Goal: Information Seeking & Learning: Learn about a topic

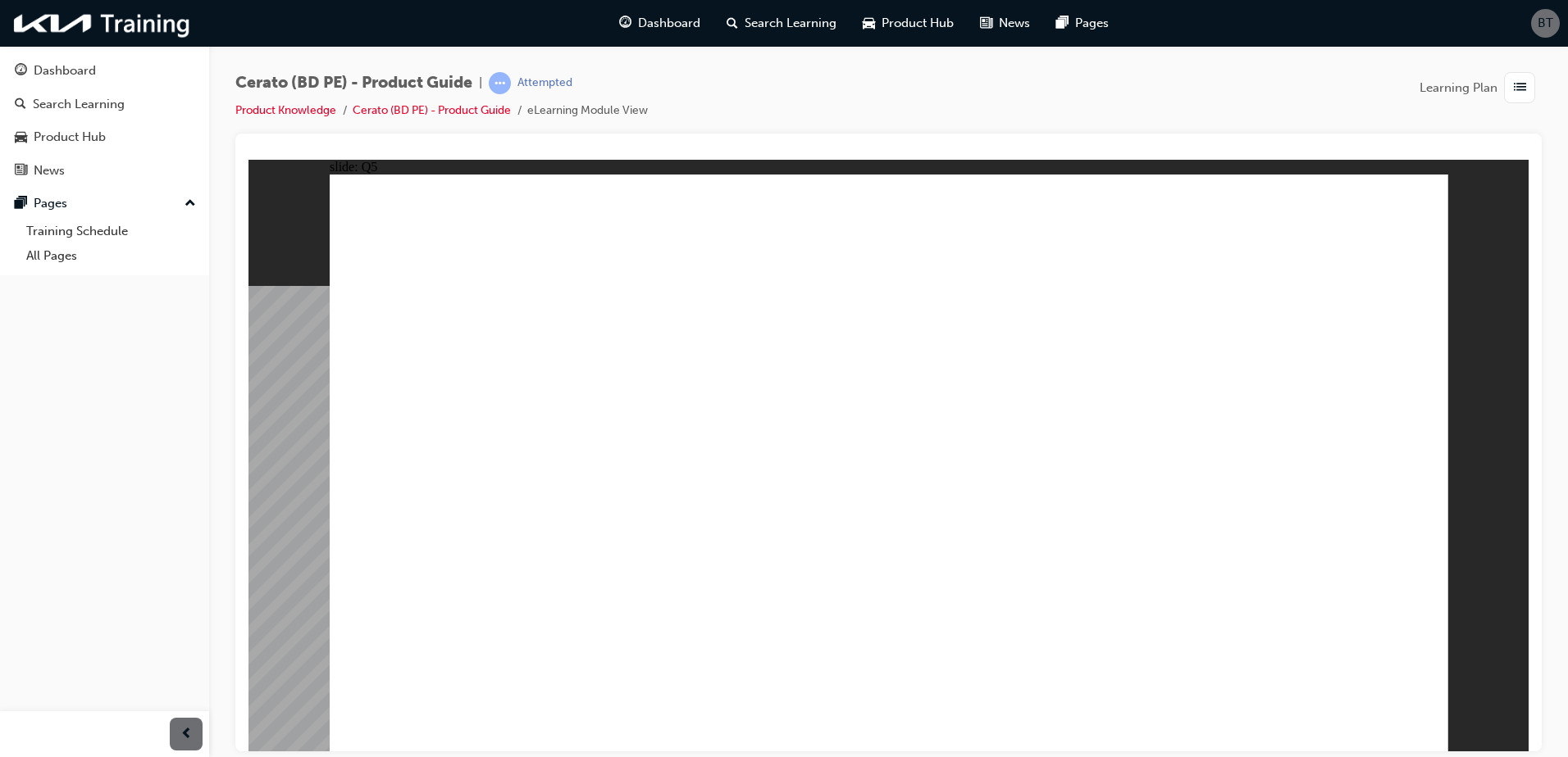
radio input "true"
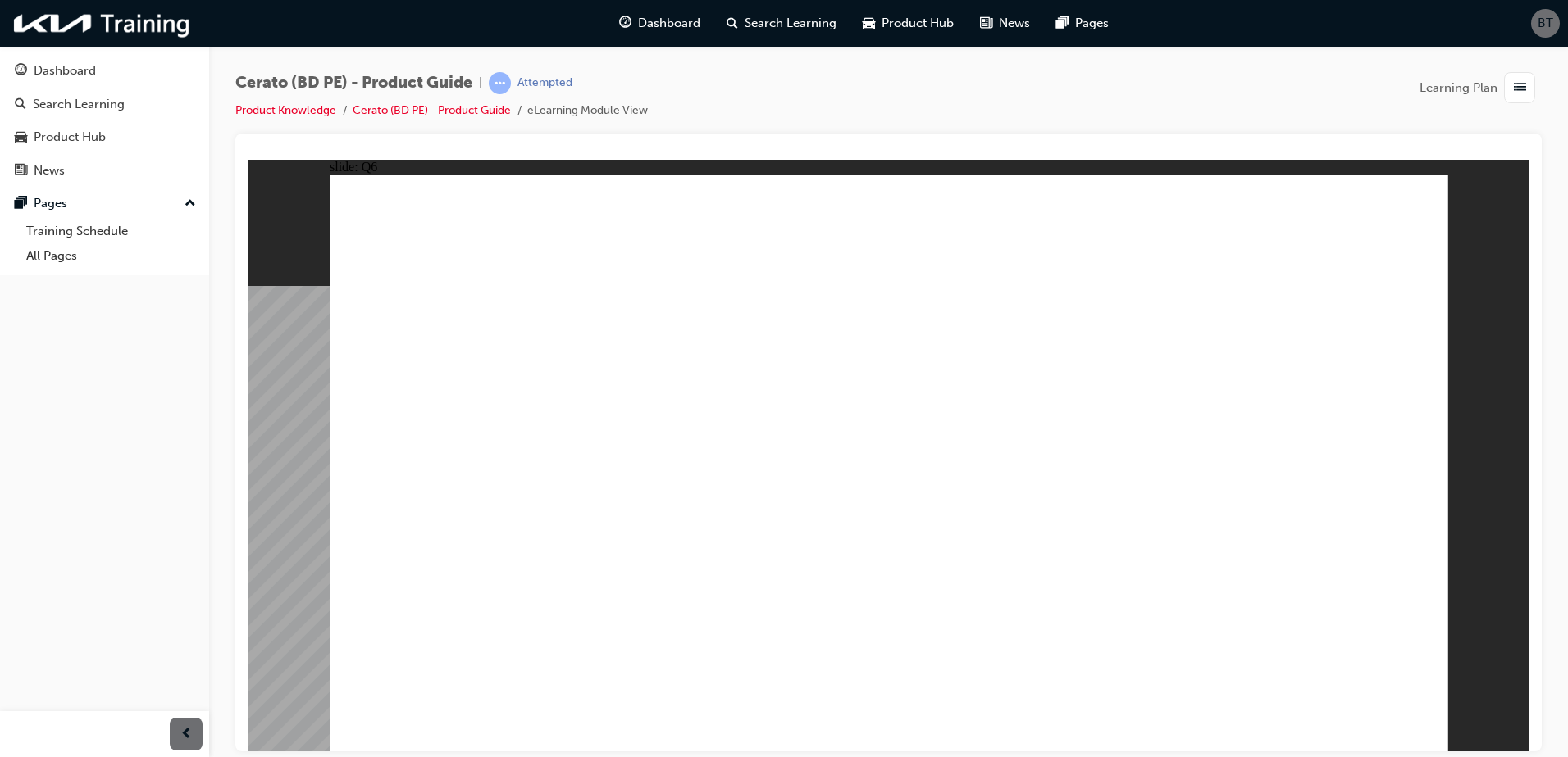
radio input "true"
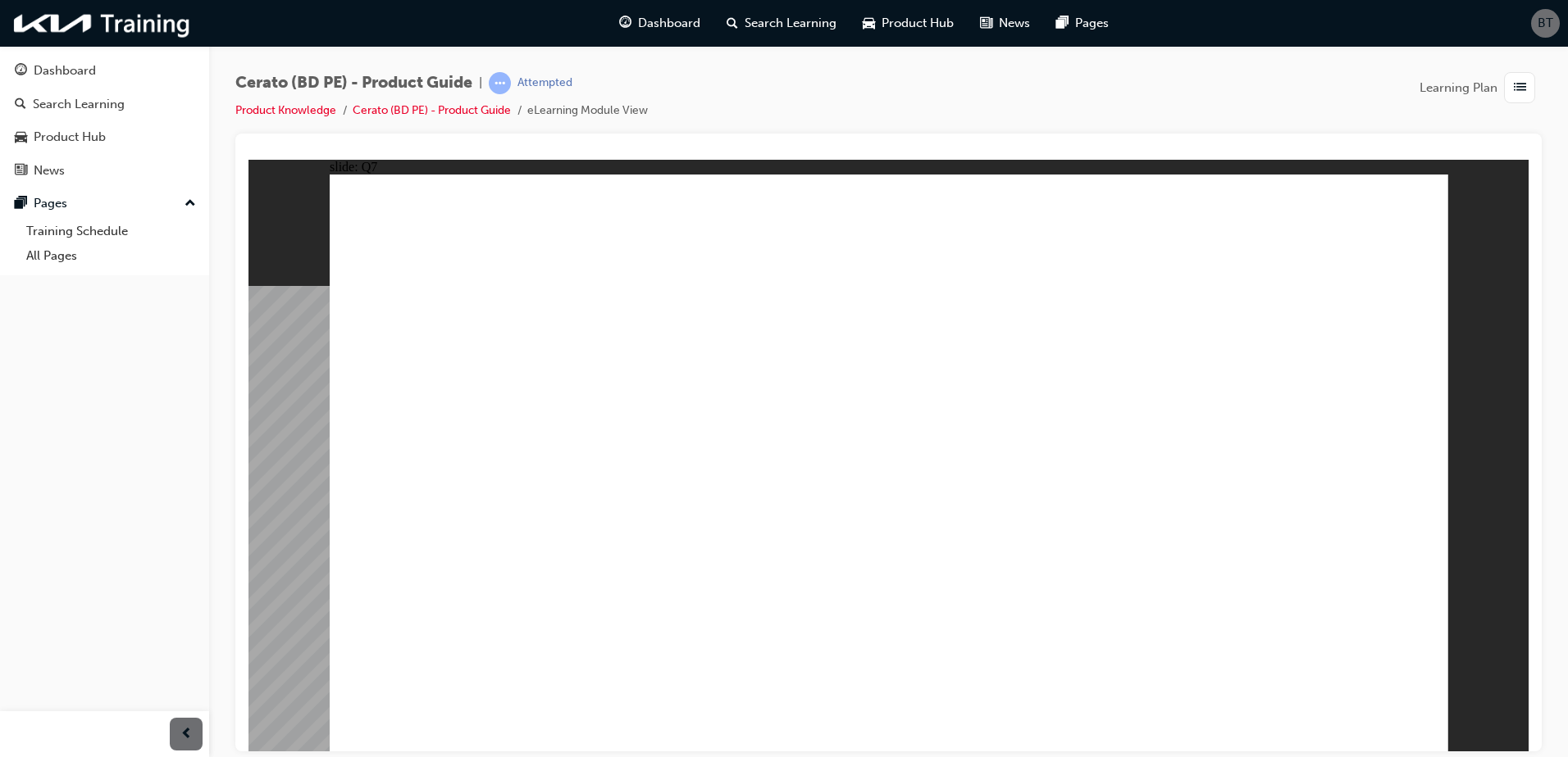
radio input "true"
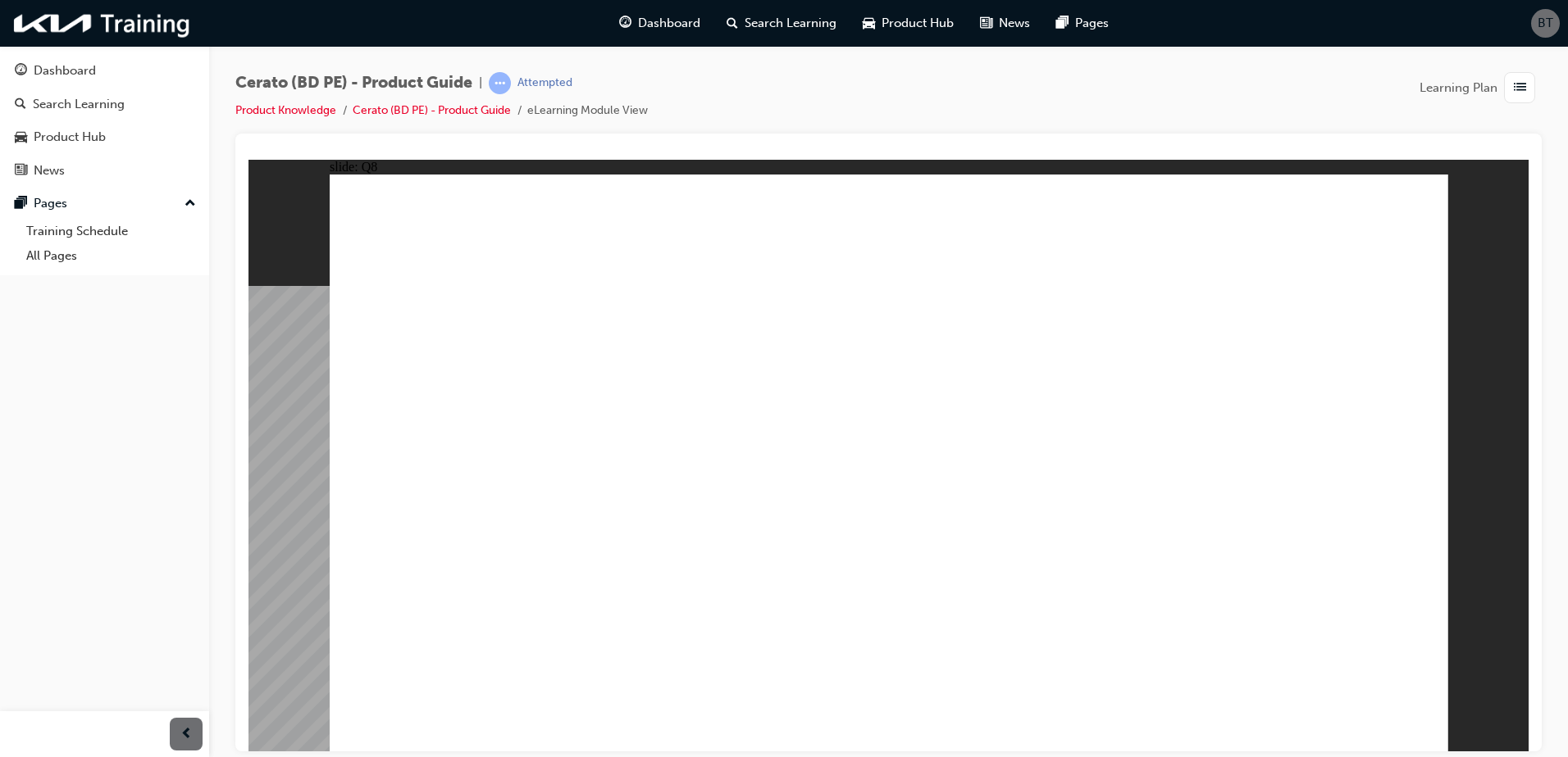
radio input "true"
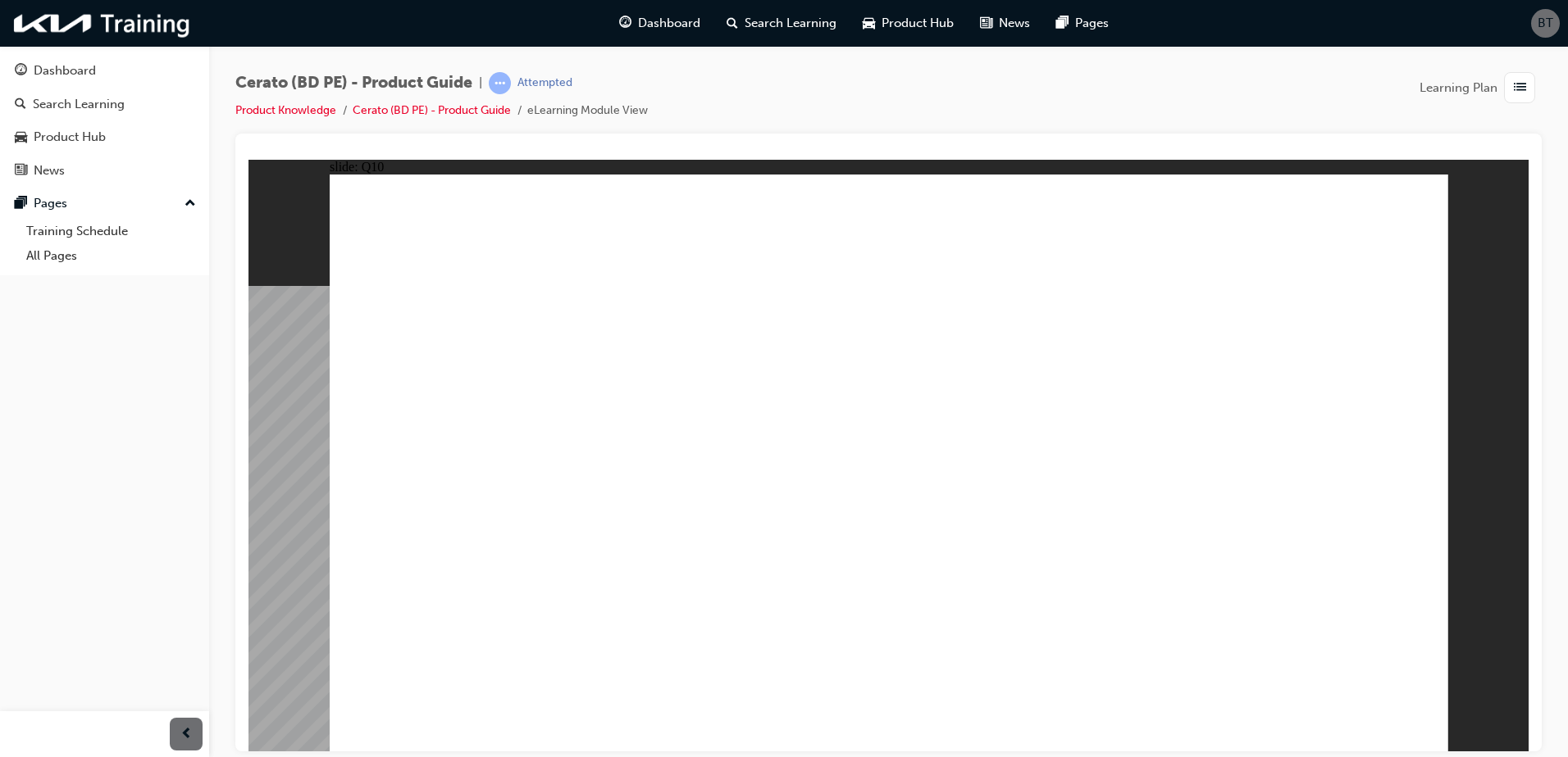
radio input "true"
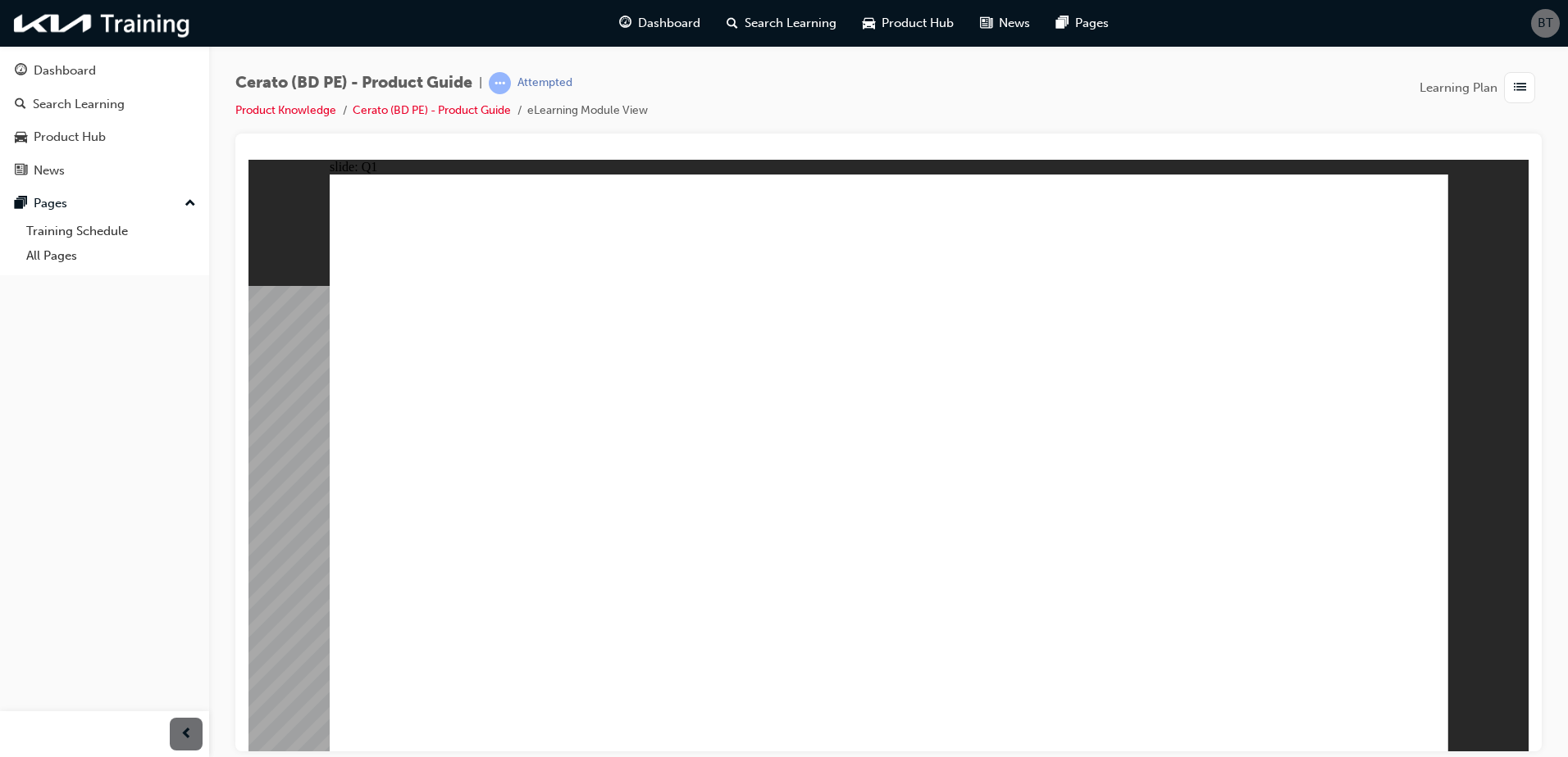
drag, startPoint x: 980, startPoint y: 515, endPoint x: 984, endPoint y: 524, distance: 9.8
radio input "true"
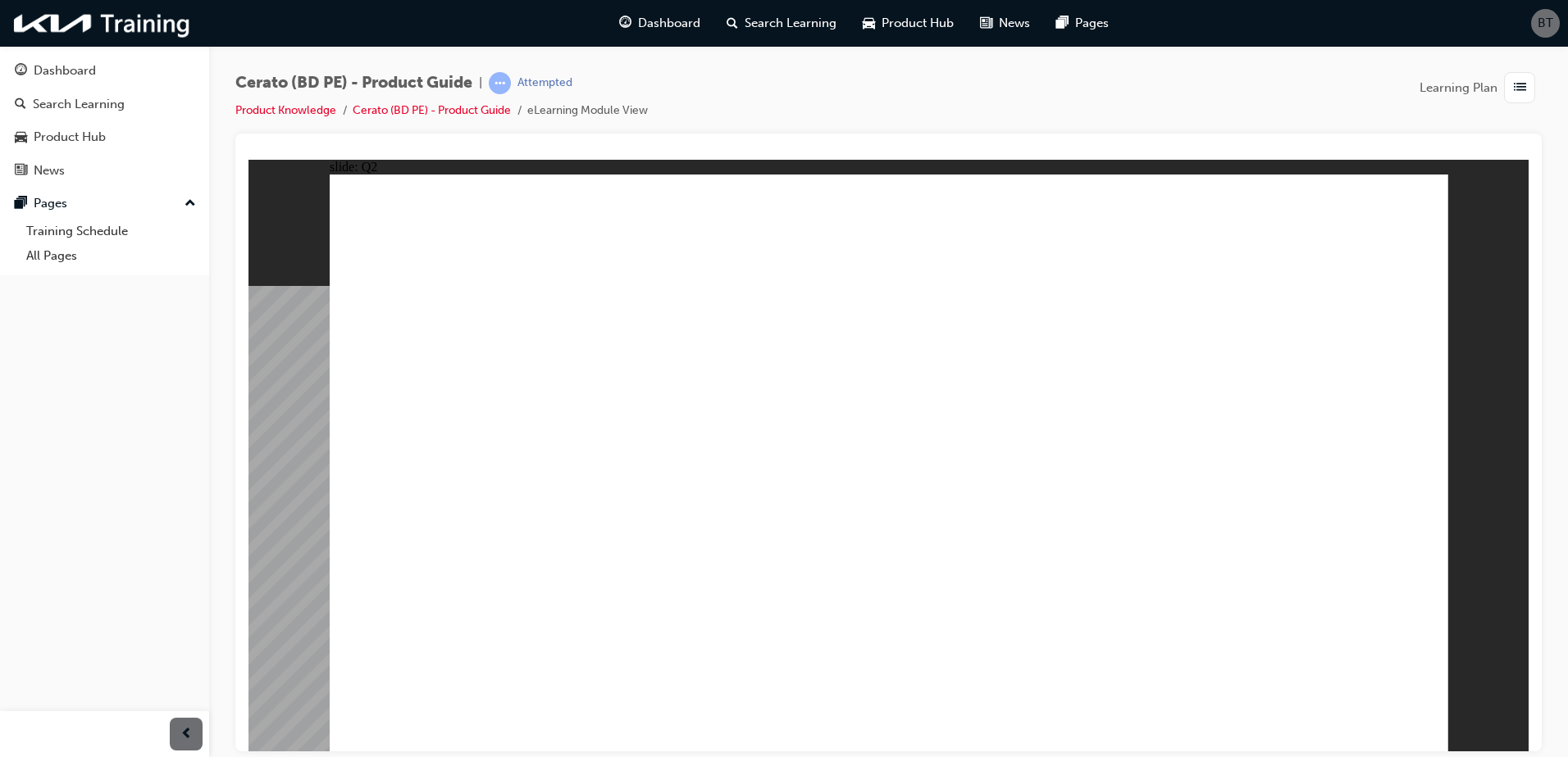
radio input "true"
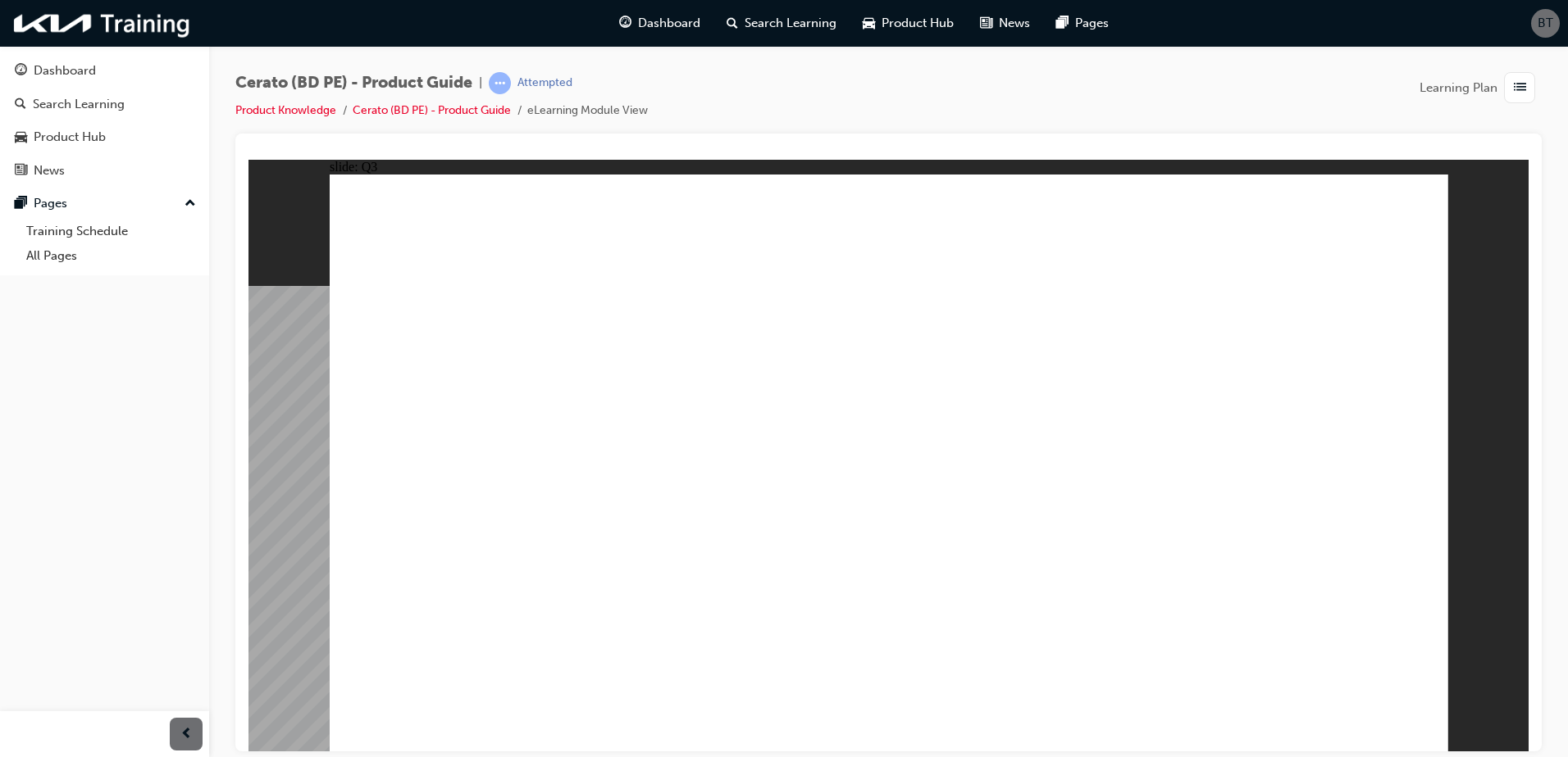
radio input "true"
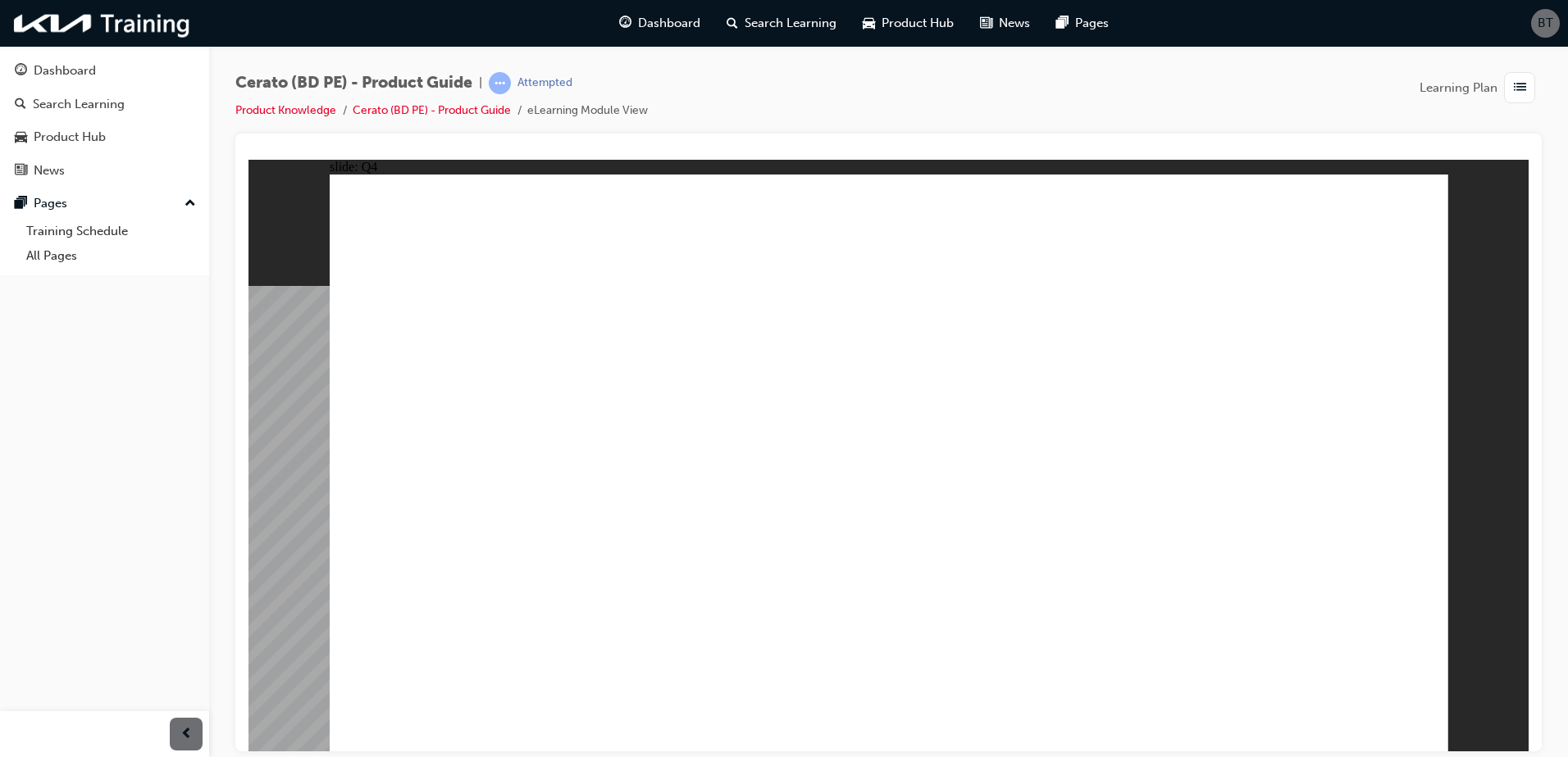
radio input "true"
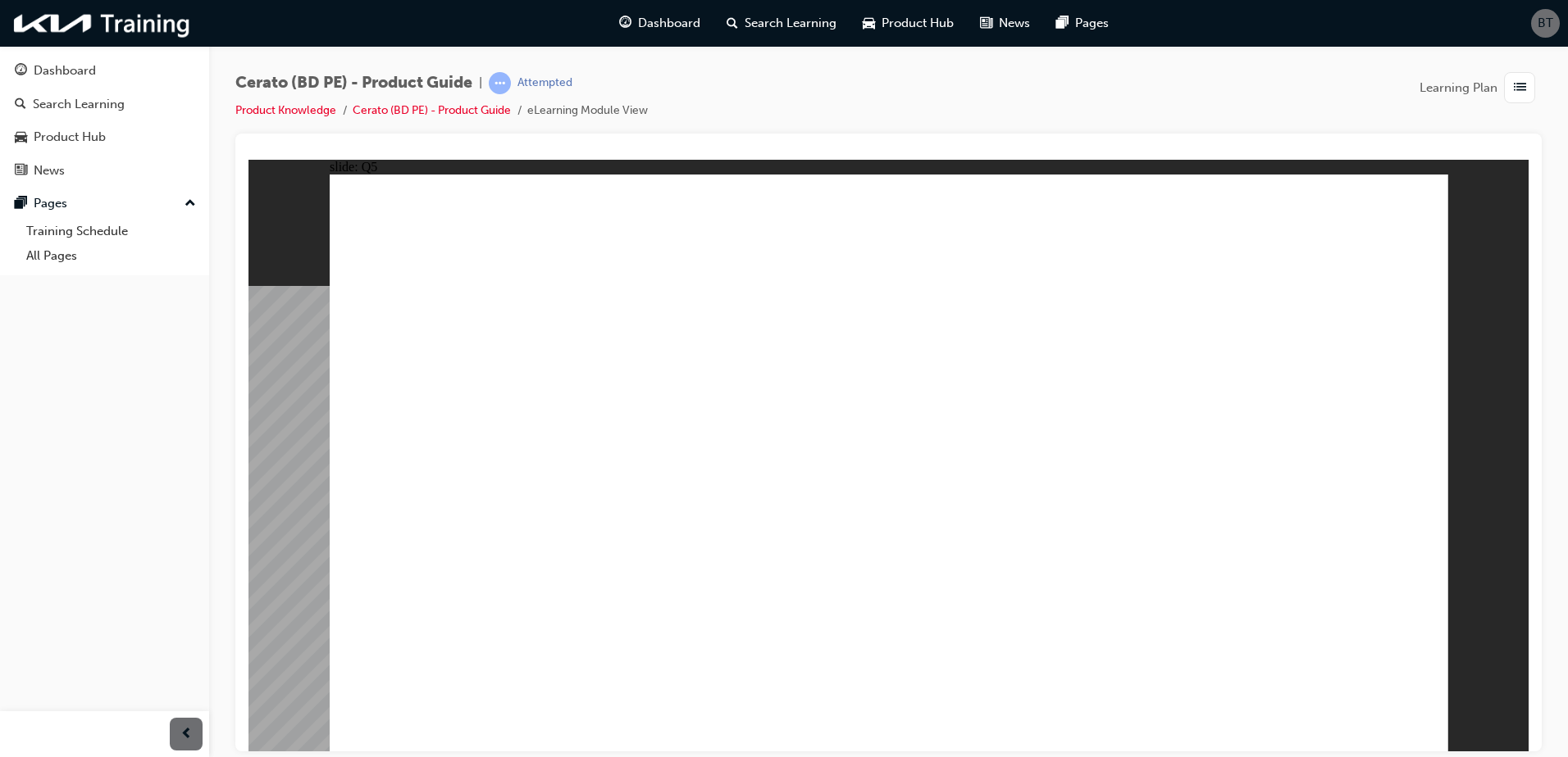
radio input "true"
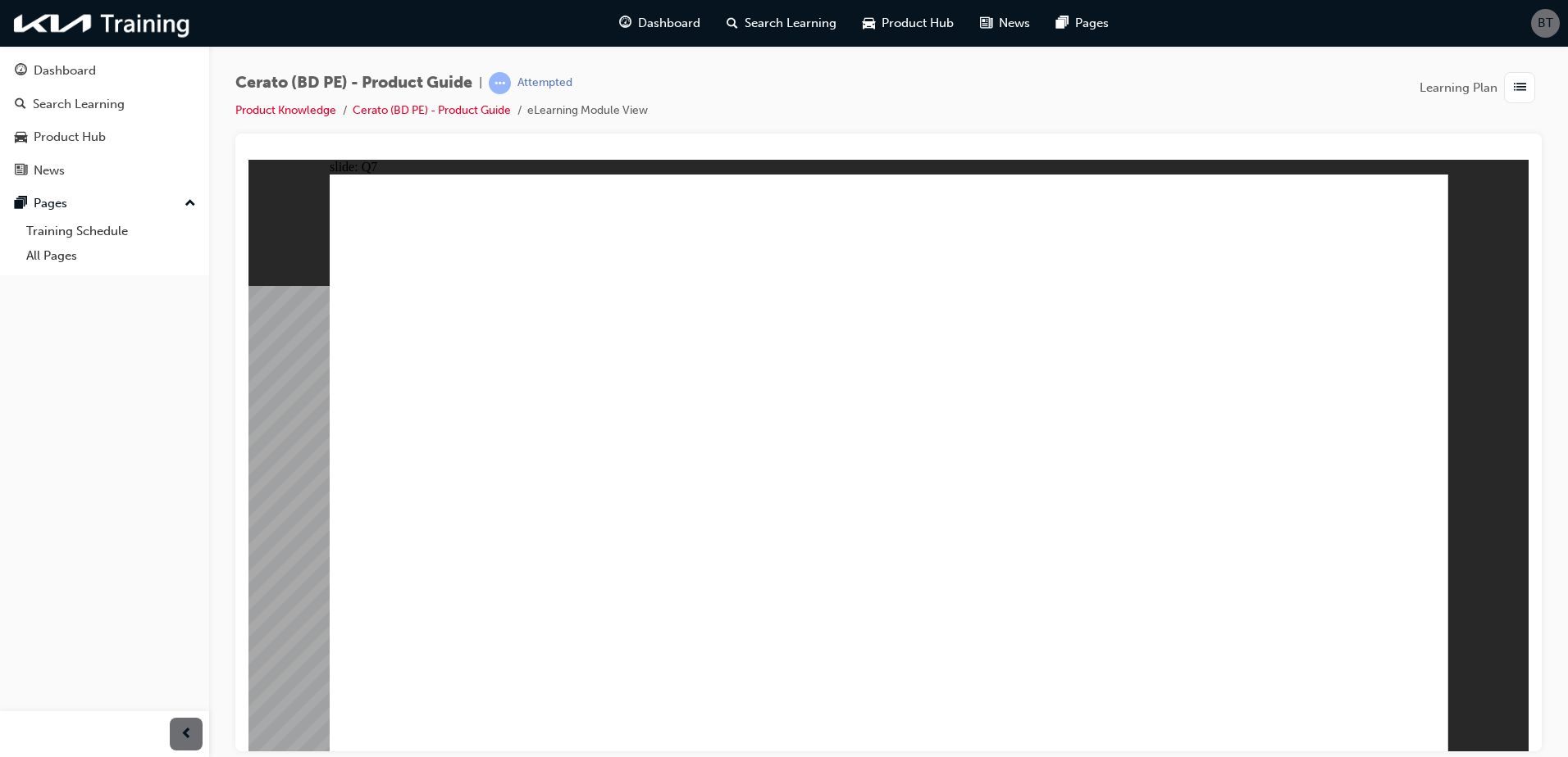
radio input "true"
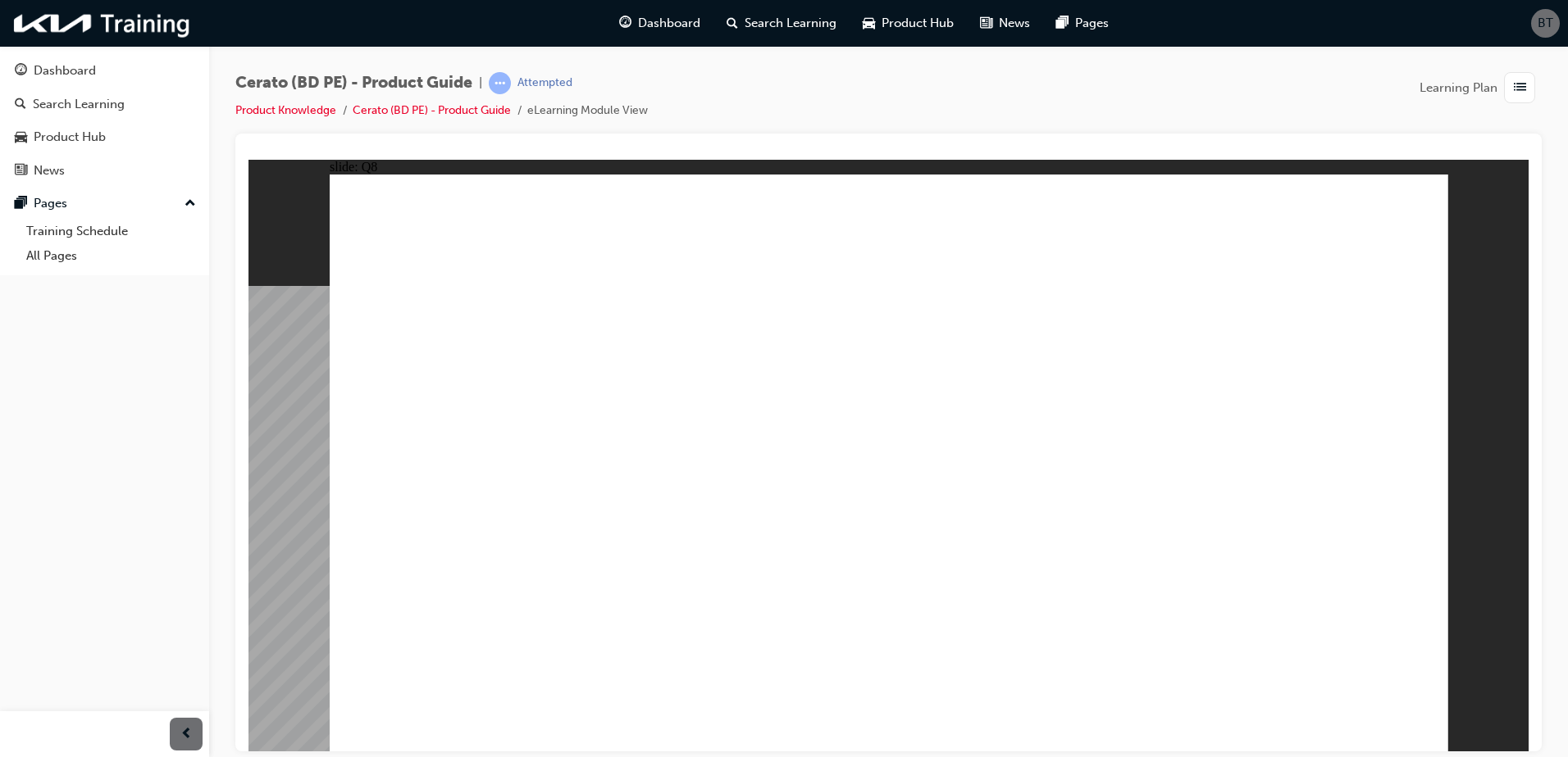
radio input "true"
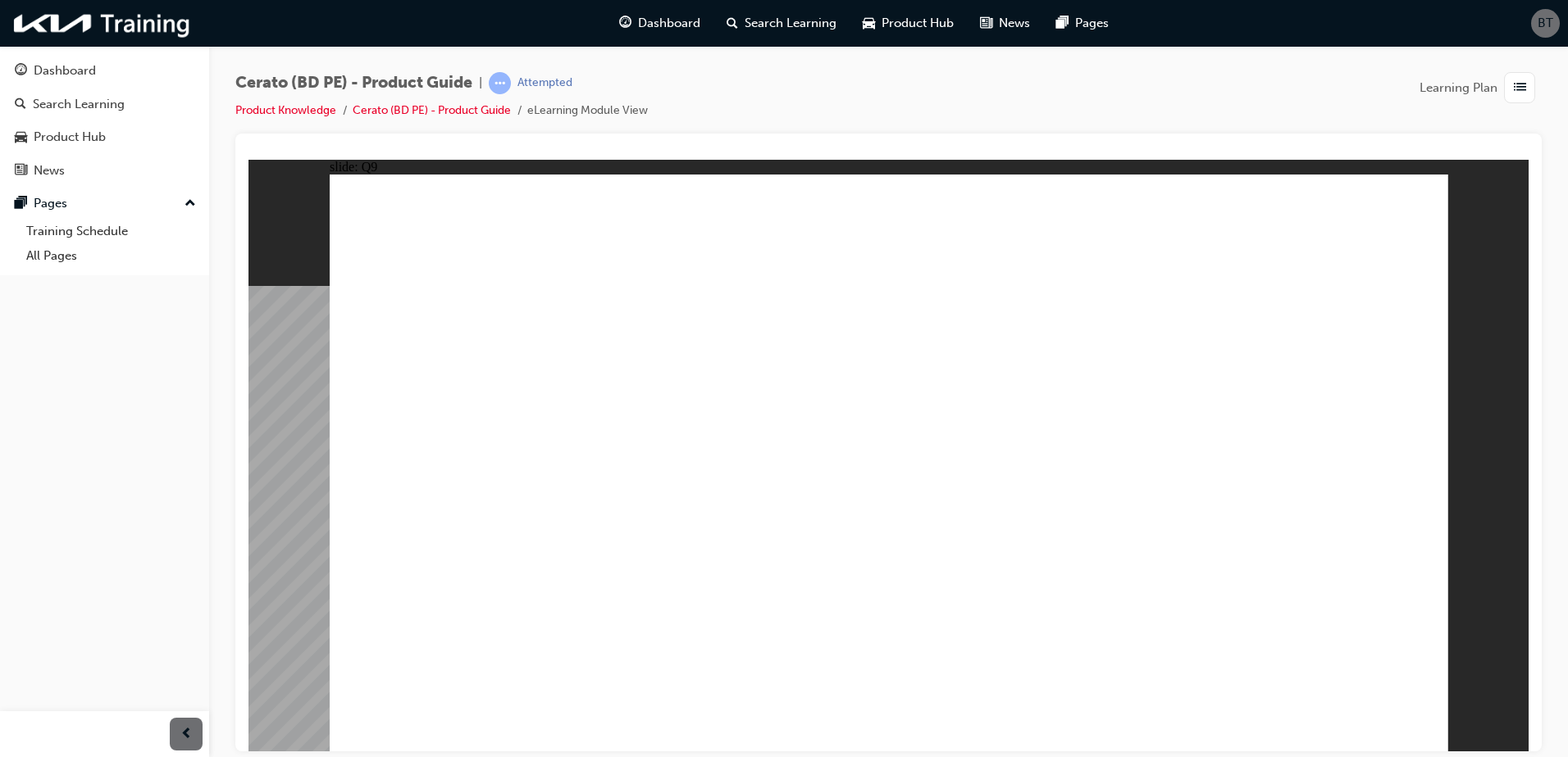
radio input "true"
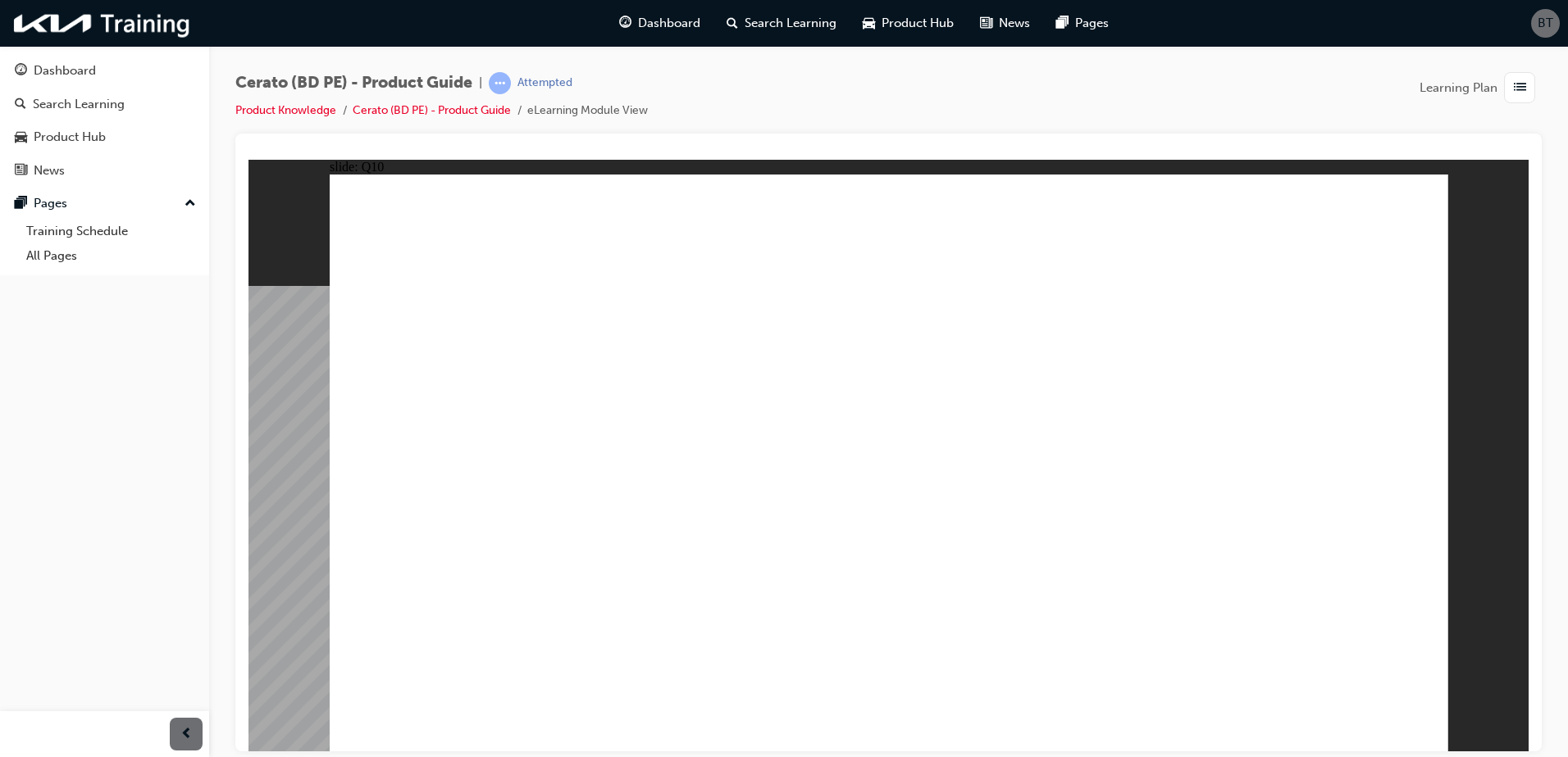
radio input "true"
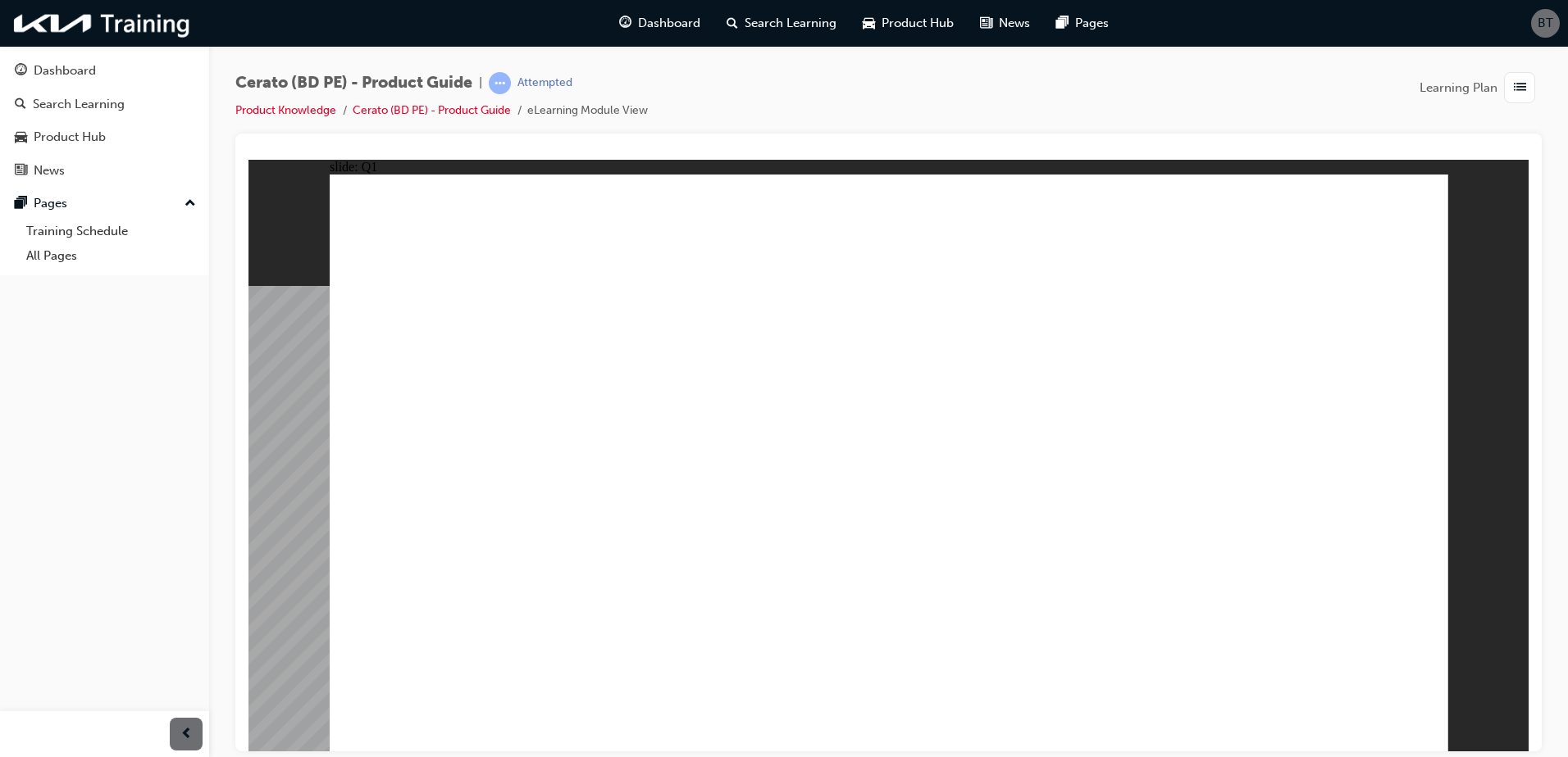
radio input "true"
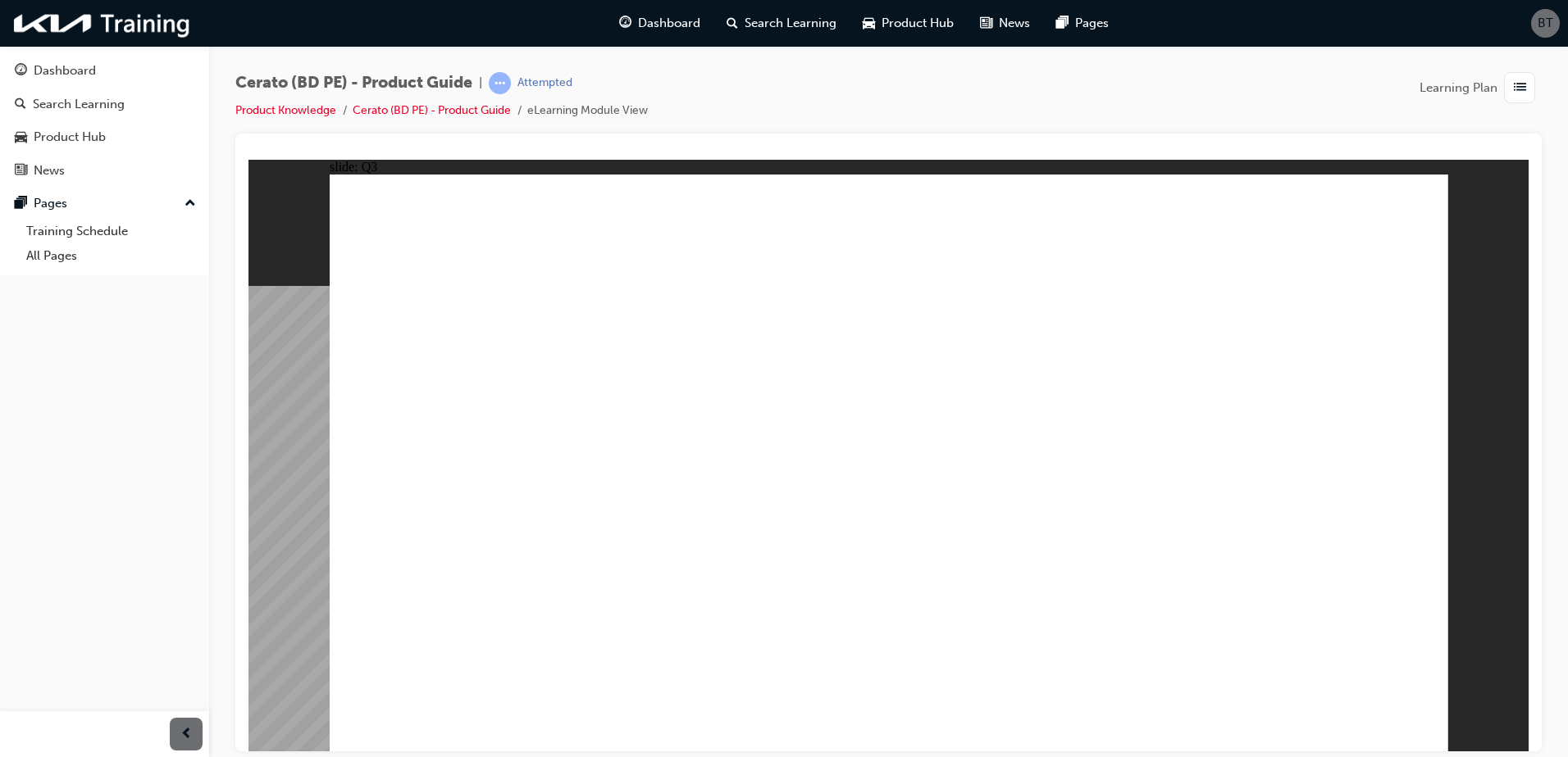
radio input "true"
drag, startPoint x: 946, startPoint y: 601, endPoint x: 1123, endPoint y: 660, distance: 186.6
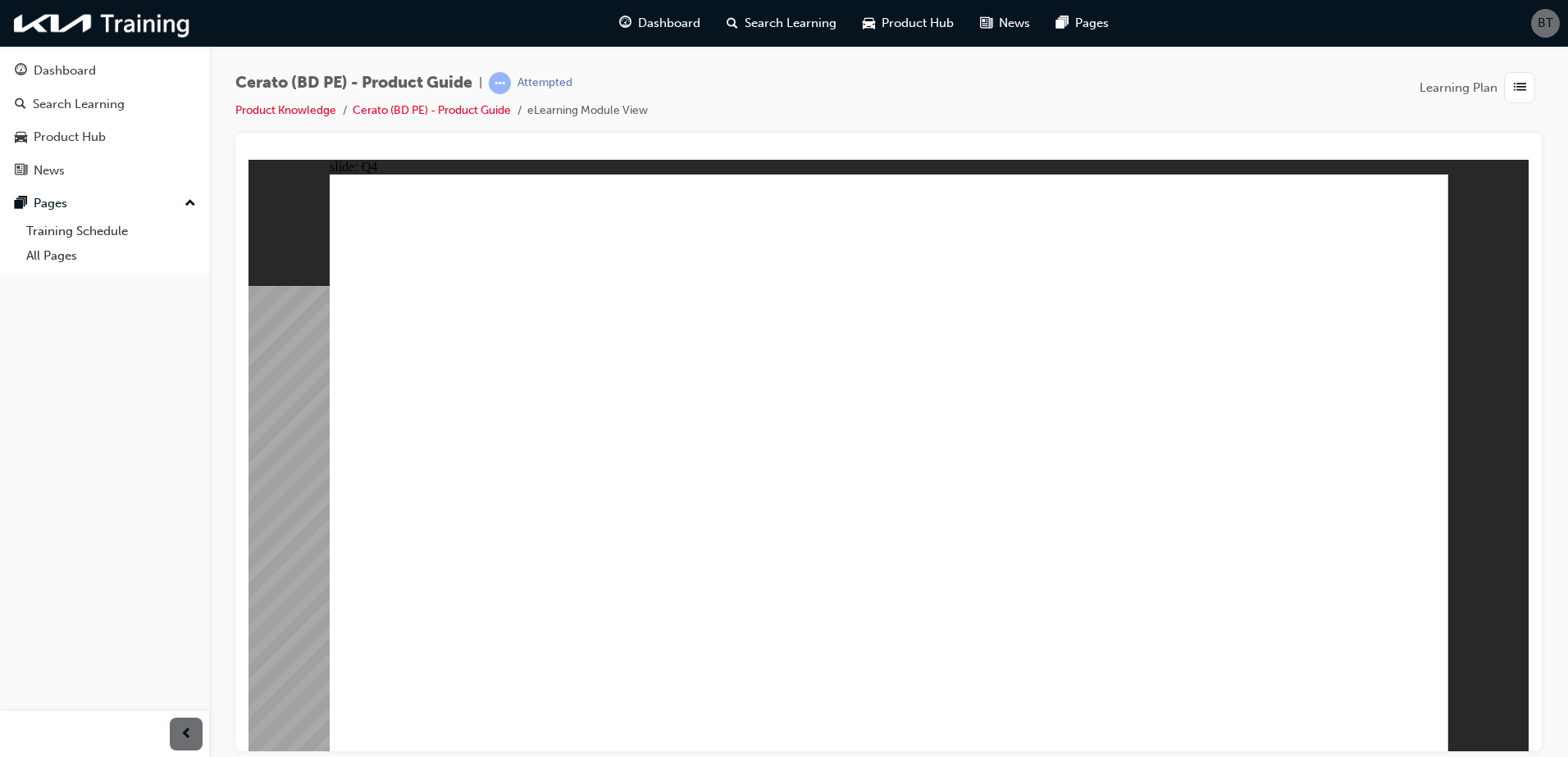
radio input "true"
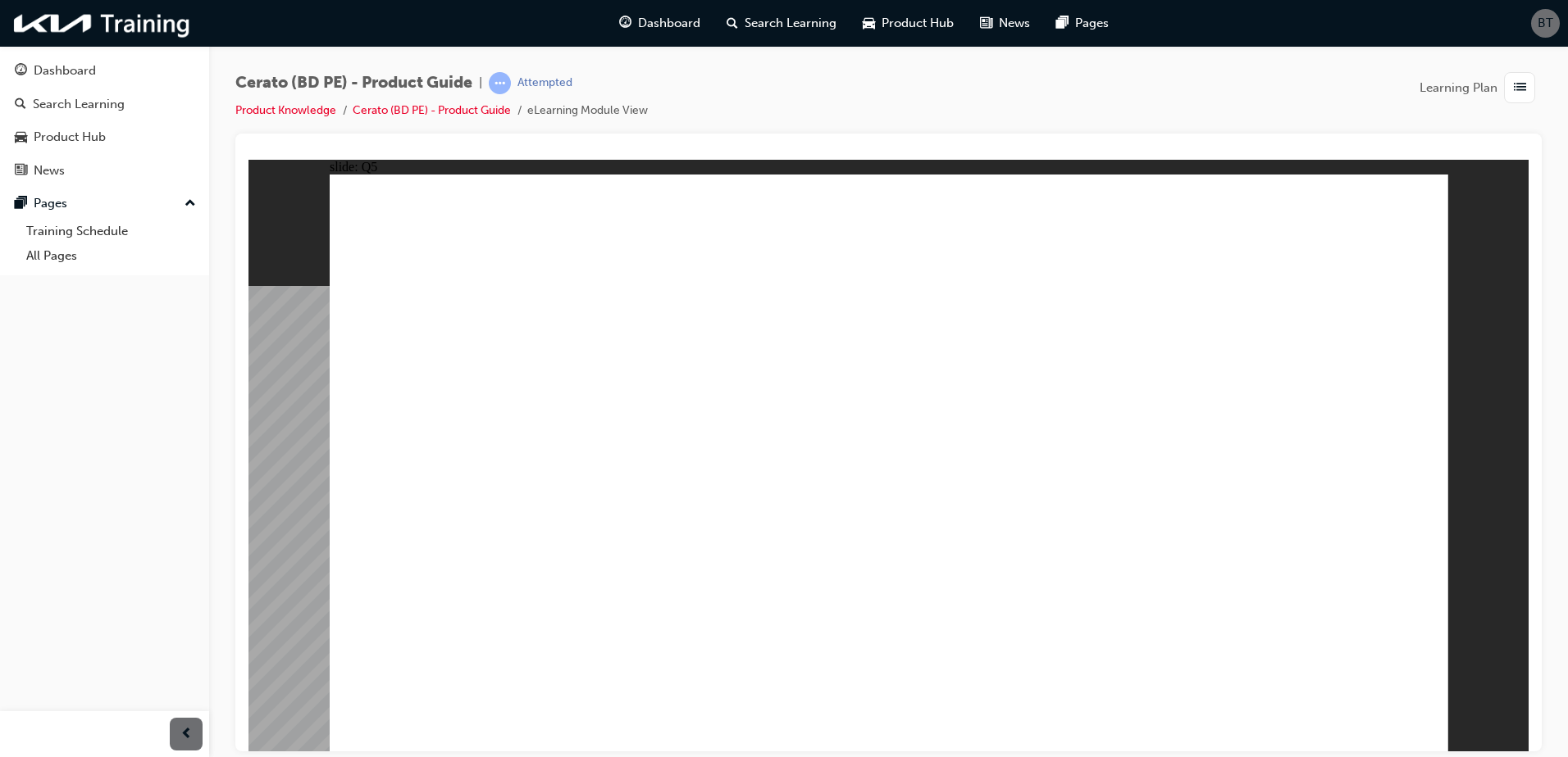
radio input "true"
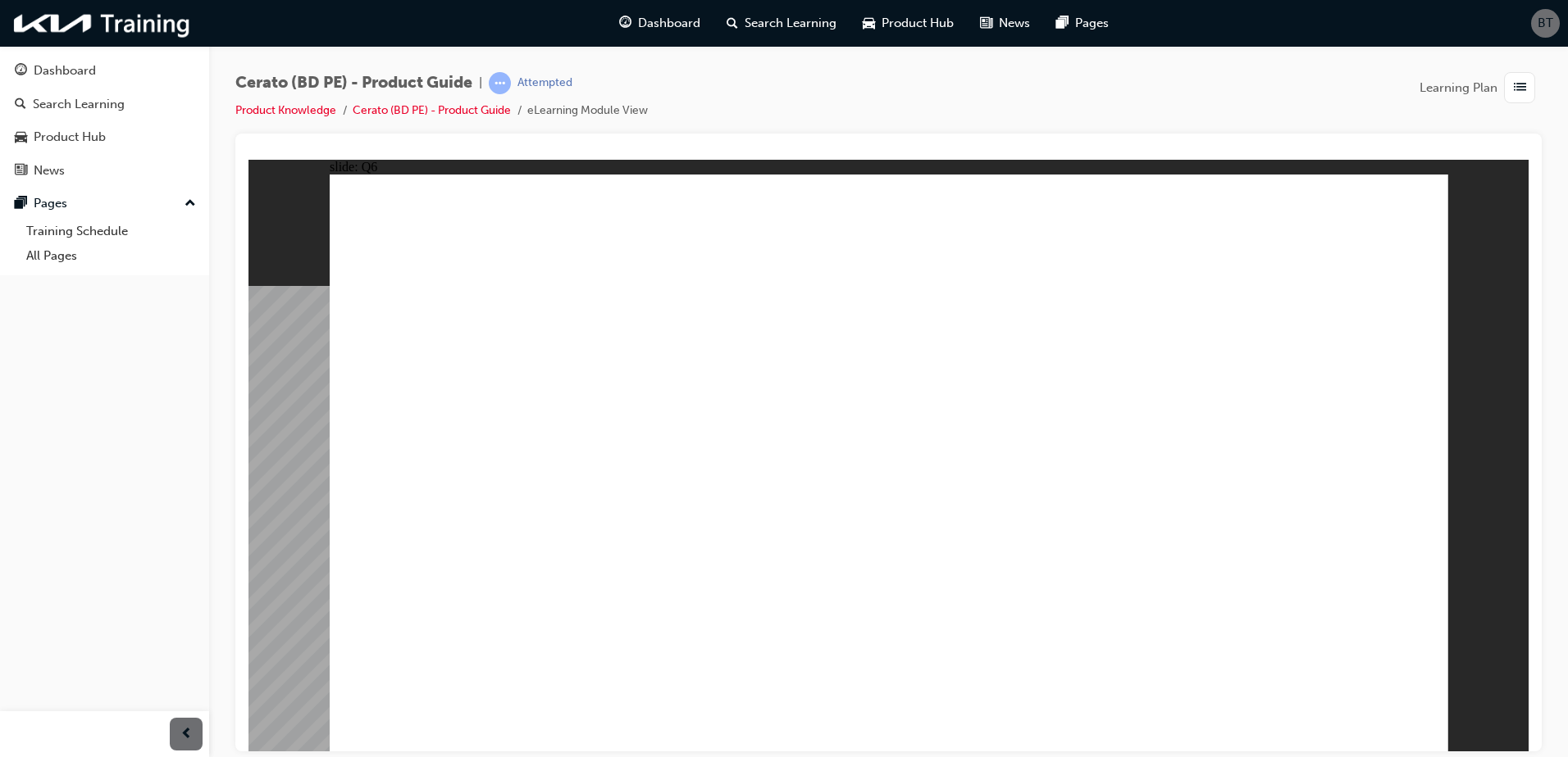
drag, startPoint x: 997, startPoint y: 607, endPoint x: 1132, endPoint y: 626, distance: 136.3
radio input "true"
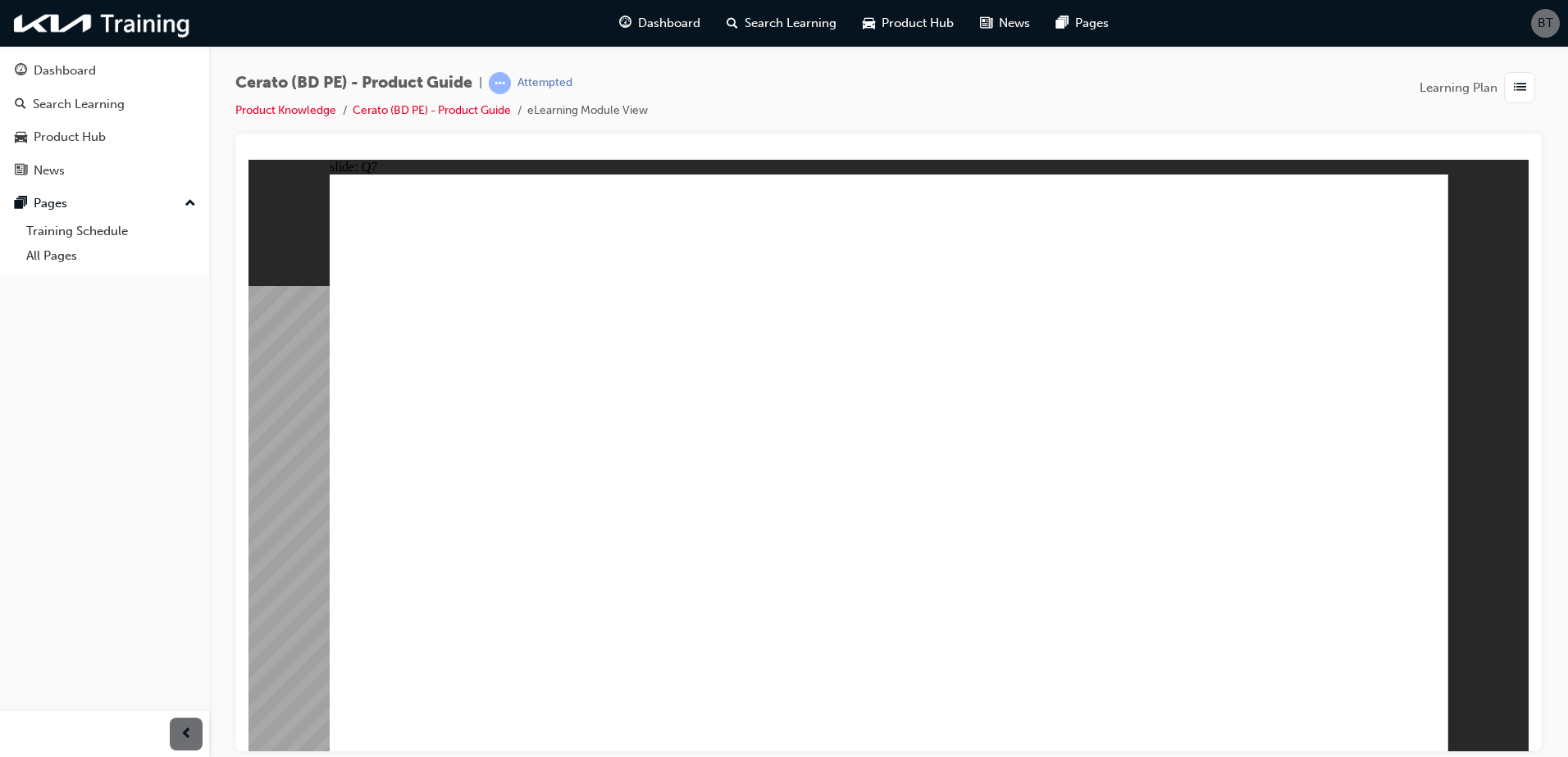
radio input "true"
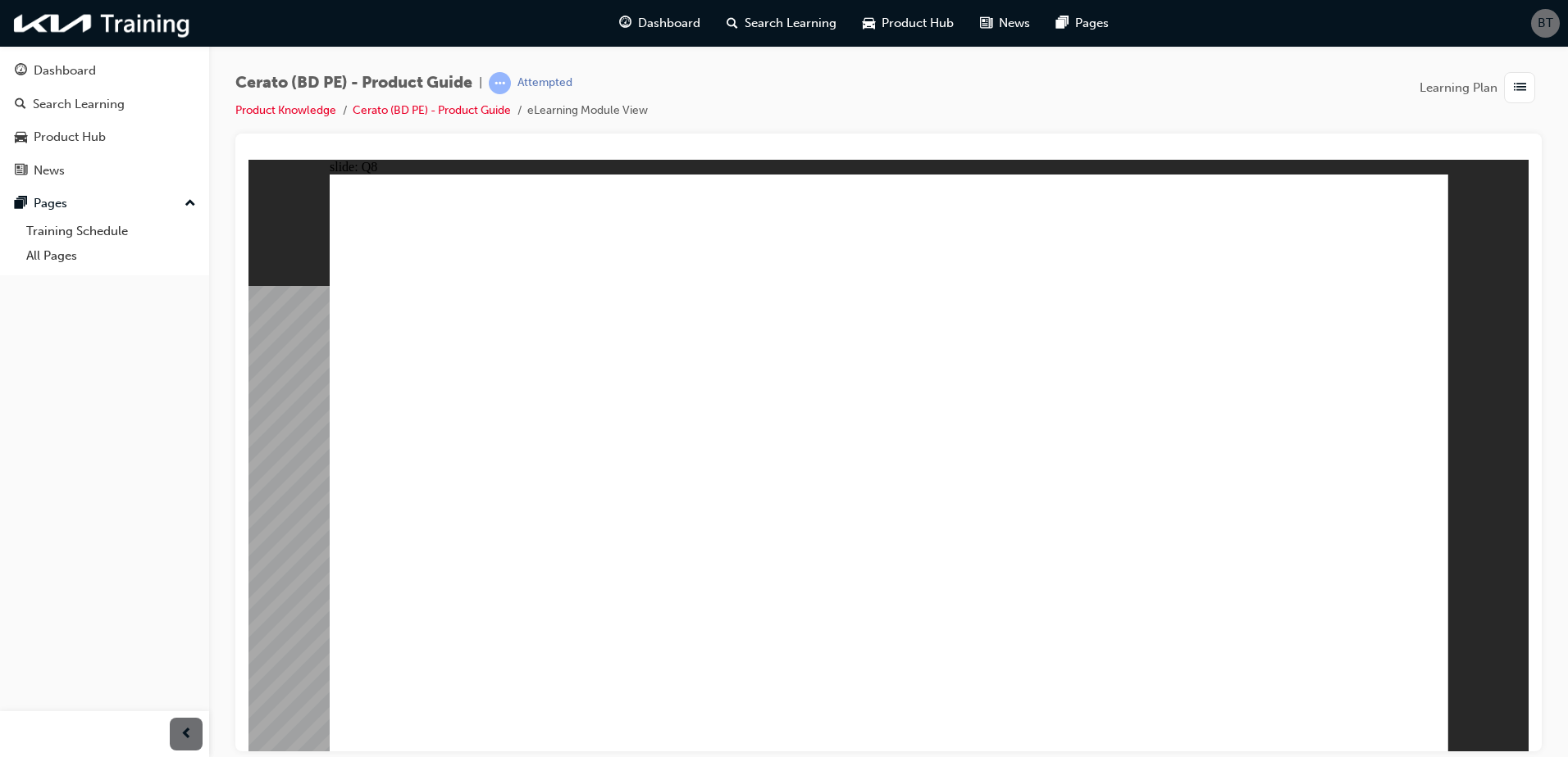
radio input "true"
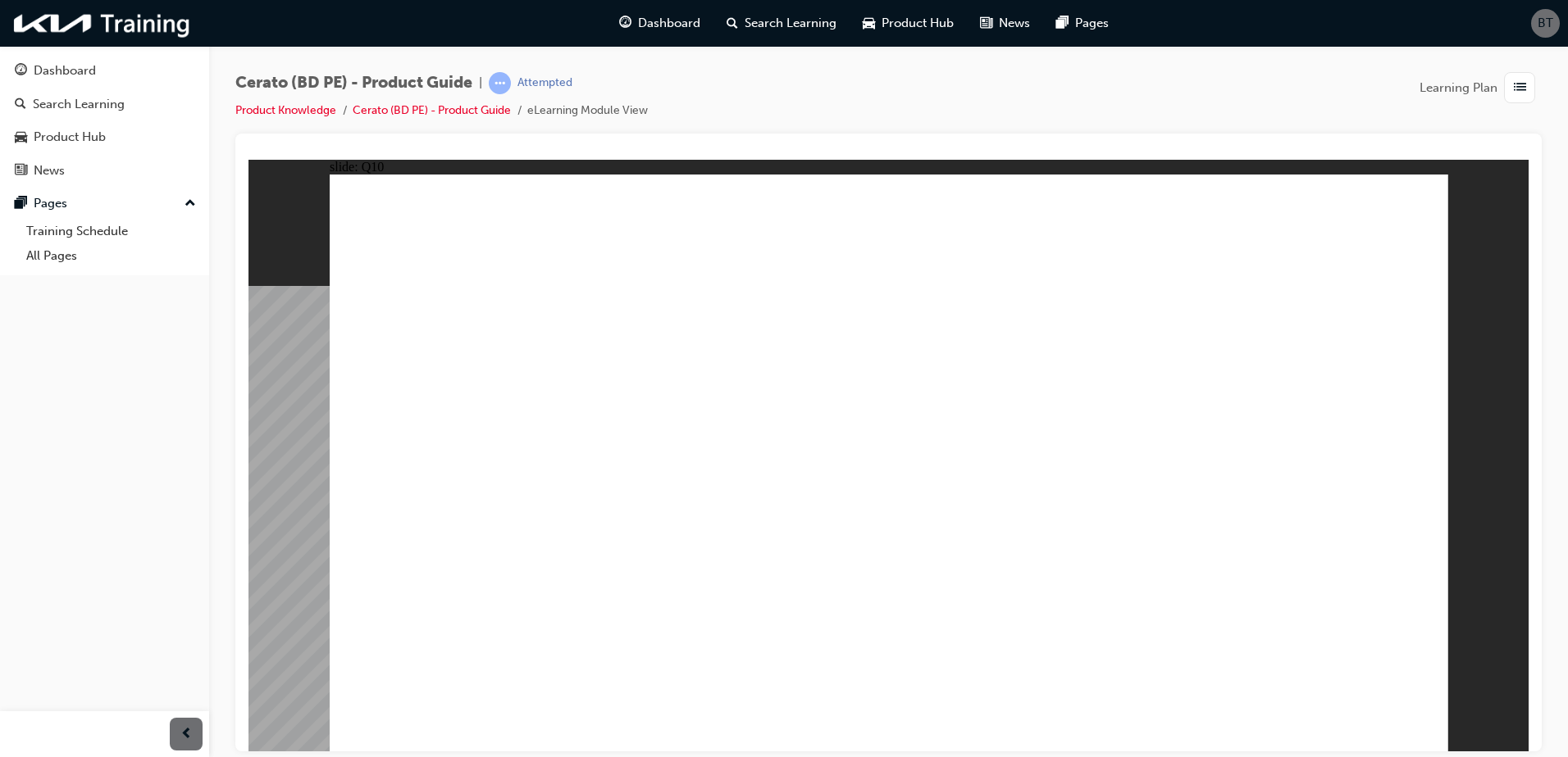
radio input "true"
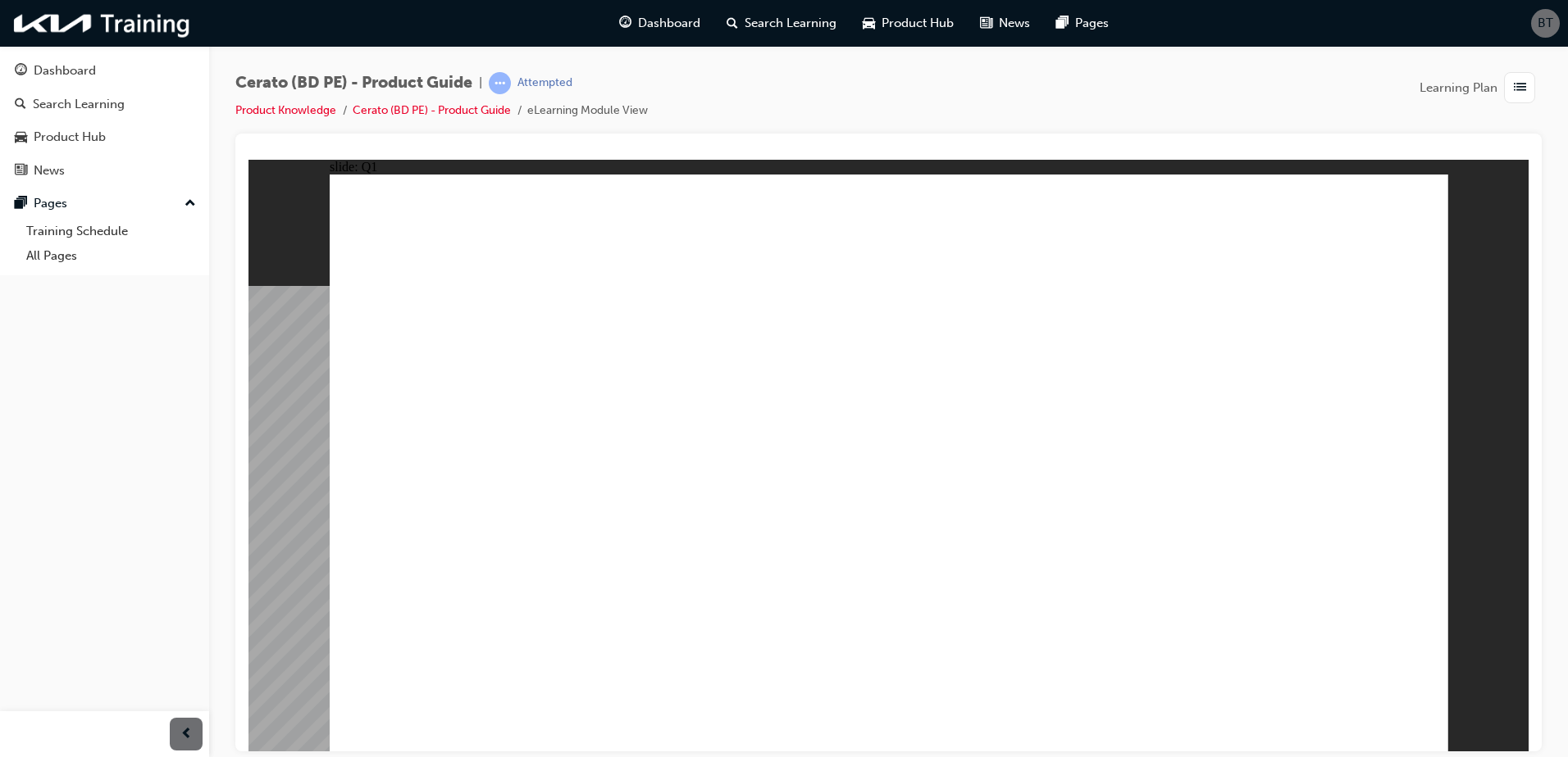
radio input "true"
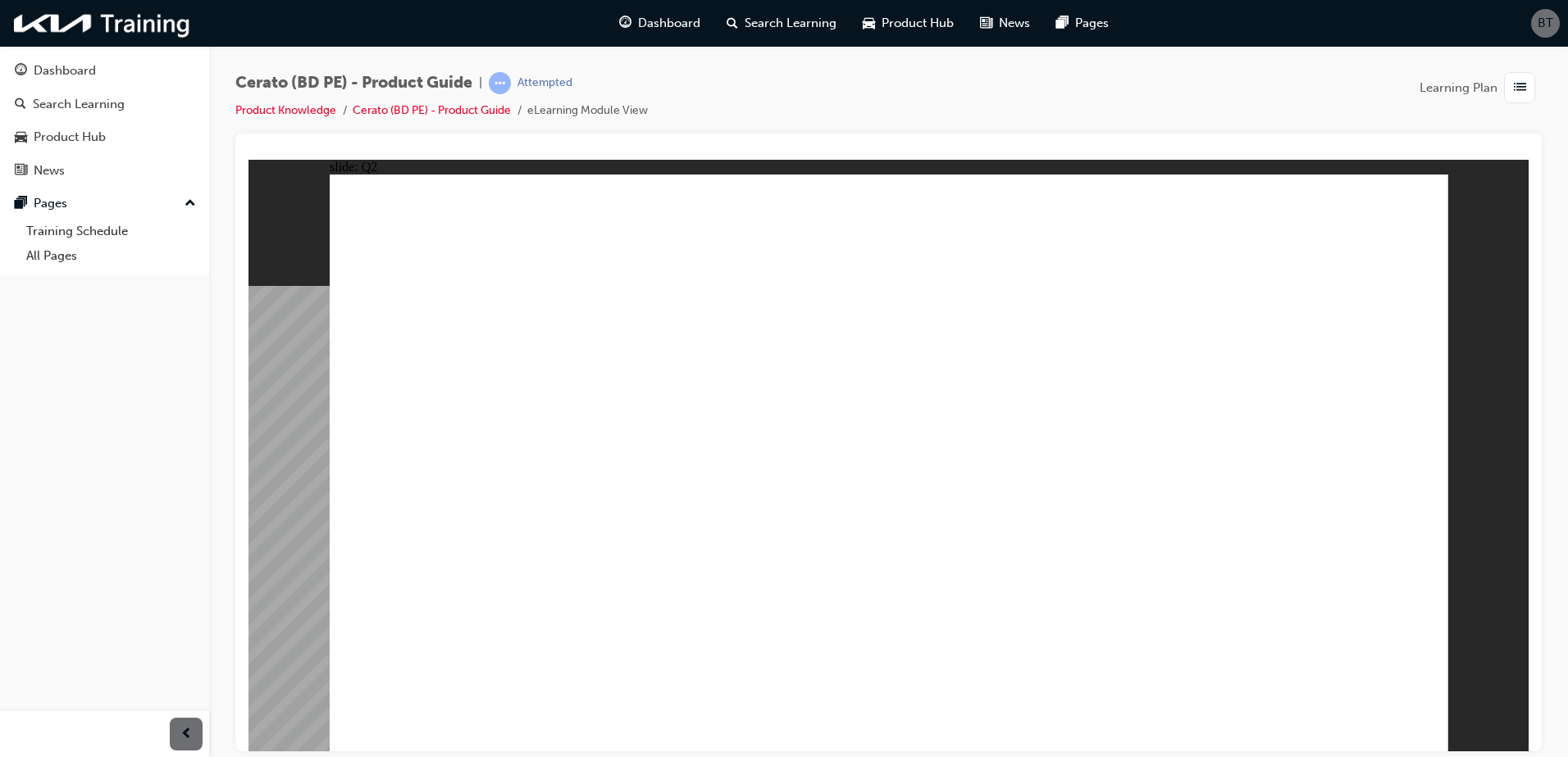
radio input "true"
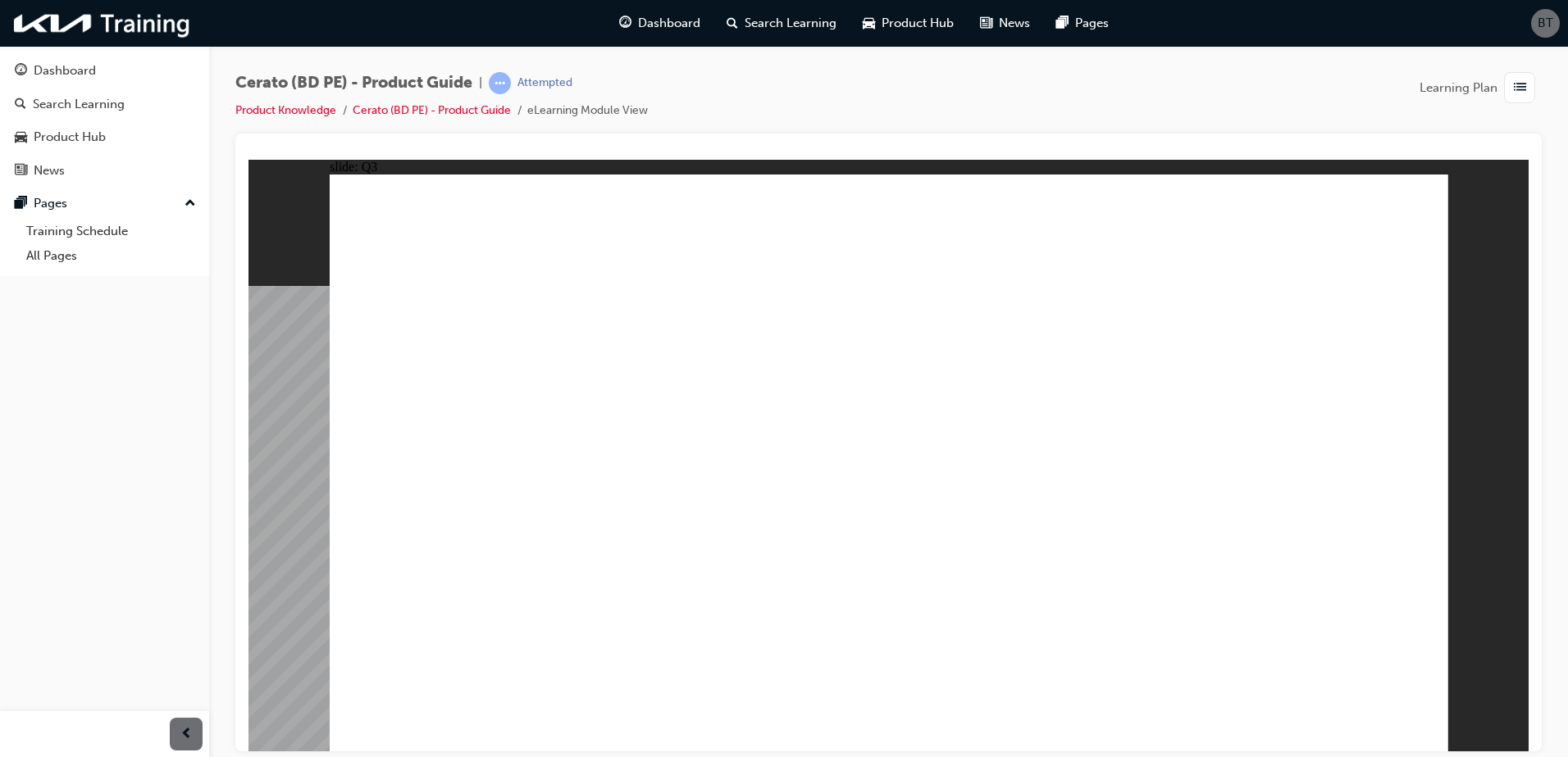
radio input "true"
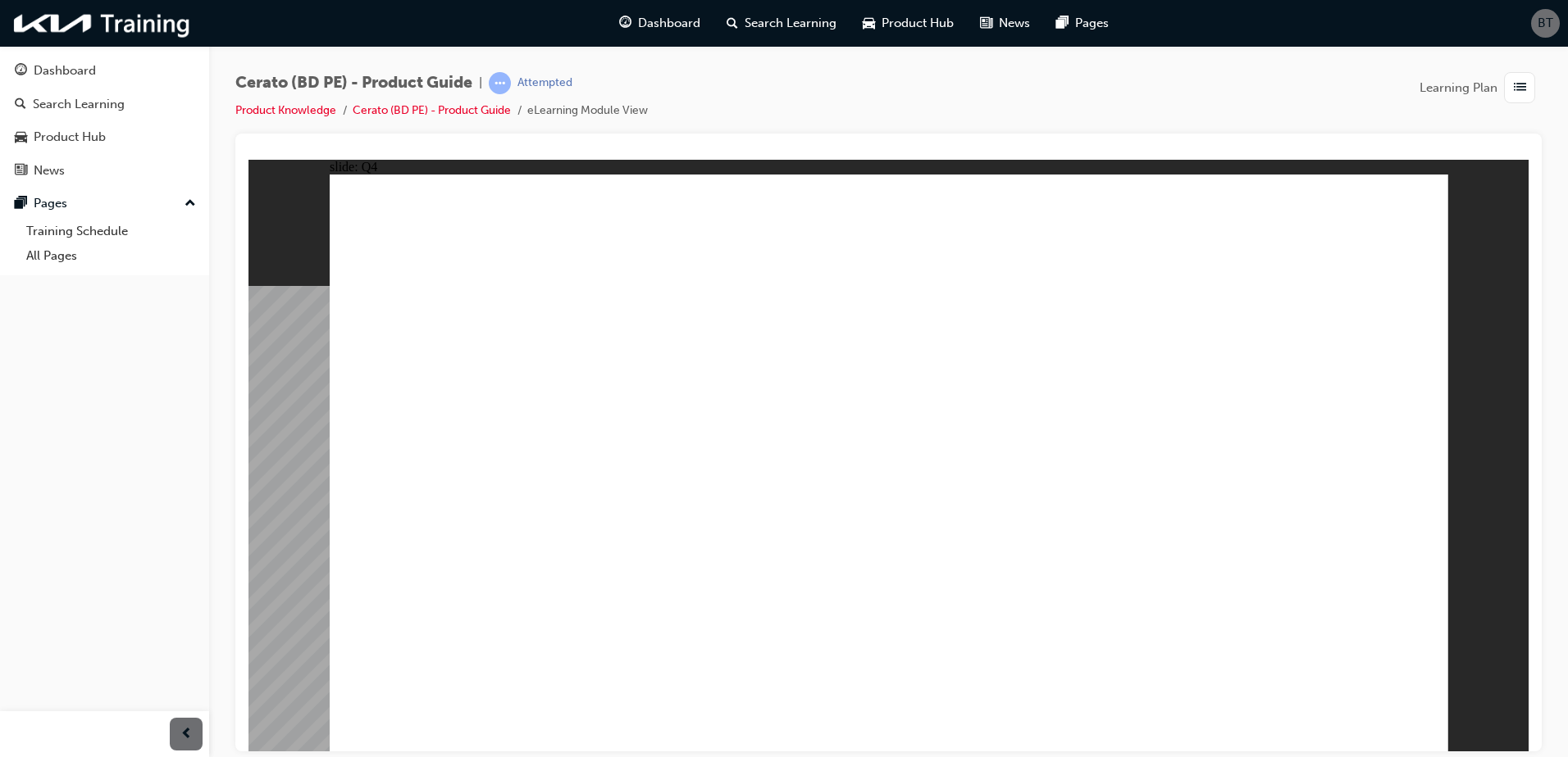
radio input "true"
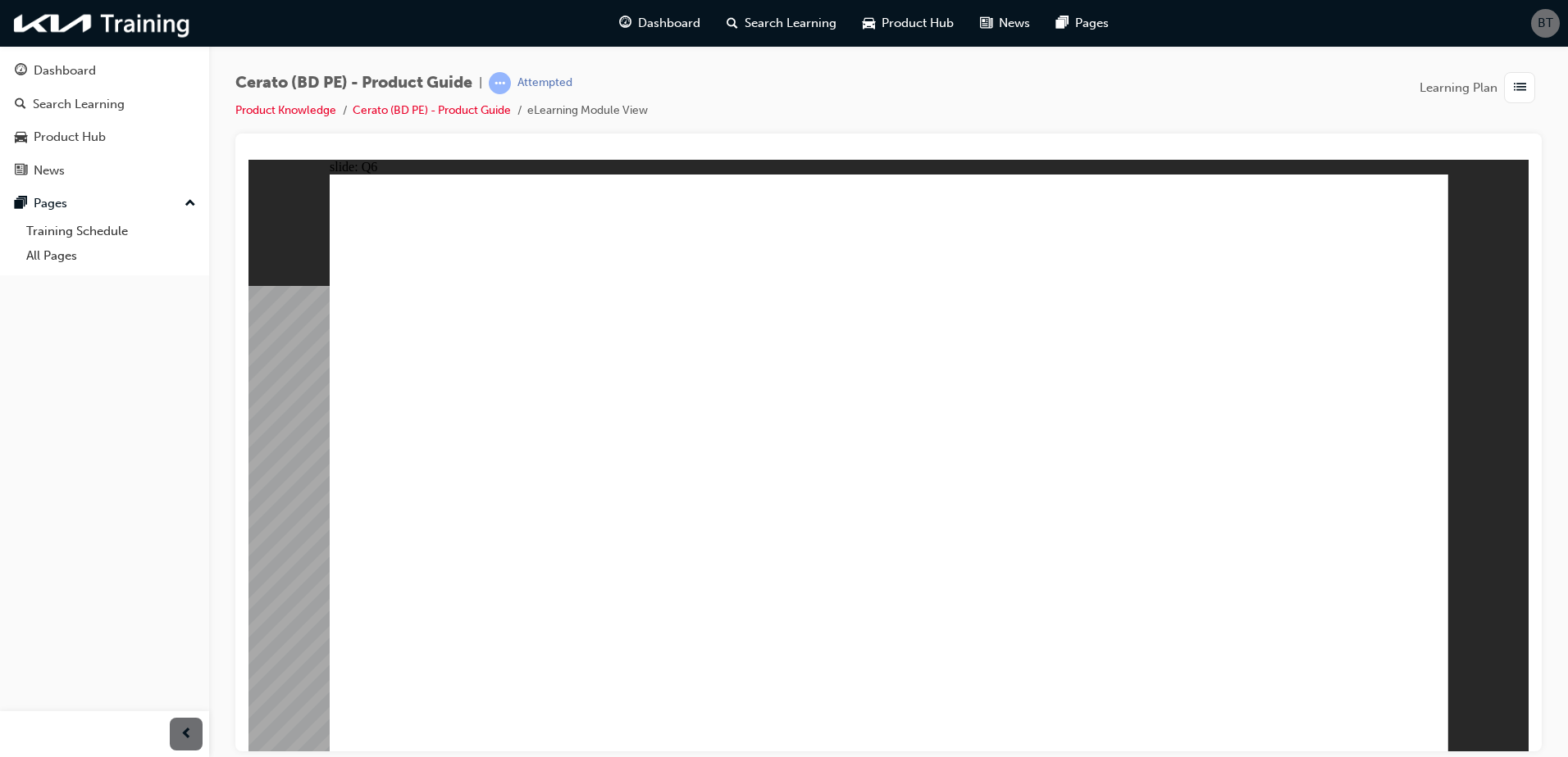
radio input "true"
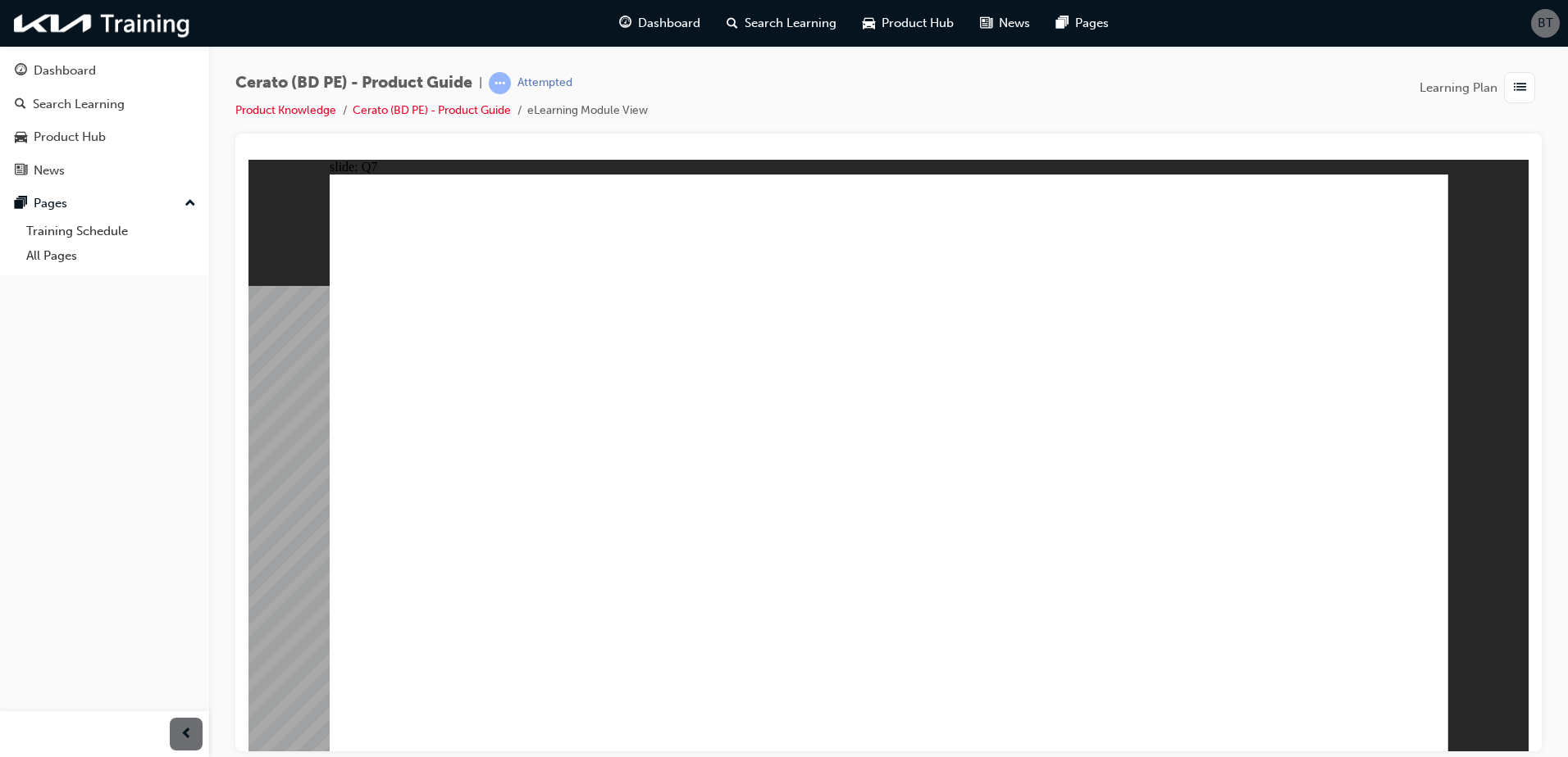
radio input "true"
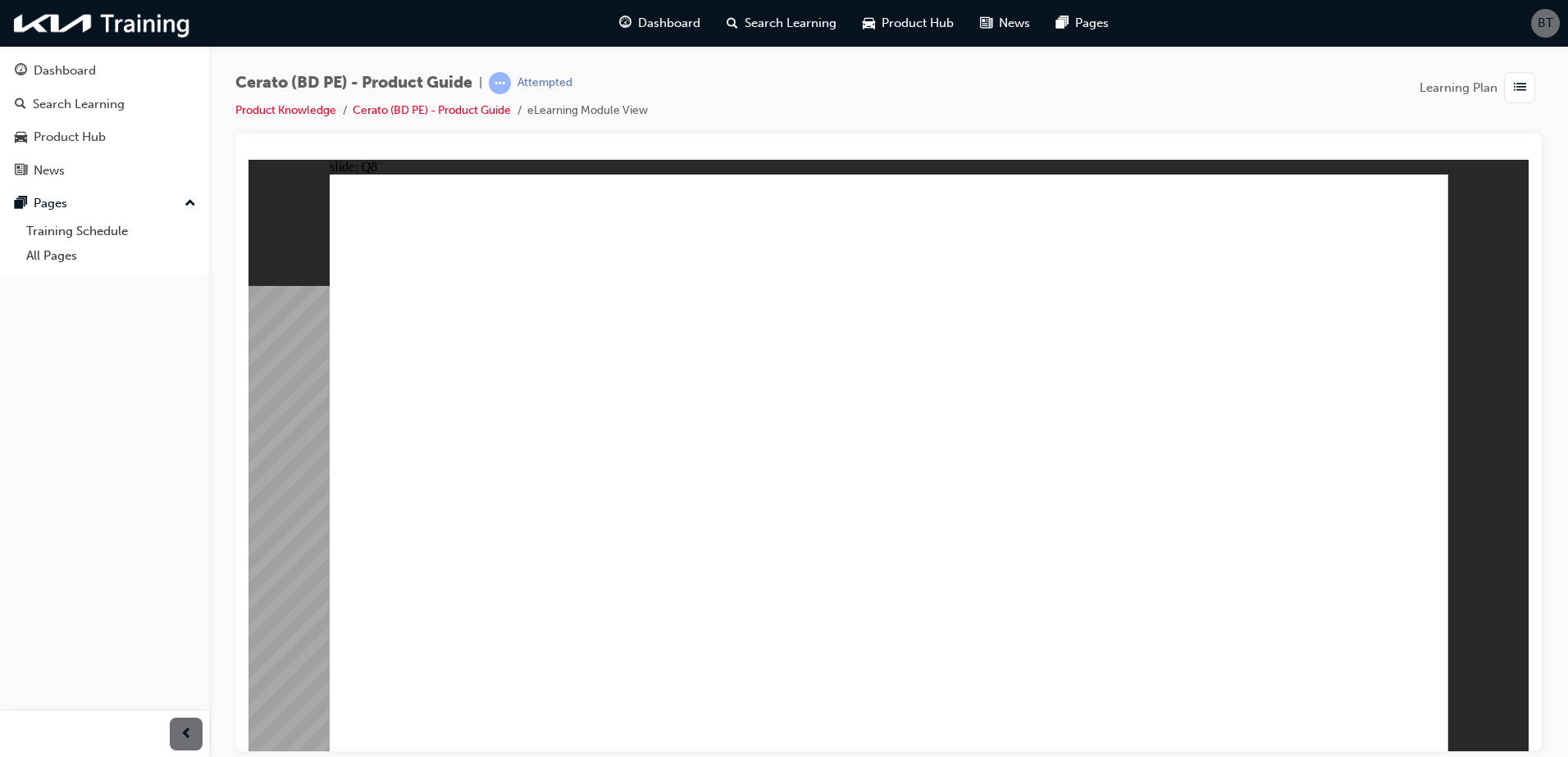
drag, startPoint x: 926, startPoint y: 597, endPoint x: 1269, endPoint y: 711, distance: 361.4
radio input "true"
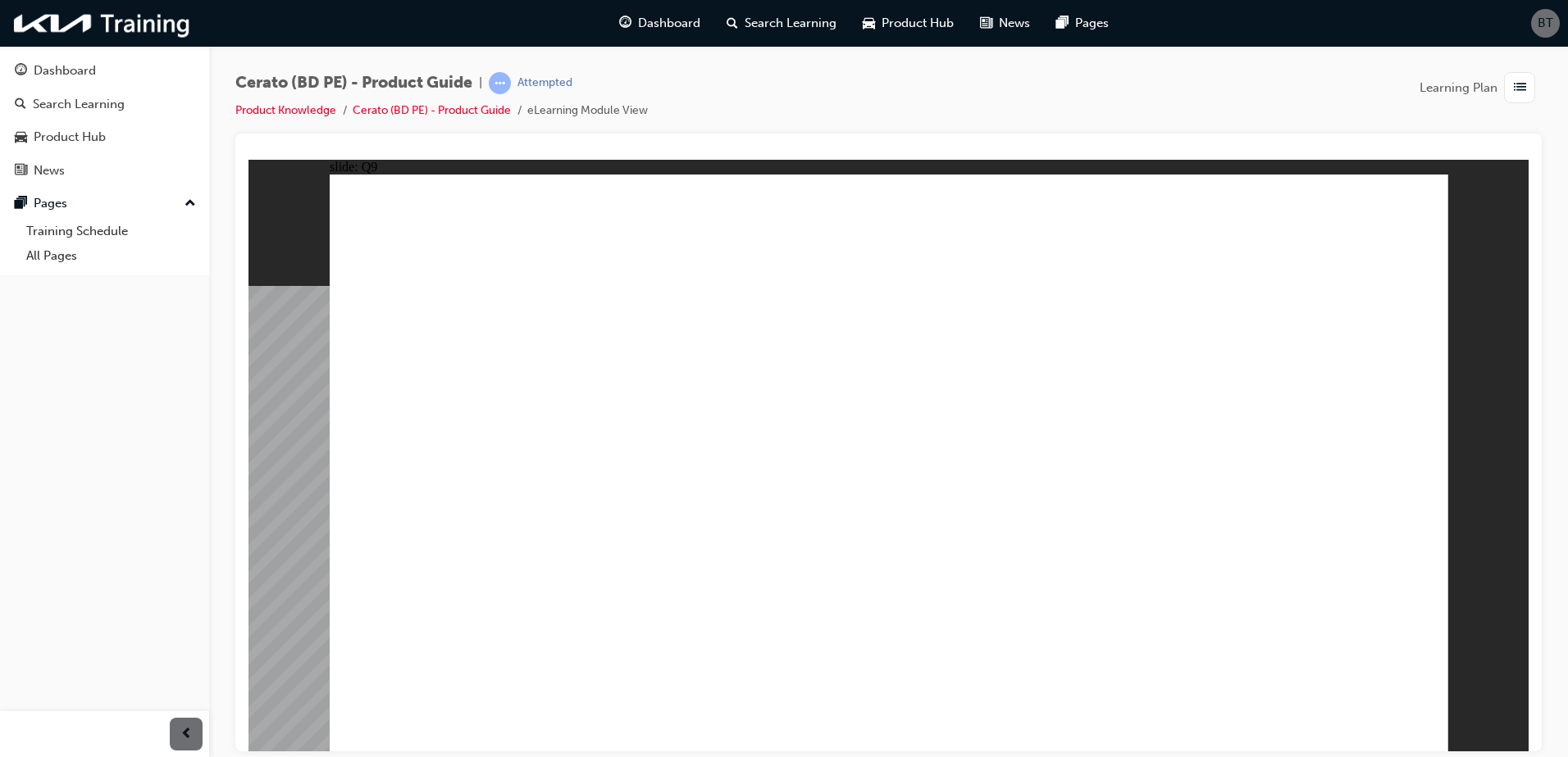
radio input "true"
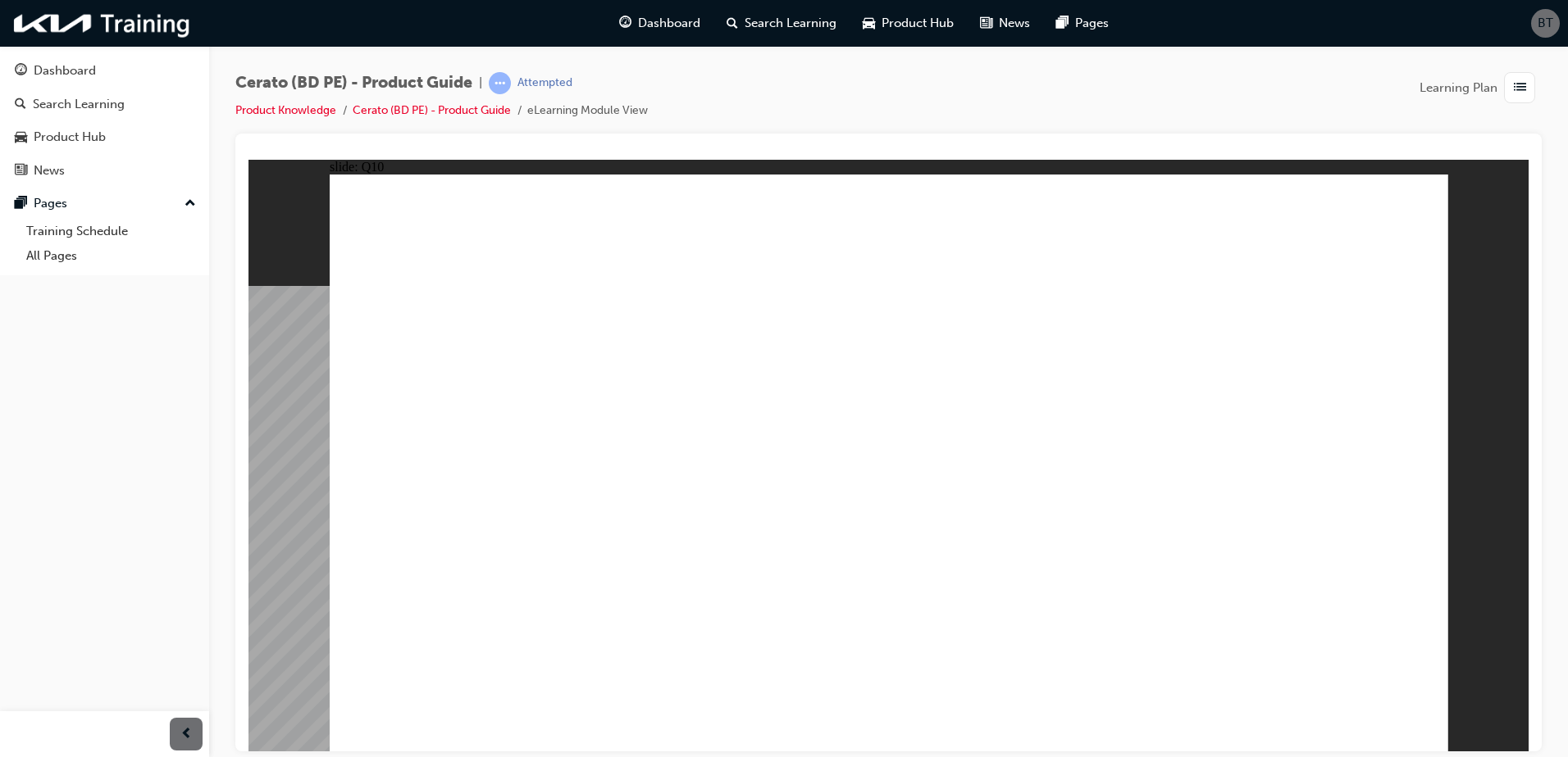
radio input "true"
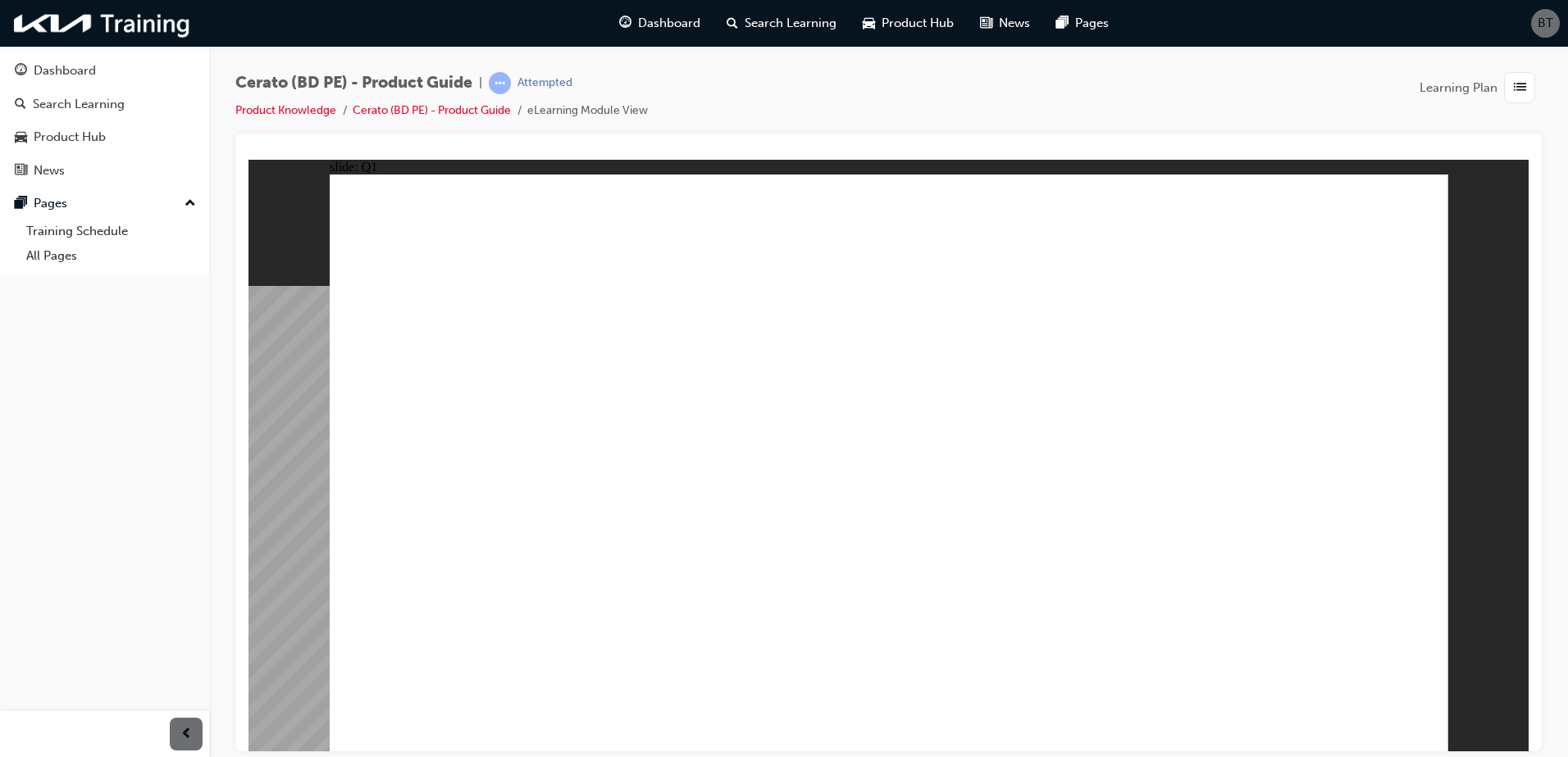
radio input "true"
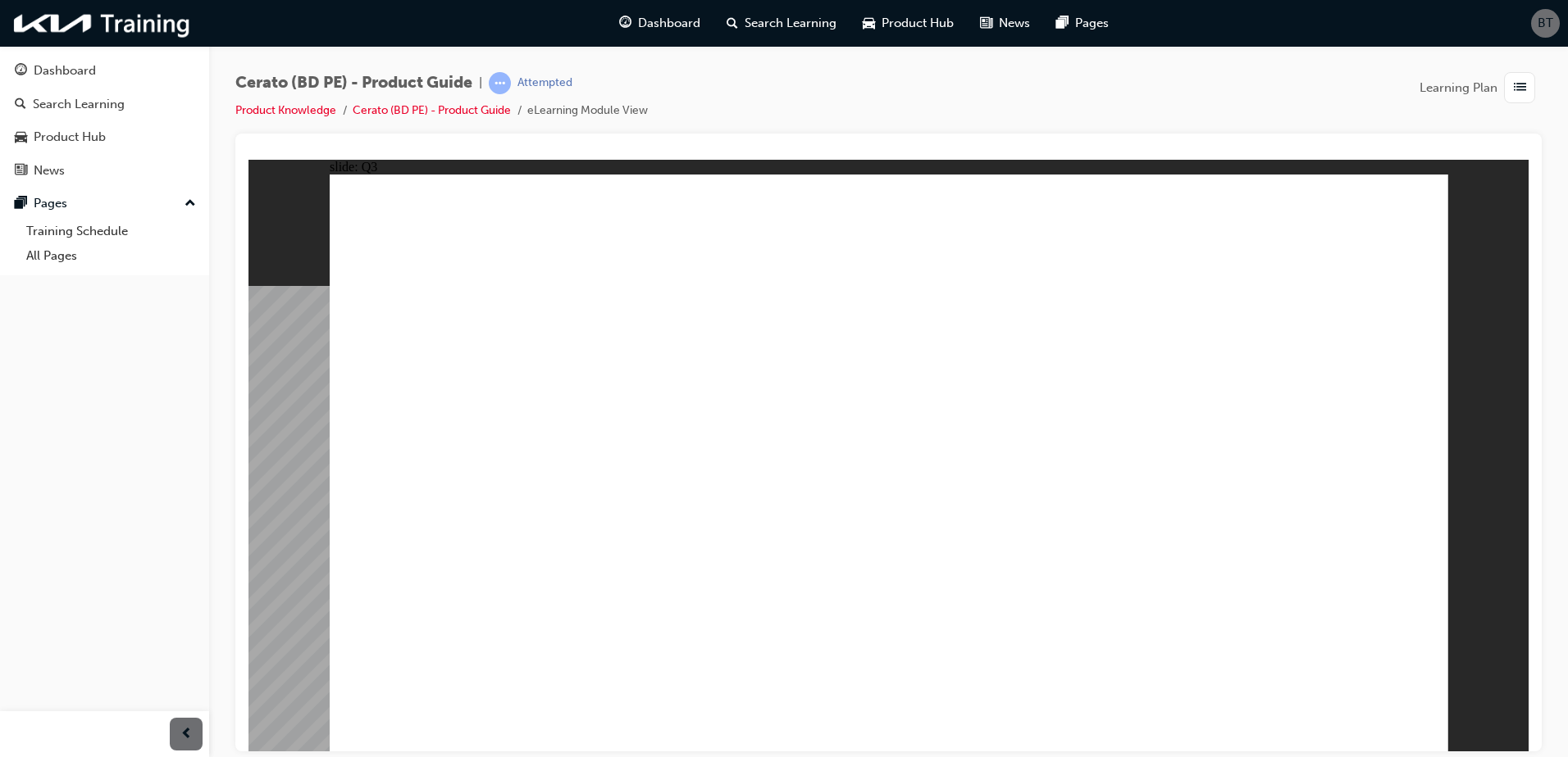
drag, startPoint x: 1003, startPoint y: 616, endPoint x: 1042, endPoint y: 631, distance: 41.8
radio input "true"
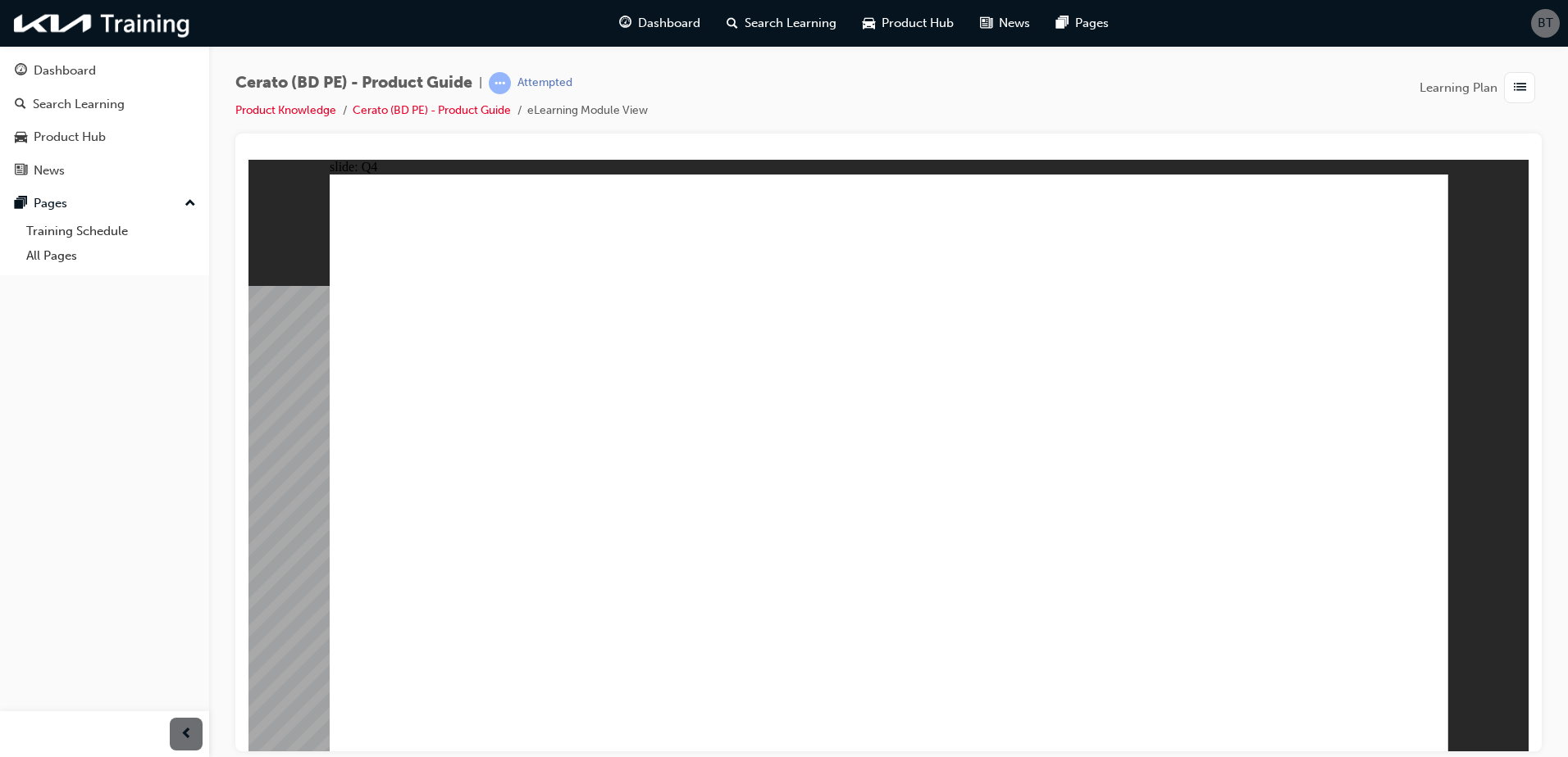
radio input "true"
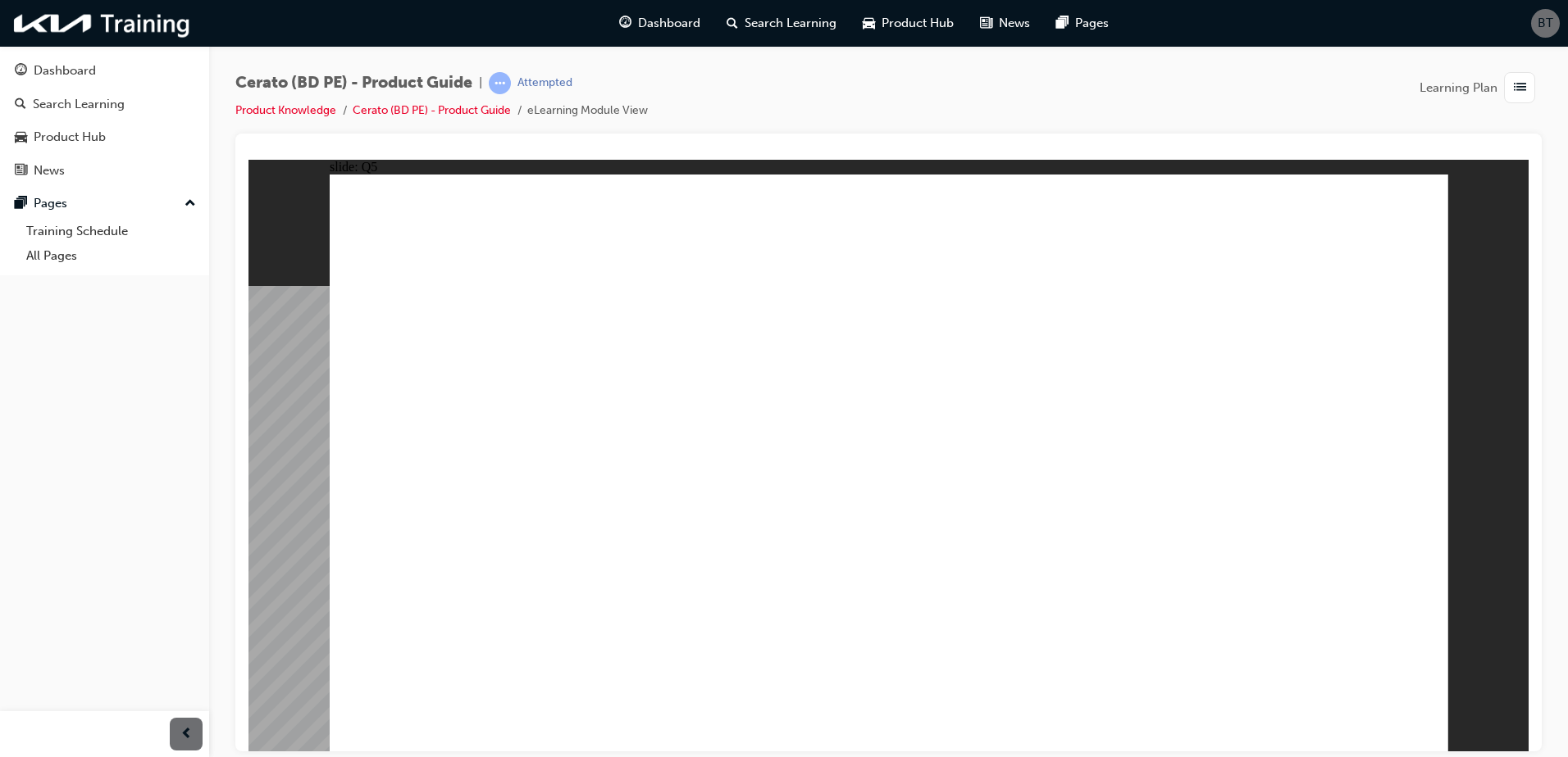
radio input "true"
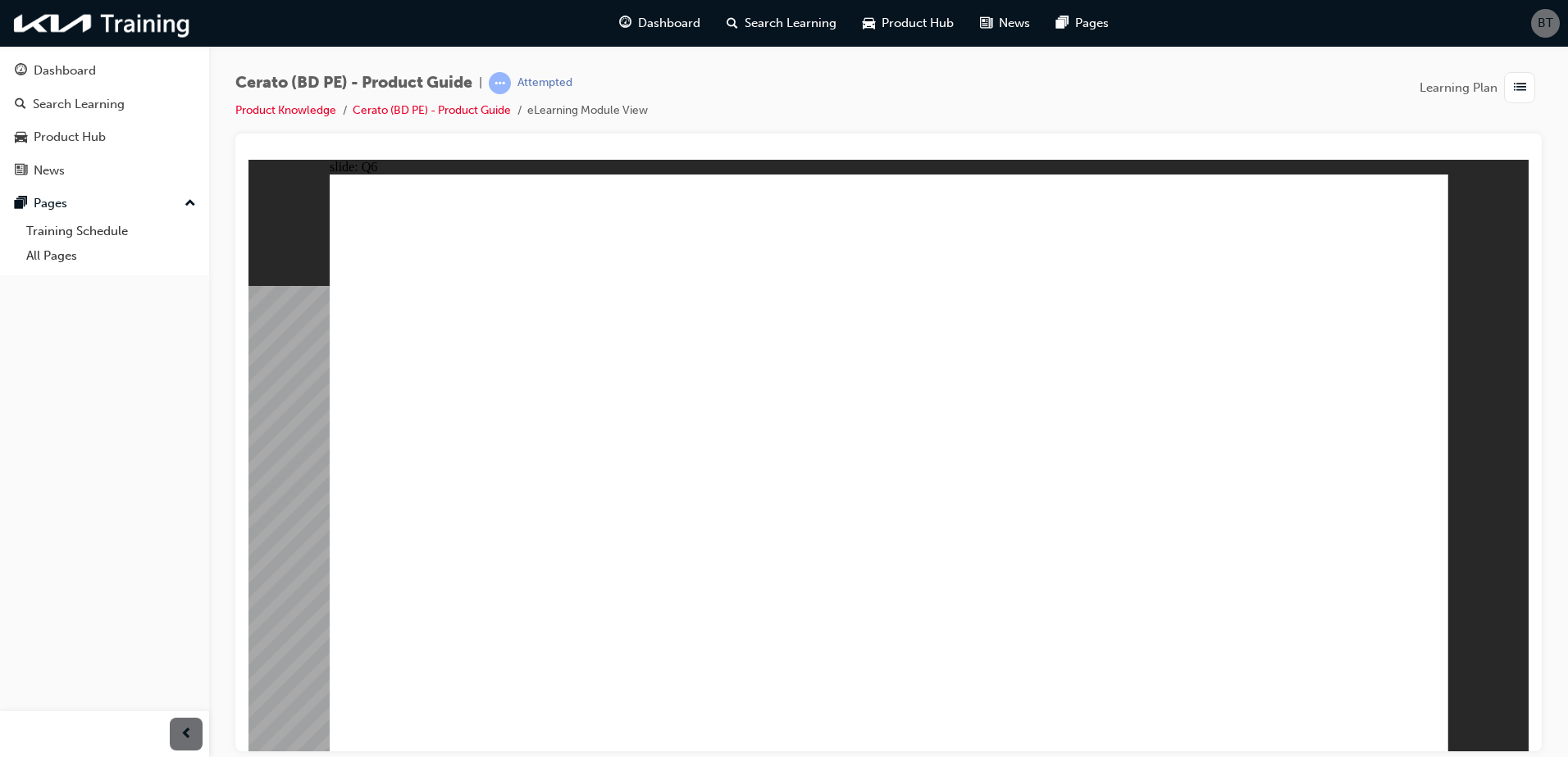
radio input "true"
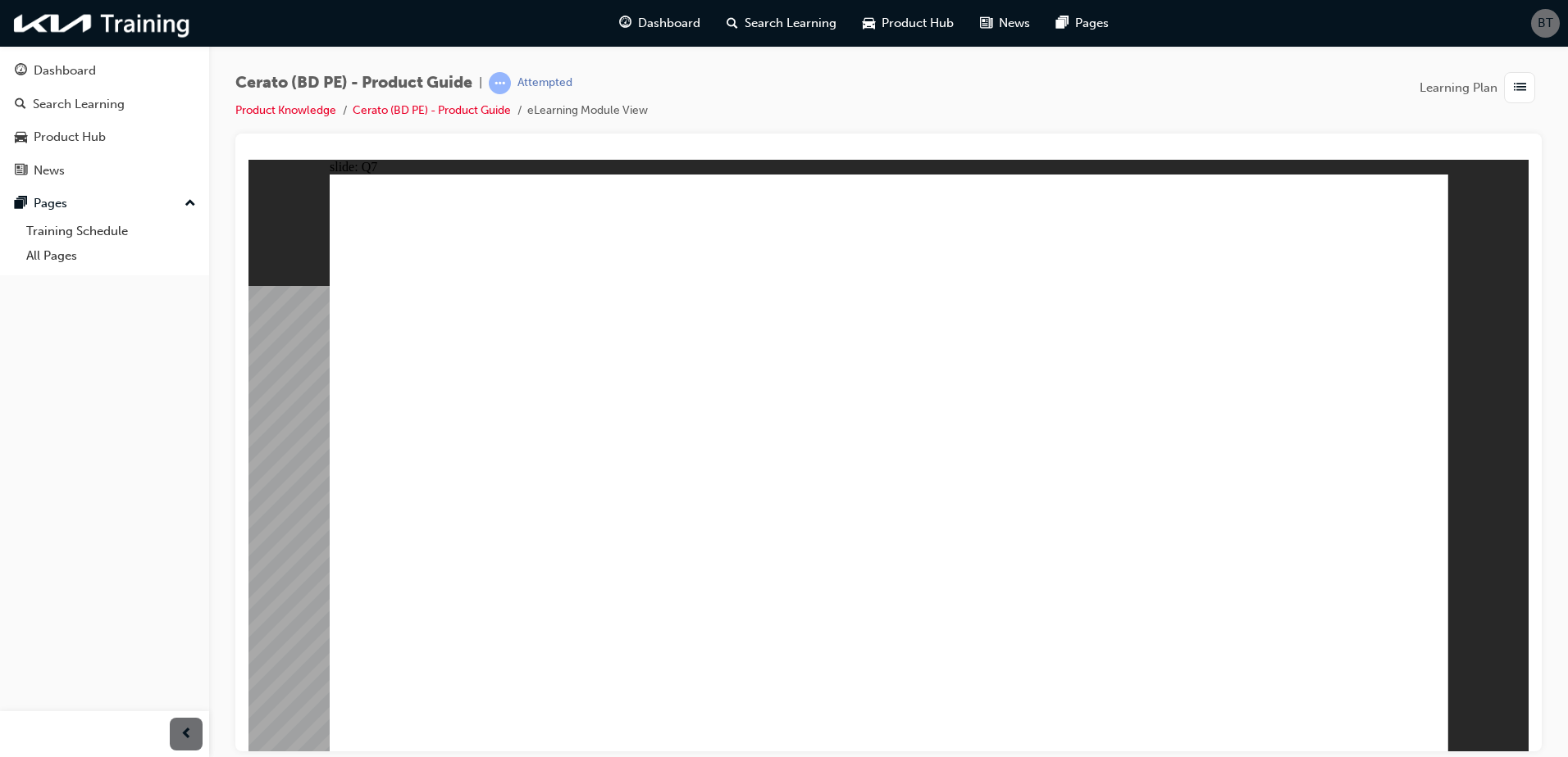
radio input "true"
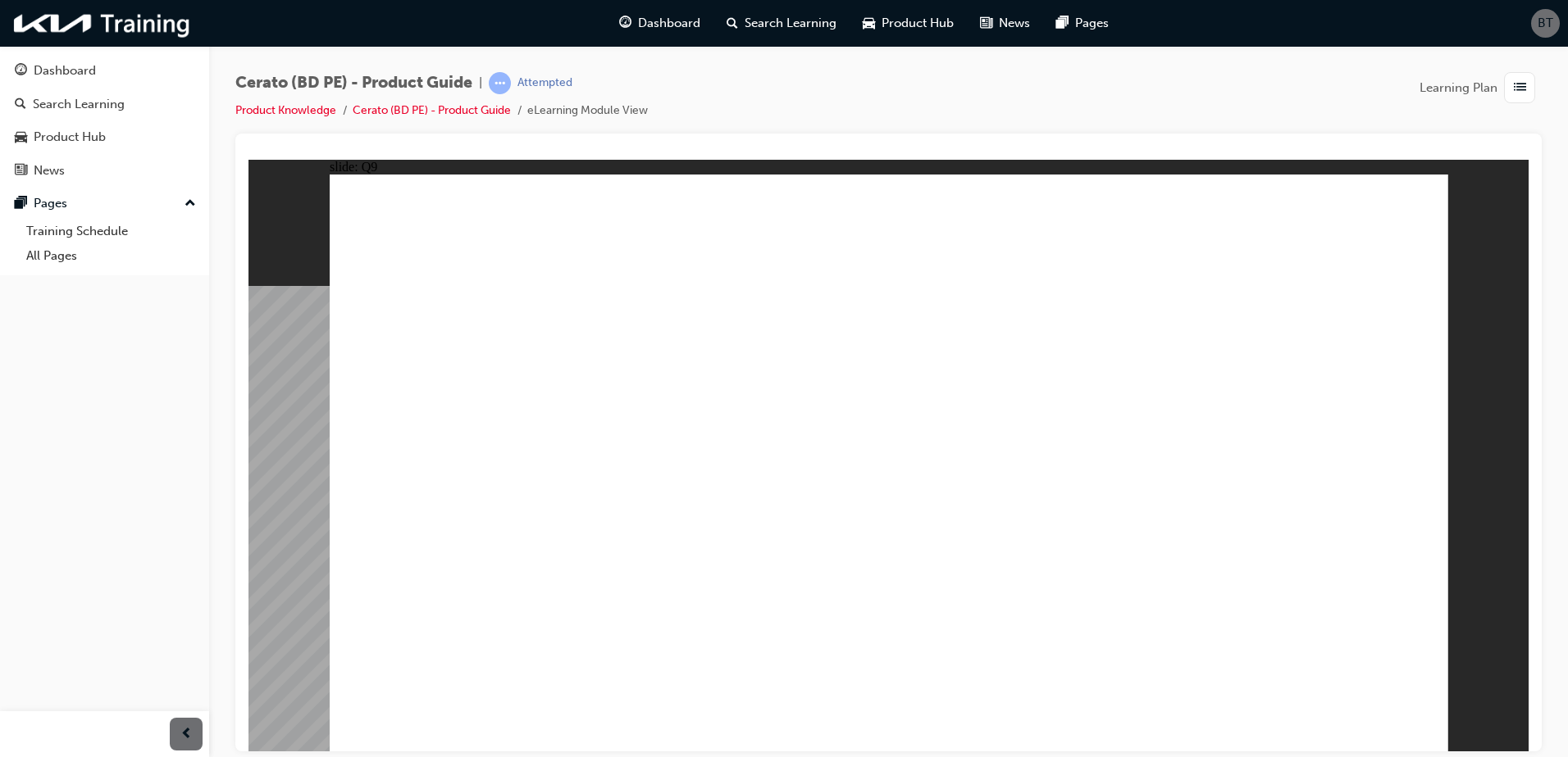
radio input "true"
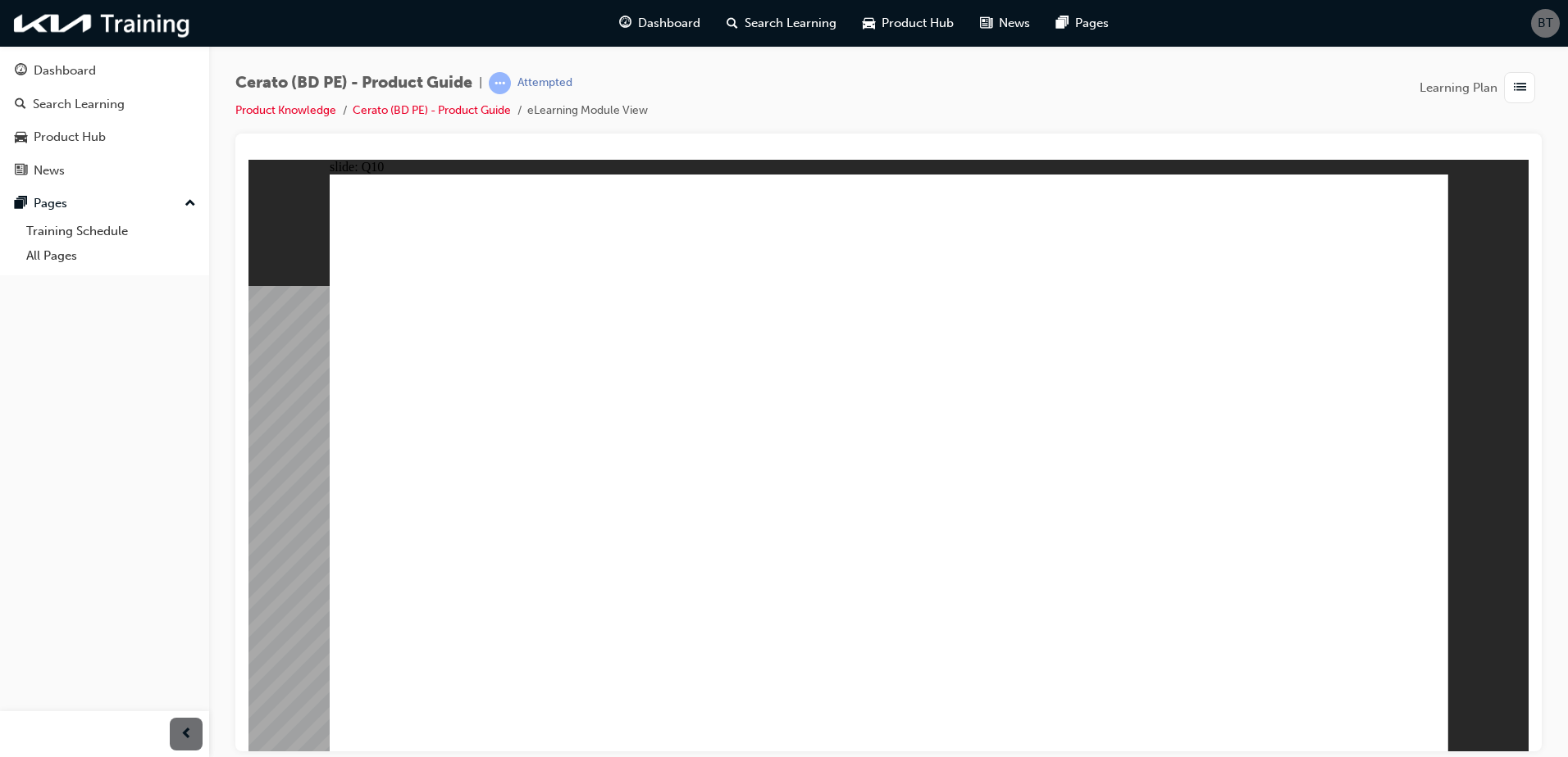
radio input "true"
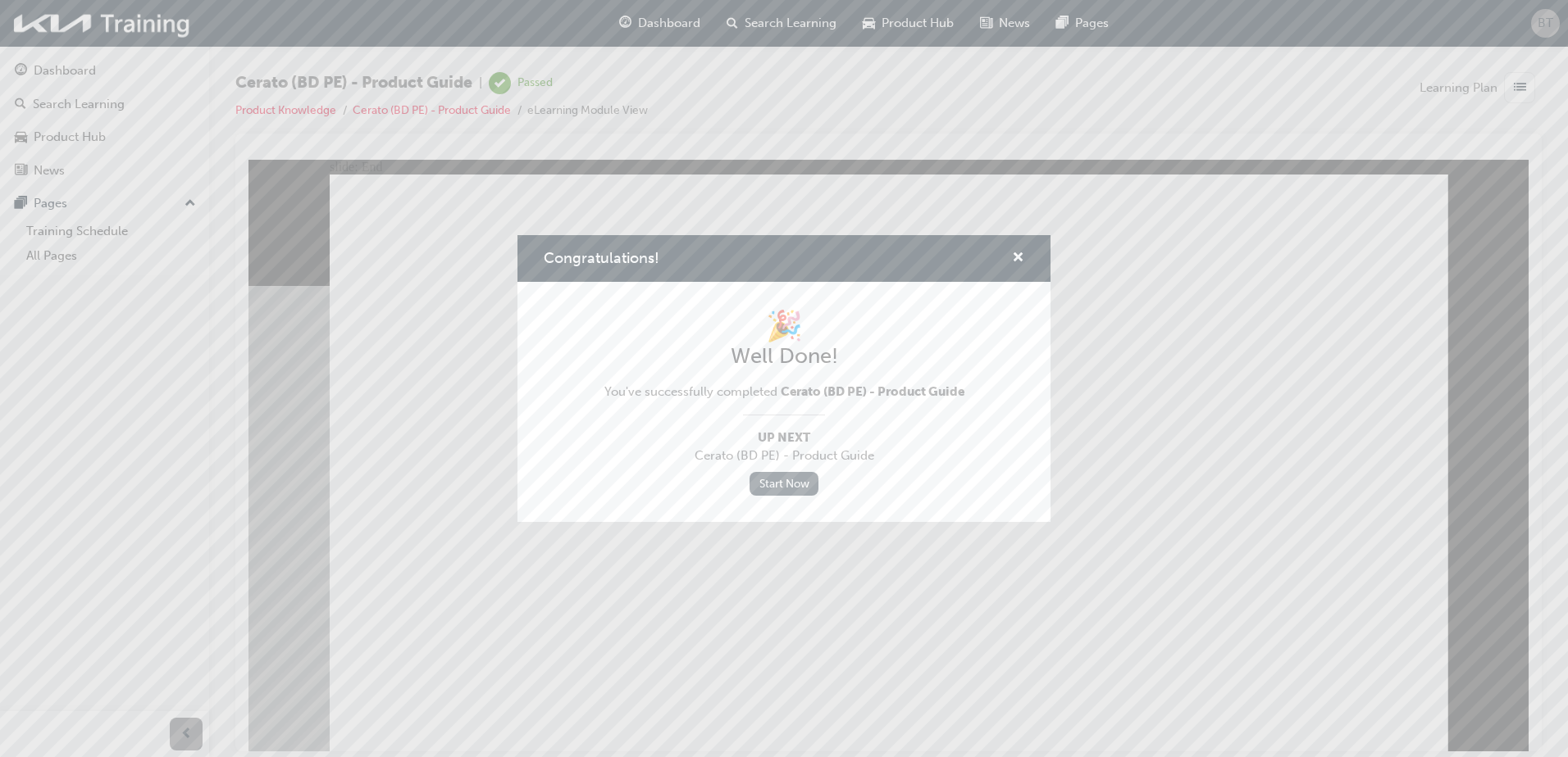
click at [782, 484] on link "Start Now" at bounding box center [783, 484] width 69 height 24
click at [1021, 255] on span "cross-icon" at bounding box center [1018, 259] width 13 height 15
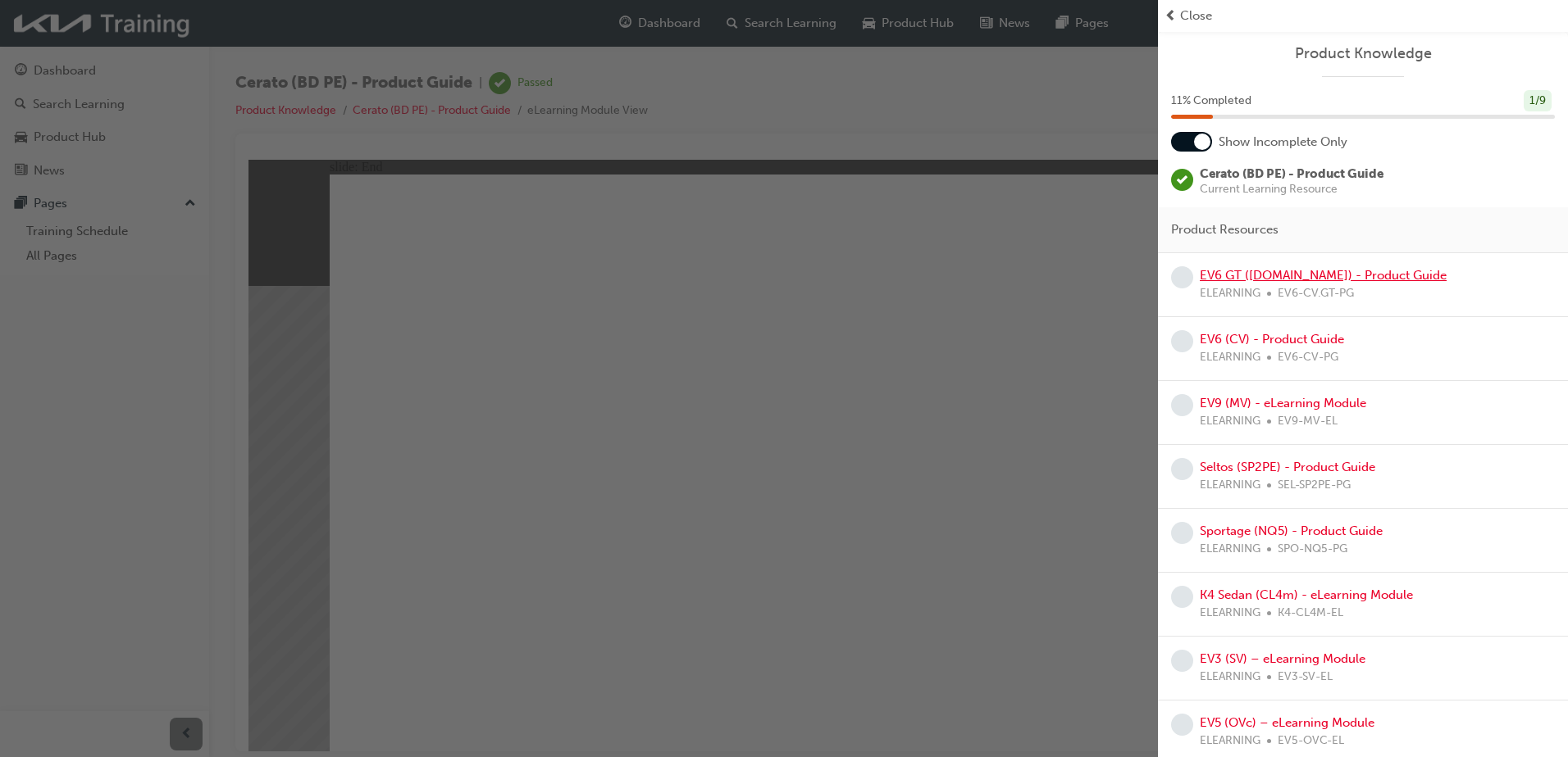
click at [1261, 268] on link "EV6 GT ([DOMAIN_NAME]) - Product Guide" at bounding box center [1322, 275] width 246 height 15
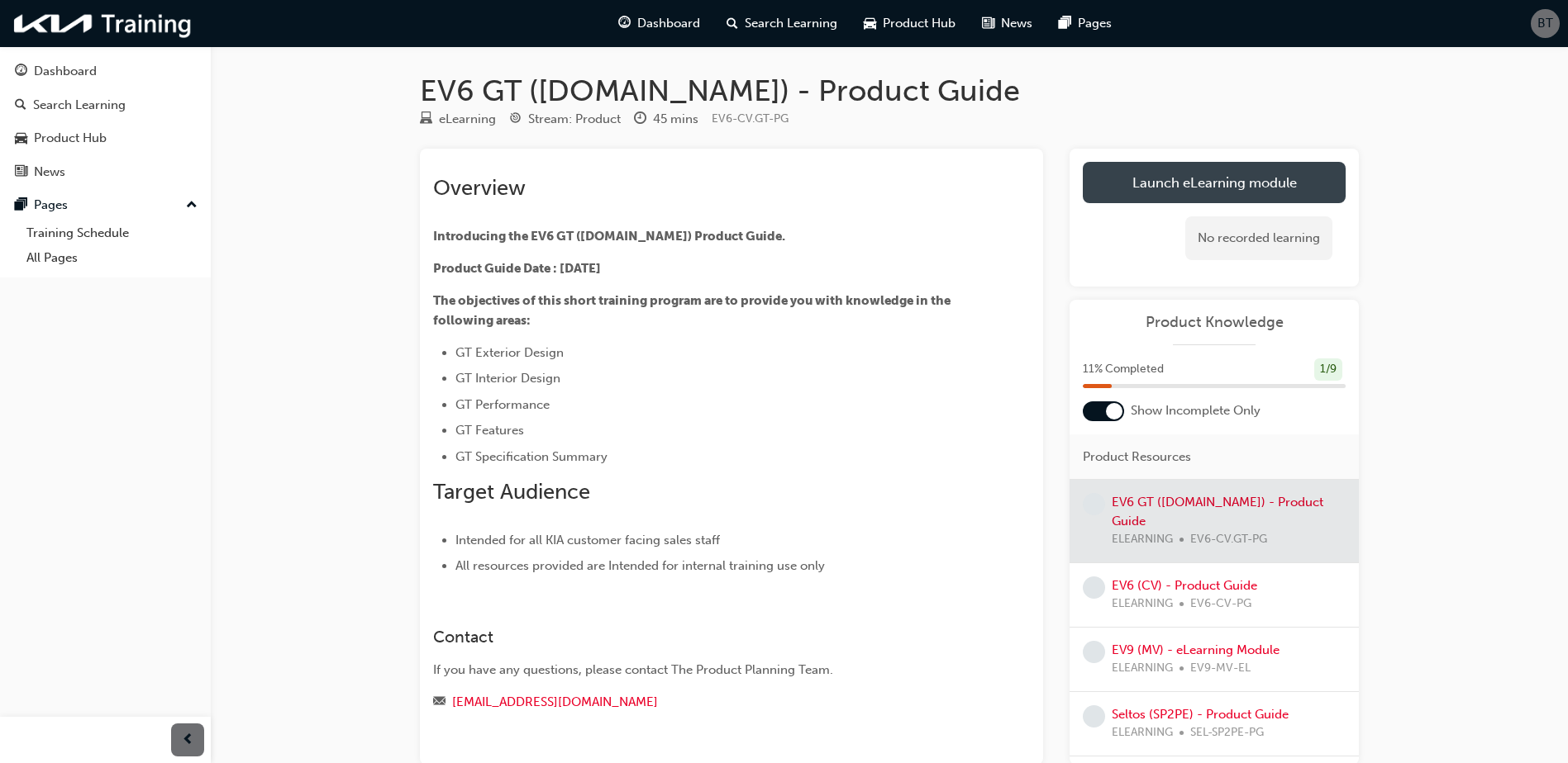
click at [1205, 191] on link "Launch eLearning module" at bounding box center [1214, 183] width 263 height 41
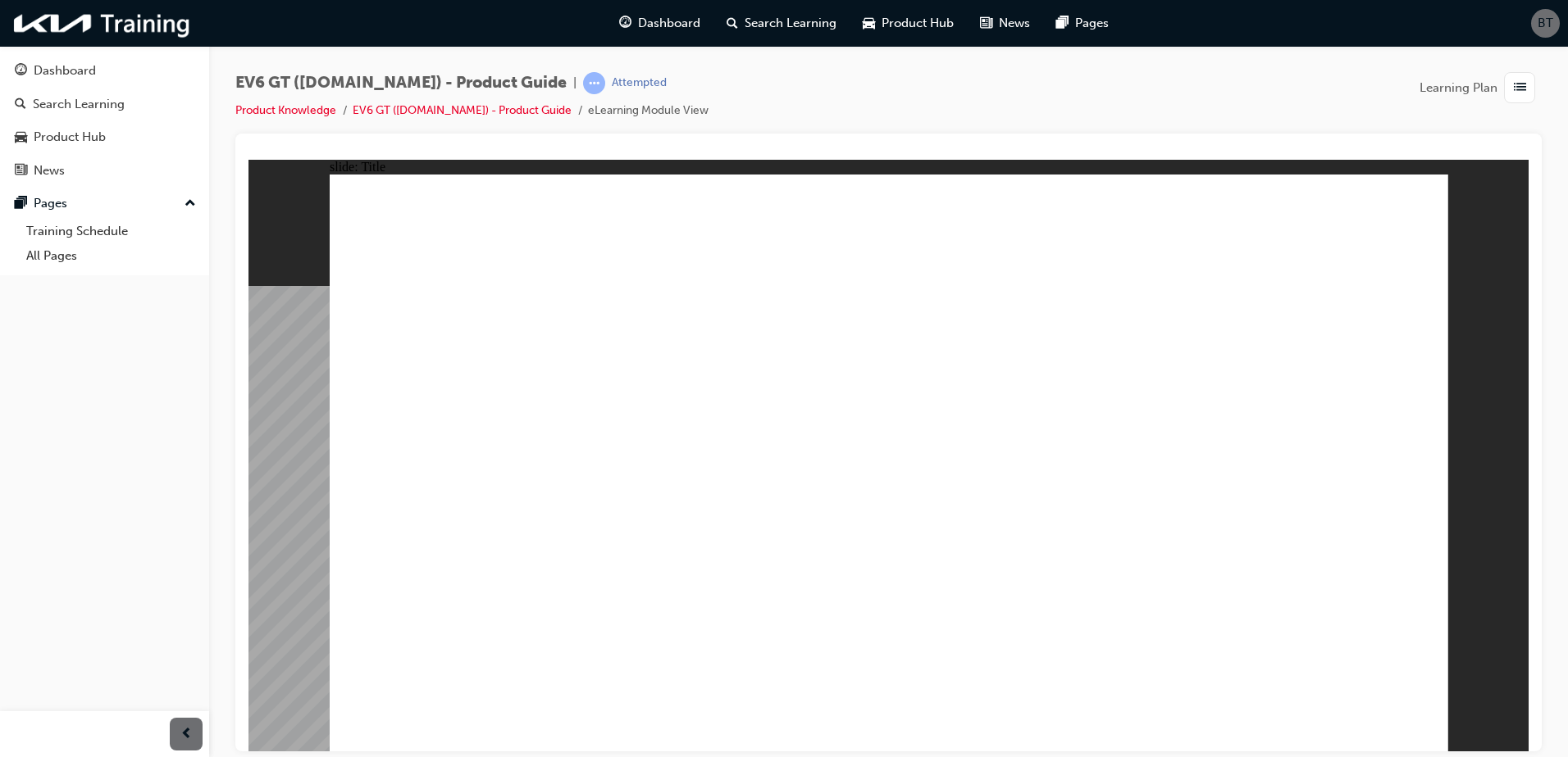
drag, startPoint x: 1414, startPoint y: 702, endPoint x: 1412, endPoint y: 688, distance: 14.1
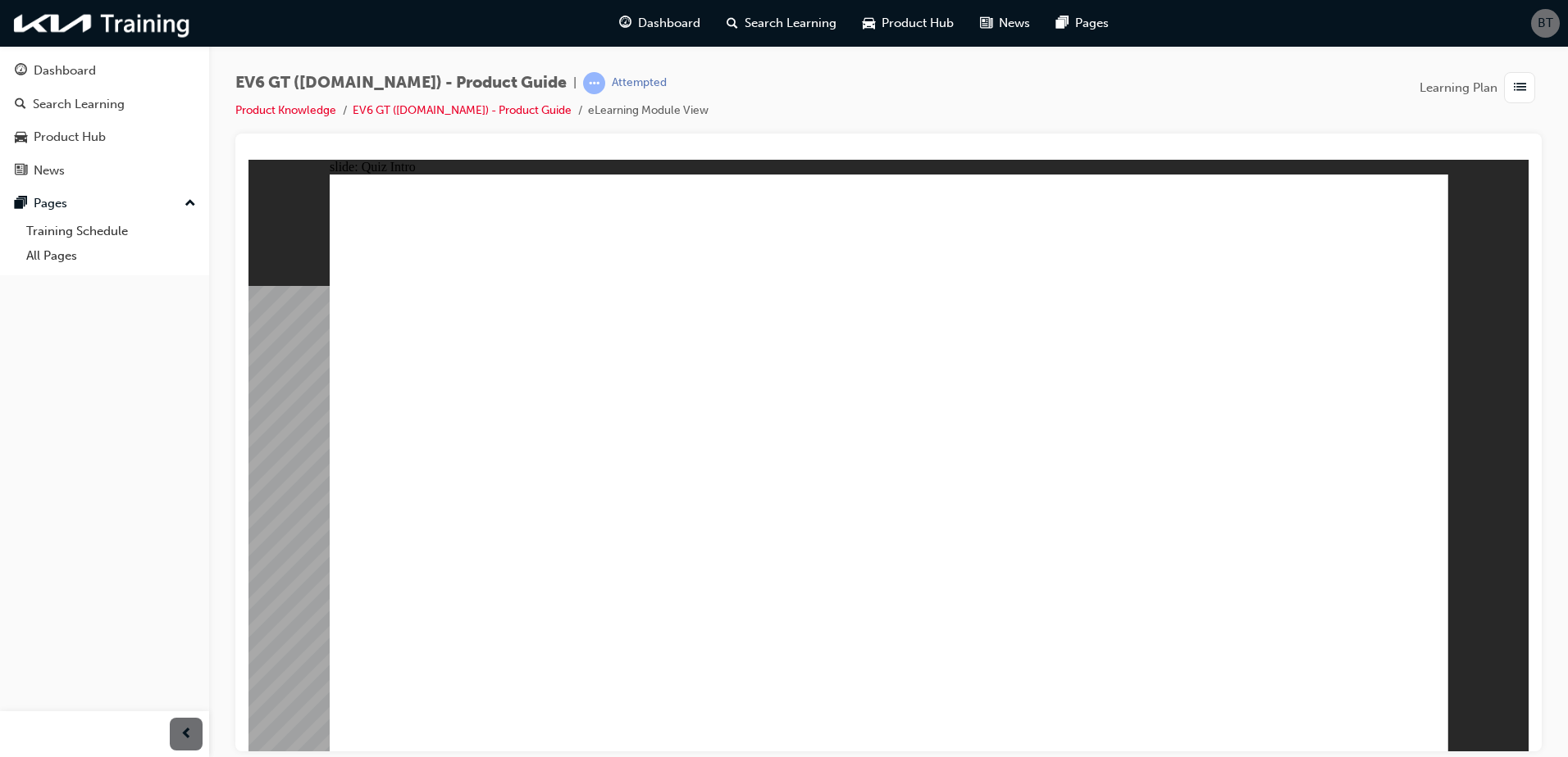
drag, startPoint x: 1005, startPoint y: 400, endPoint x: 1006, endPoint y: 425, distance: 25.0
drag, startPoint x: 970, startPoint y: 462, endPoint x: 1002, endPoint y: 491, distance: 43.2
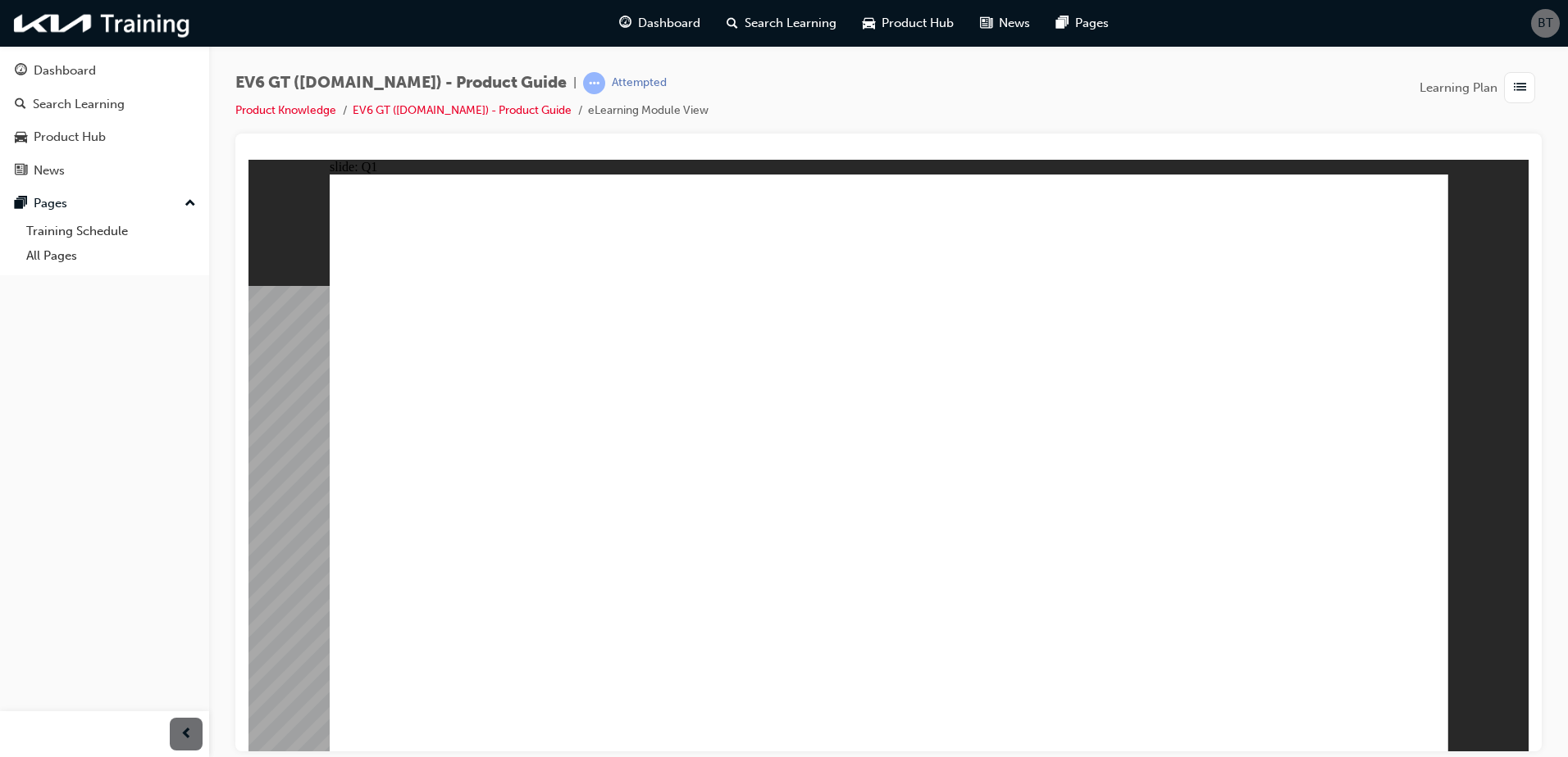
radio input "false"
radio input "true"
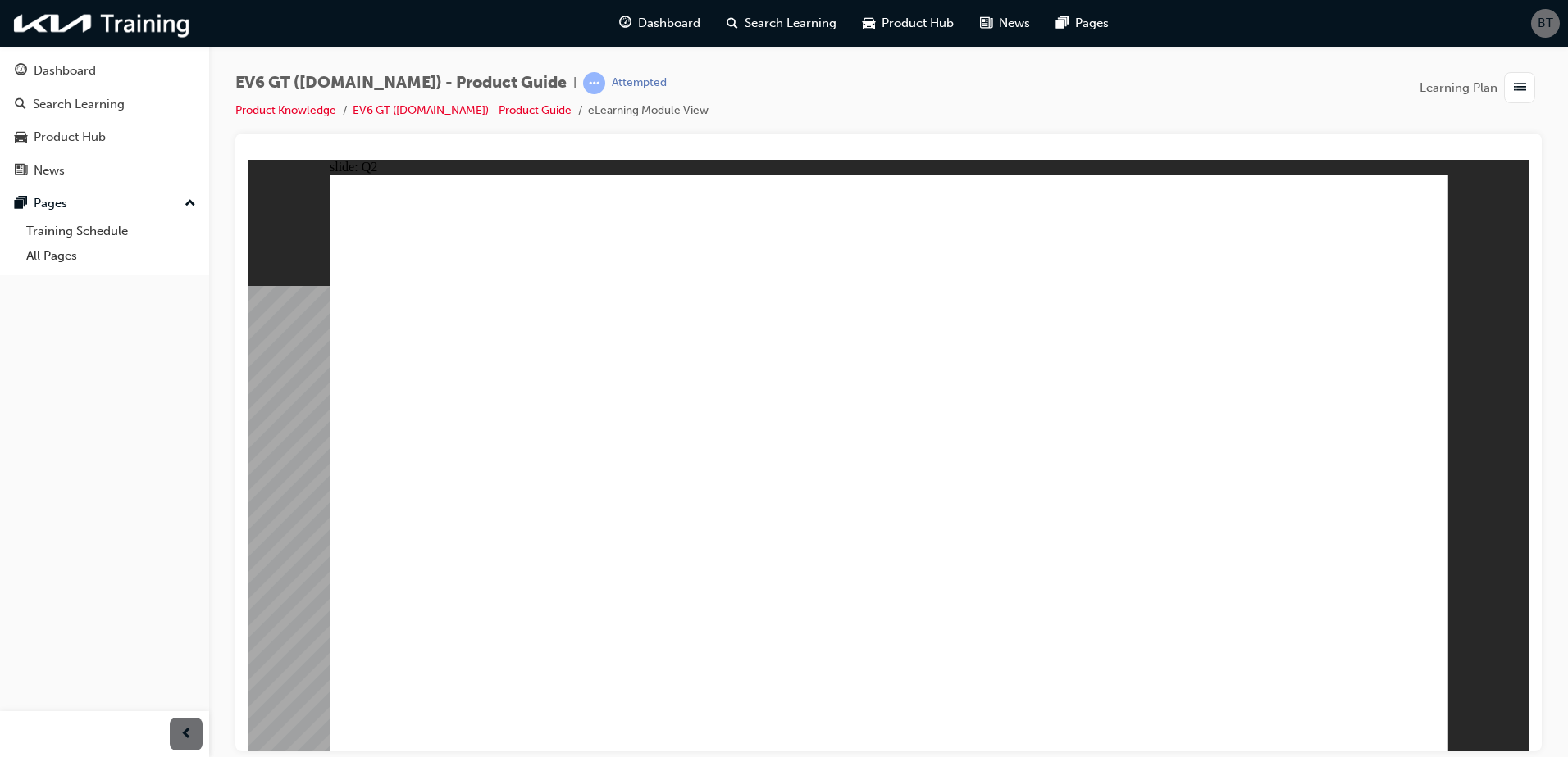
radio input "true"
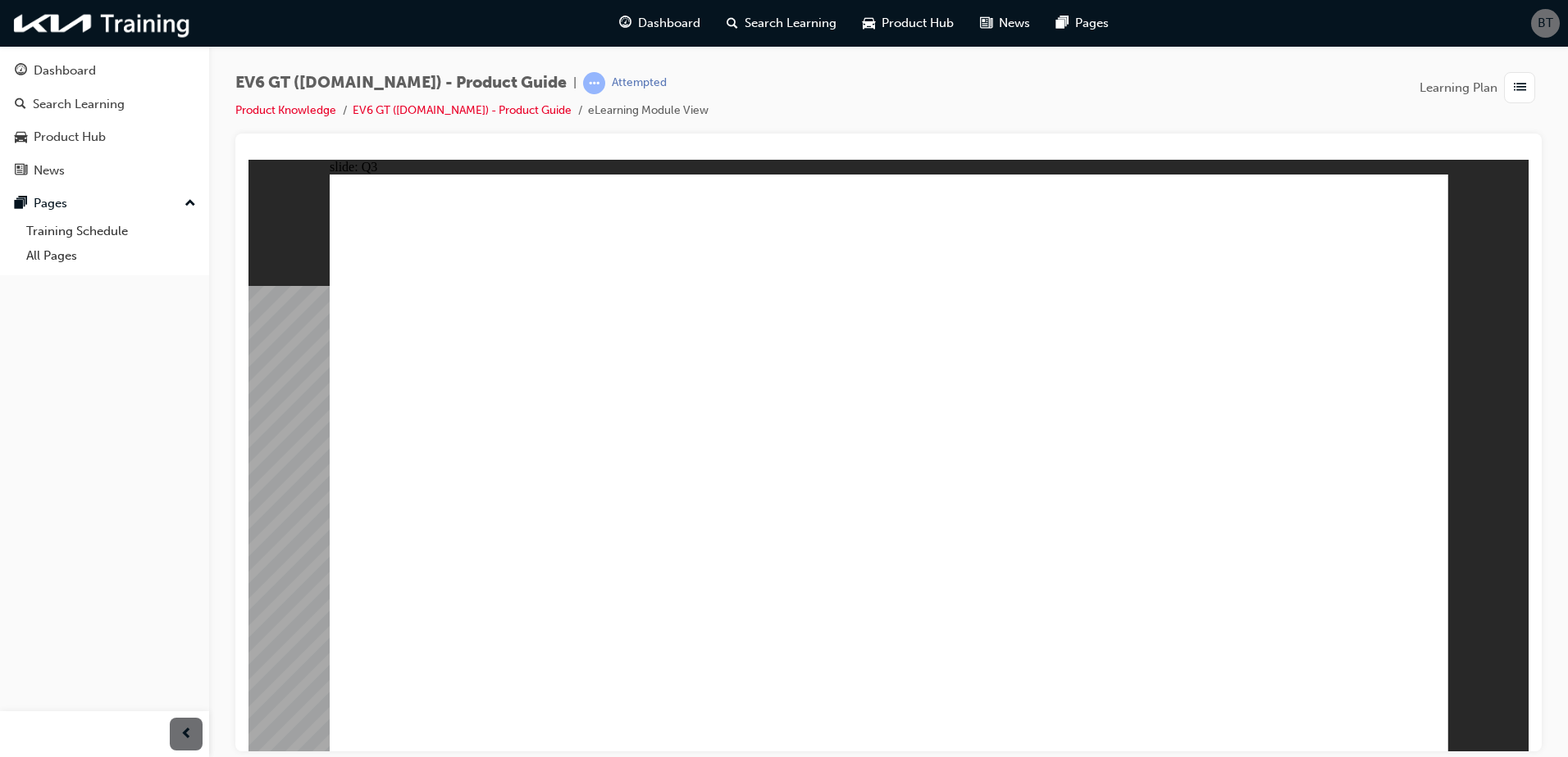
drag, startPoint x: 878, startPoint y: 527, endPoint x: 890, endPoint y: 548, distance: 24.2
radio input "true"
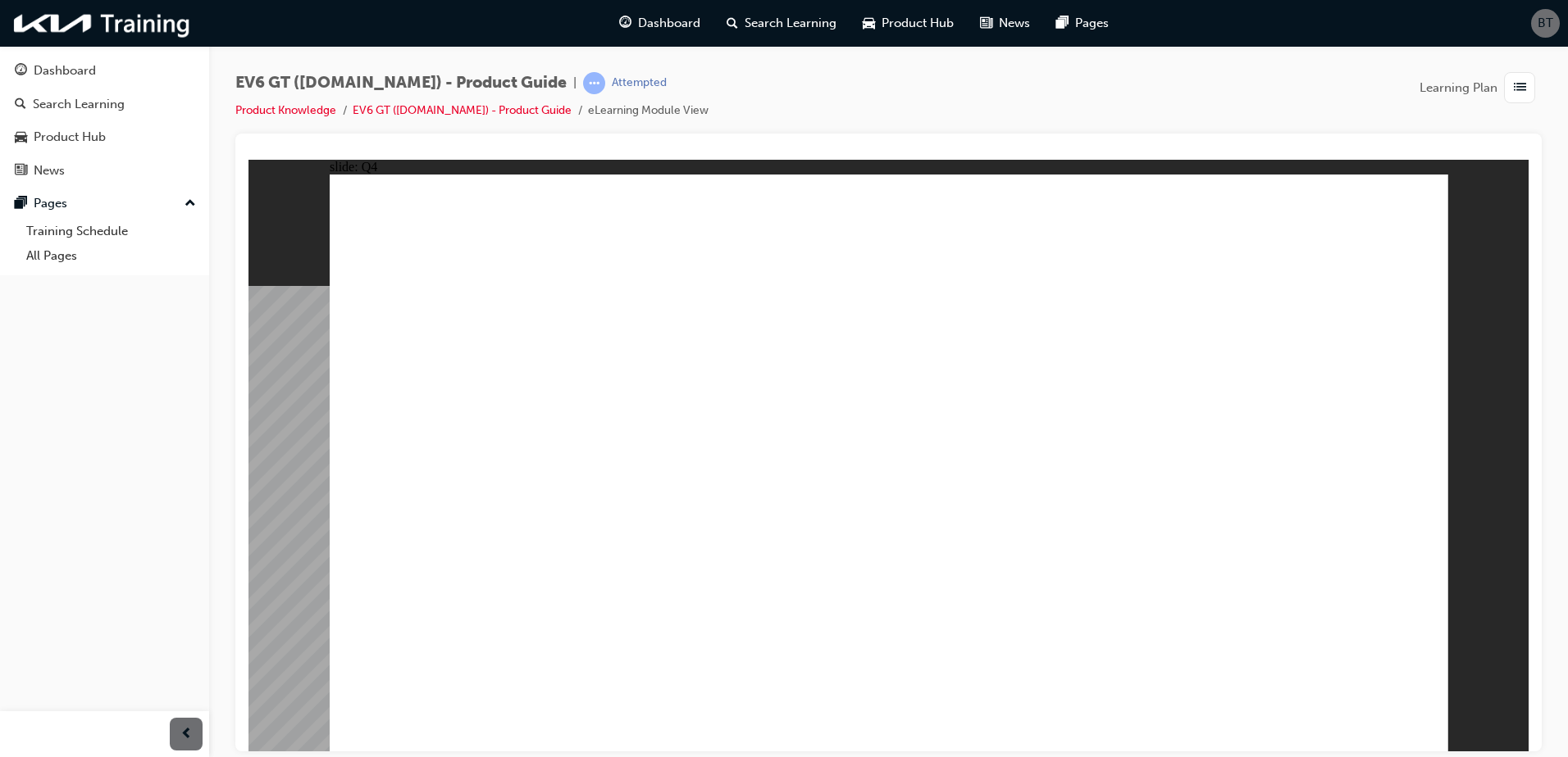
radio input "true"
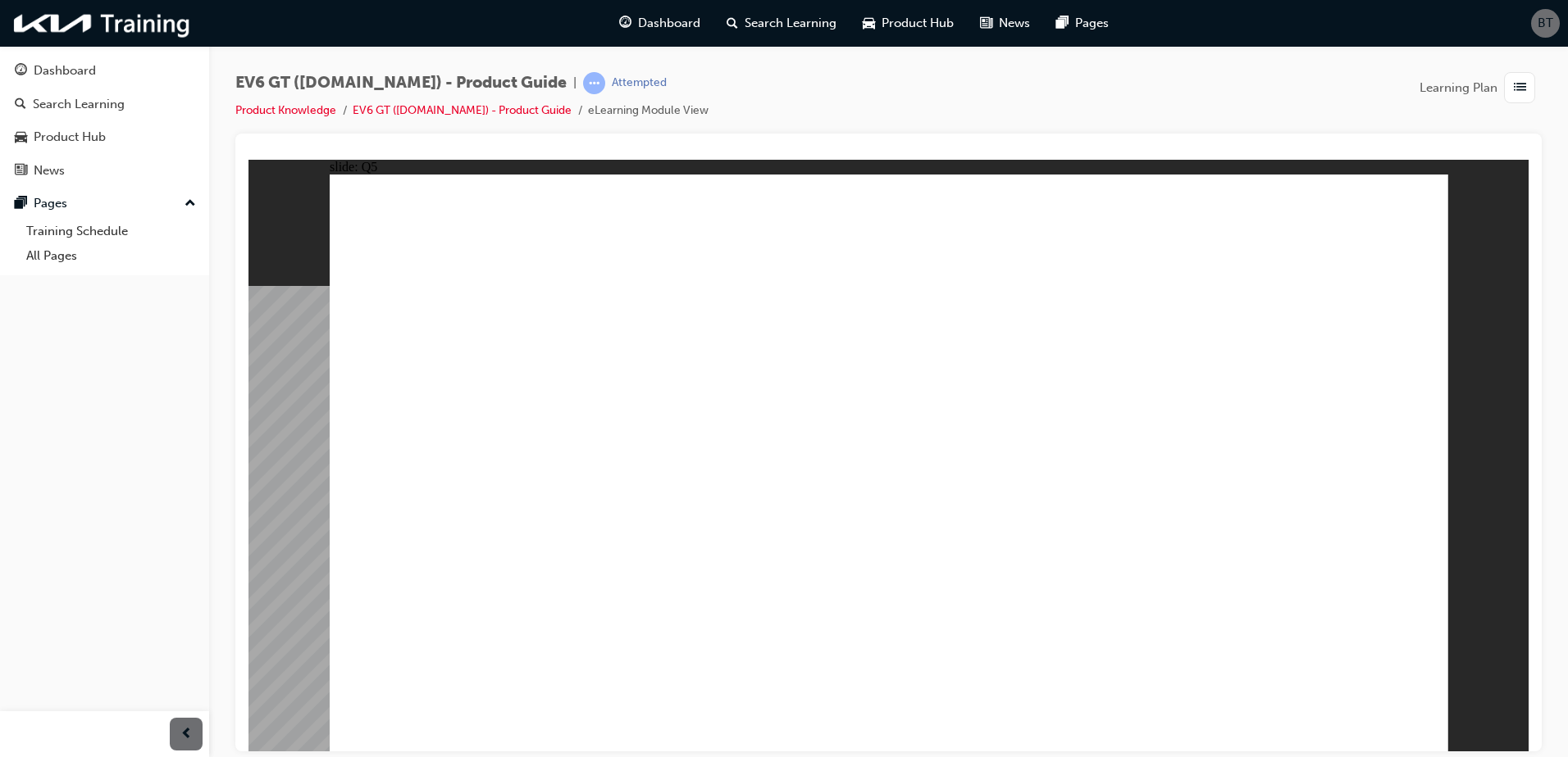
radio input "true"
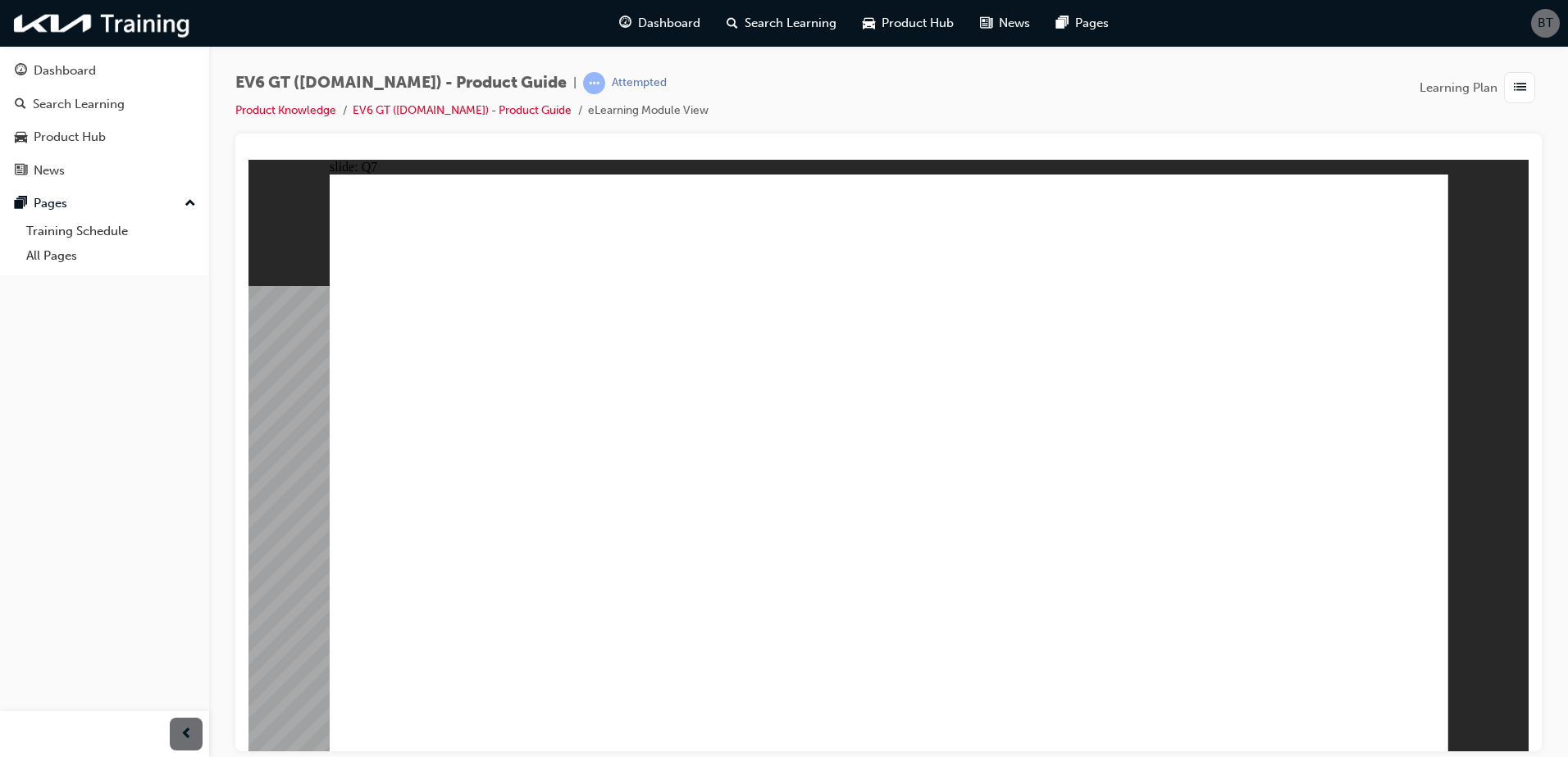
click at [780, 506] on button "OK" at bounding box center [765, 498] width 29 height 17
drag, startPoint x: 957, startPoint y: 591, endPoint x: 965, endPoint y: 595, distance: 8.9
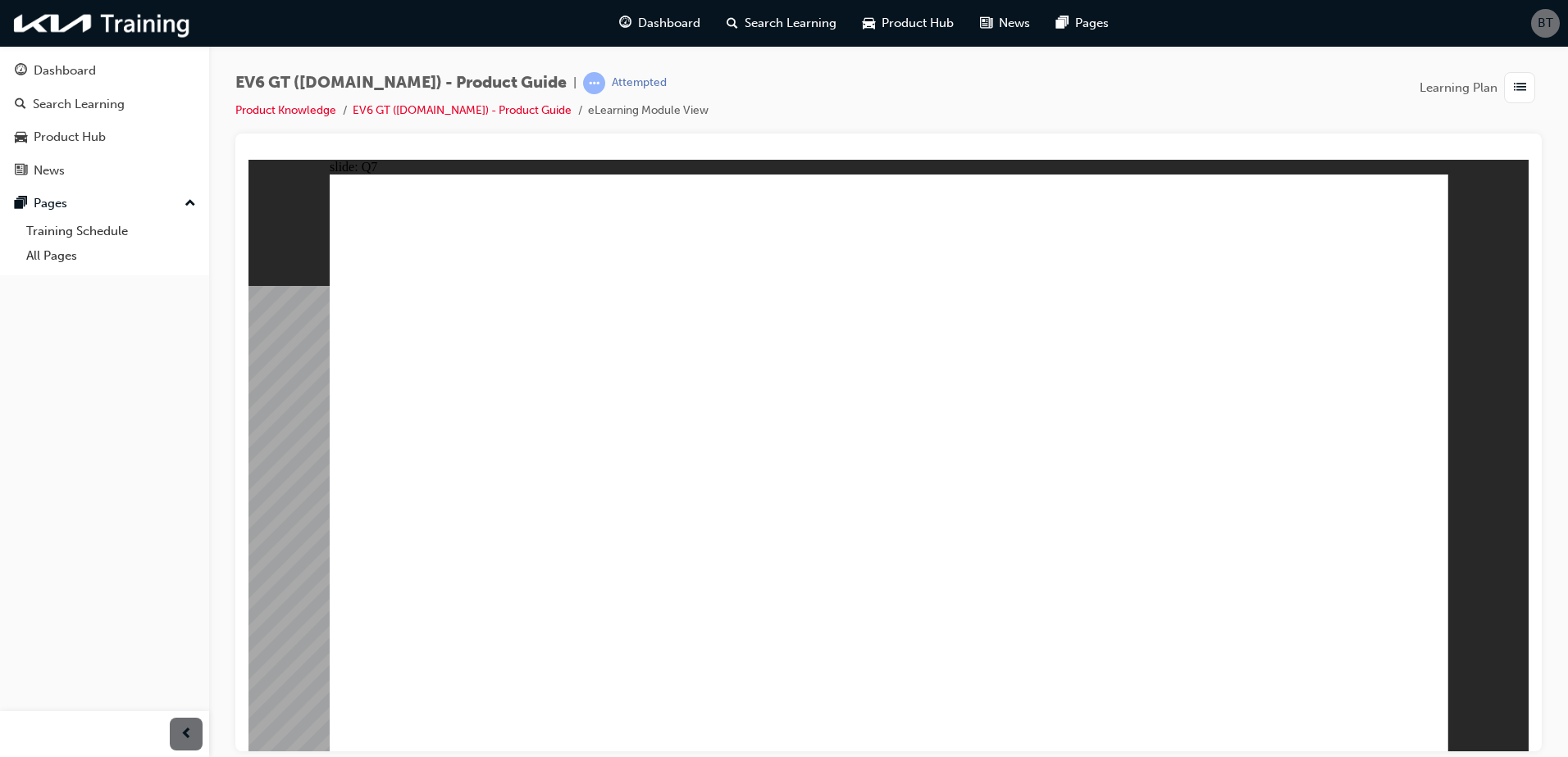
radio input "true"
drag, startPoint x: 984, startPoint y: 611, endPoint x: 994, endPoint y: 613, distance: 10.2
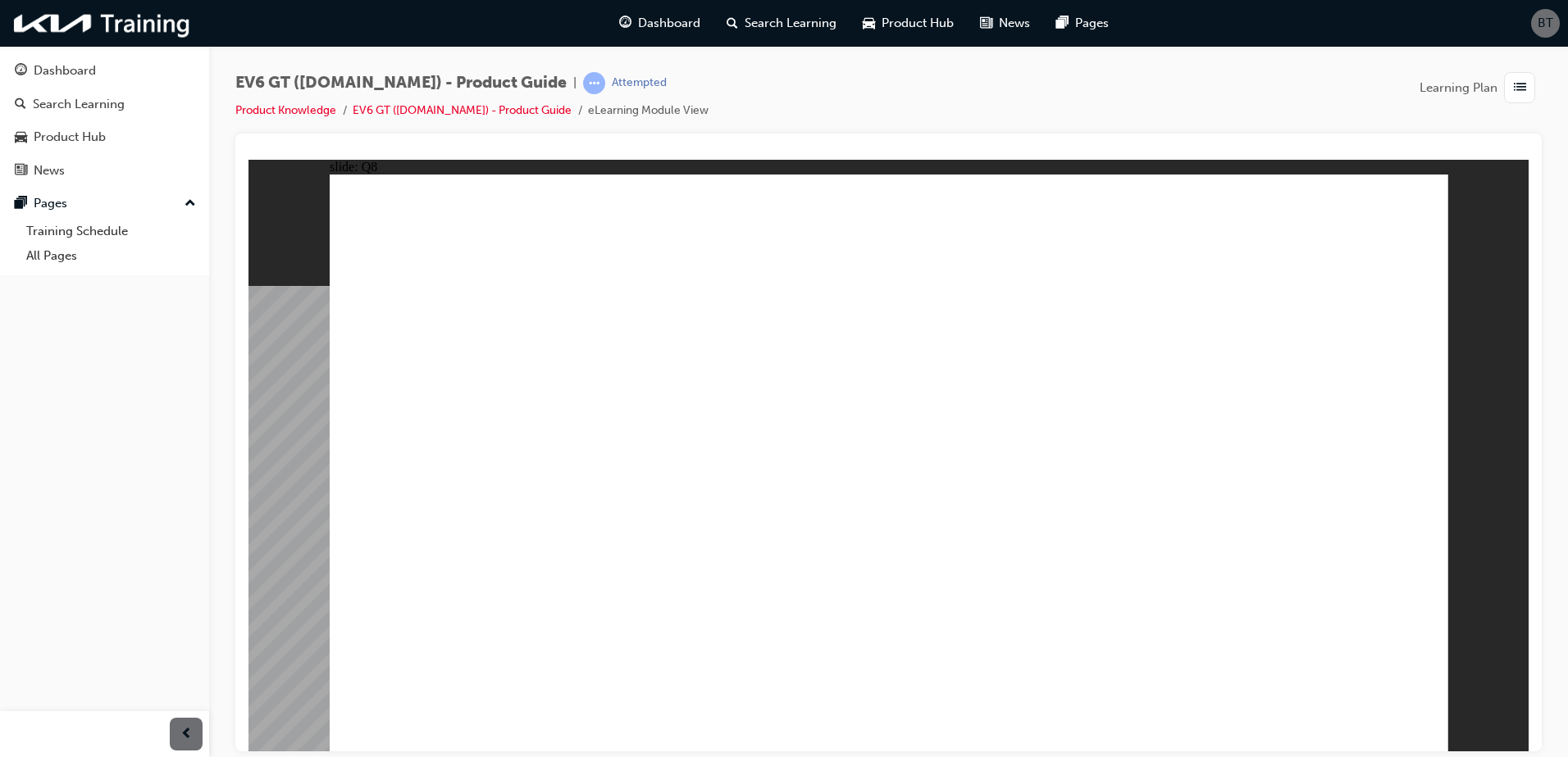
radio input "true"
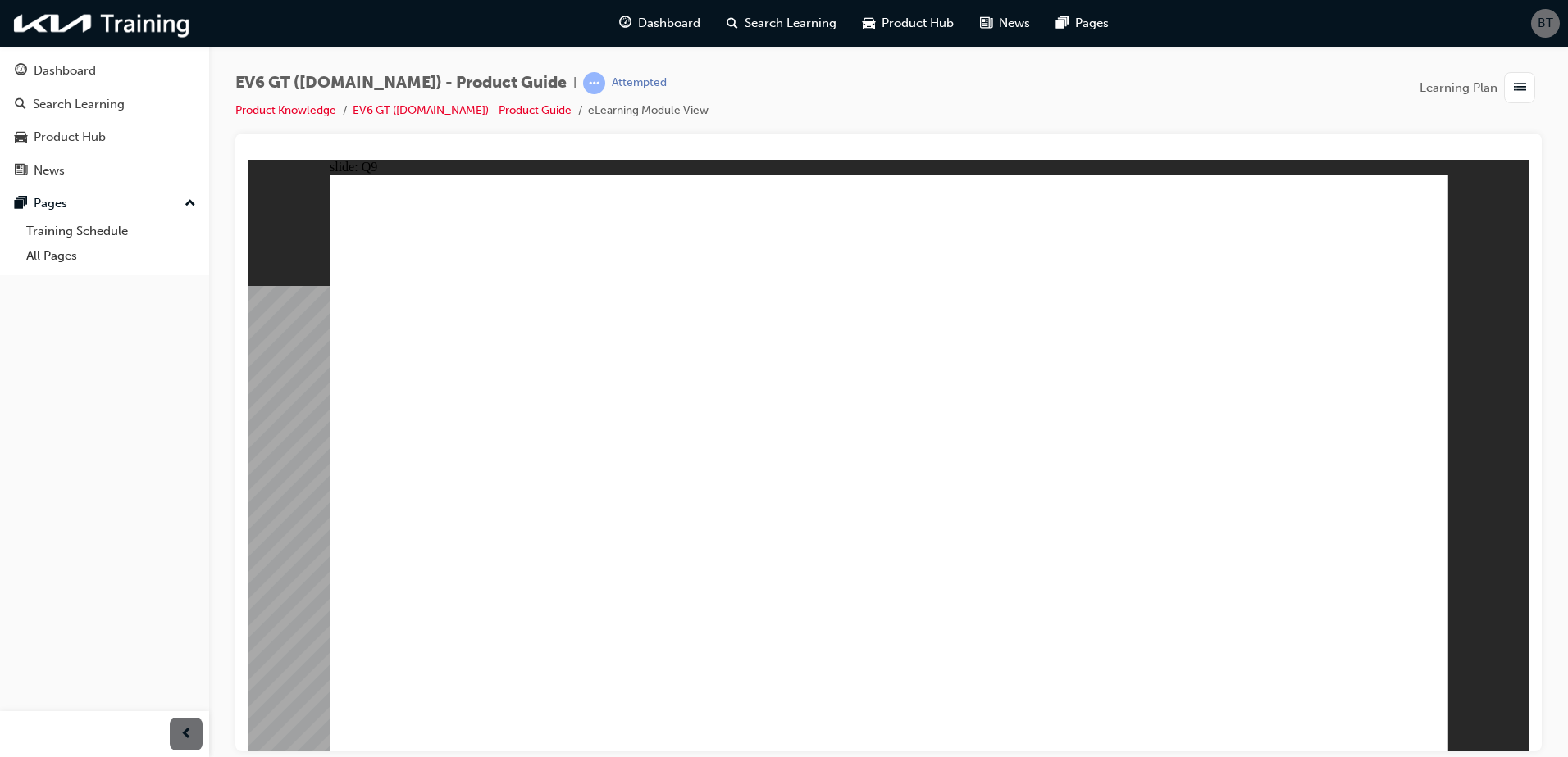
radio input "true"
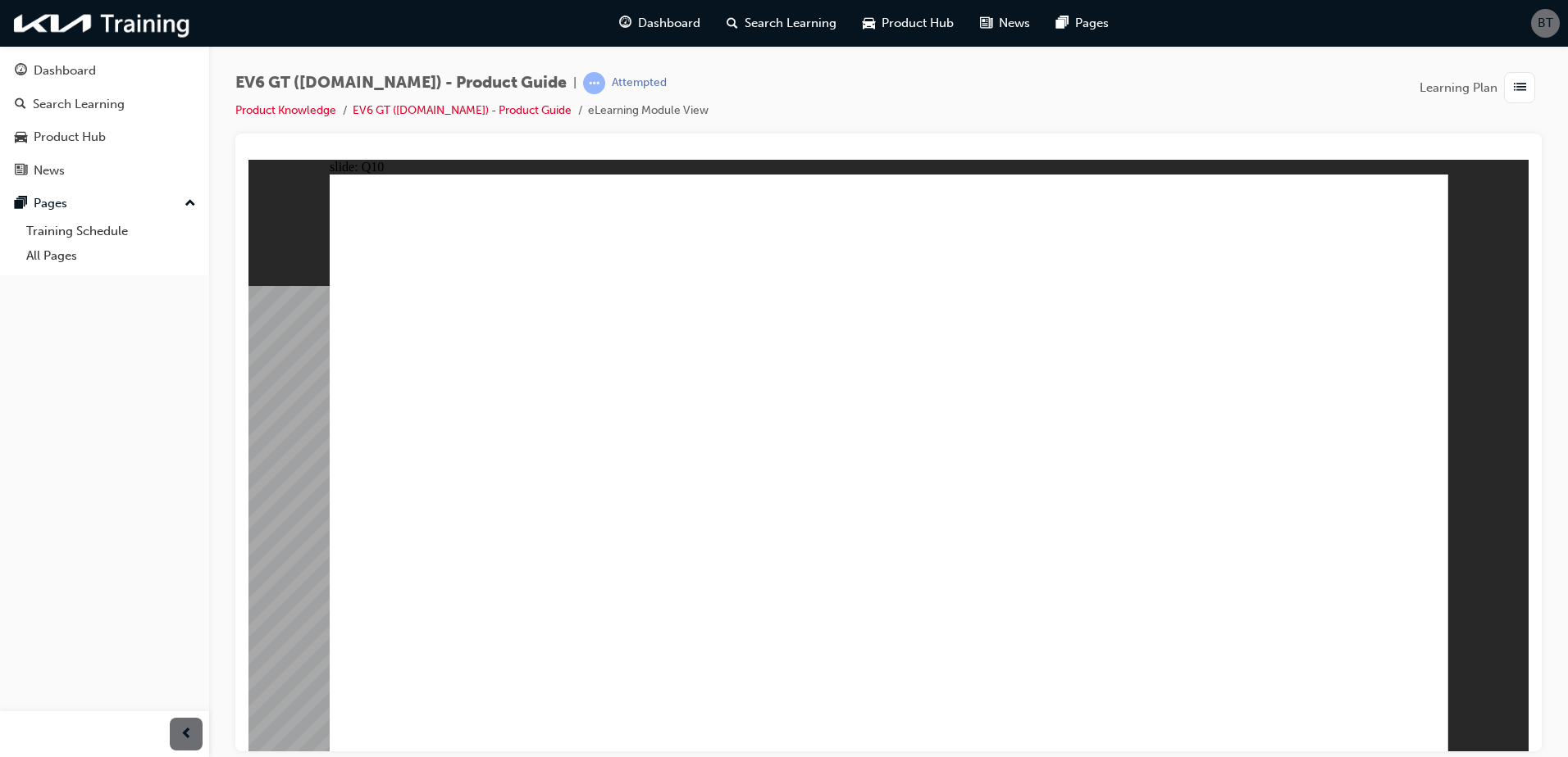
drag, startPoint x: 933, startPoint y: 549, endPoint x: 905, endPoint y: 536, distance: 30.9
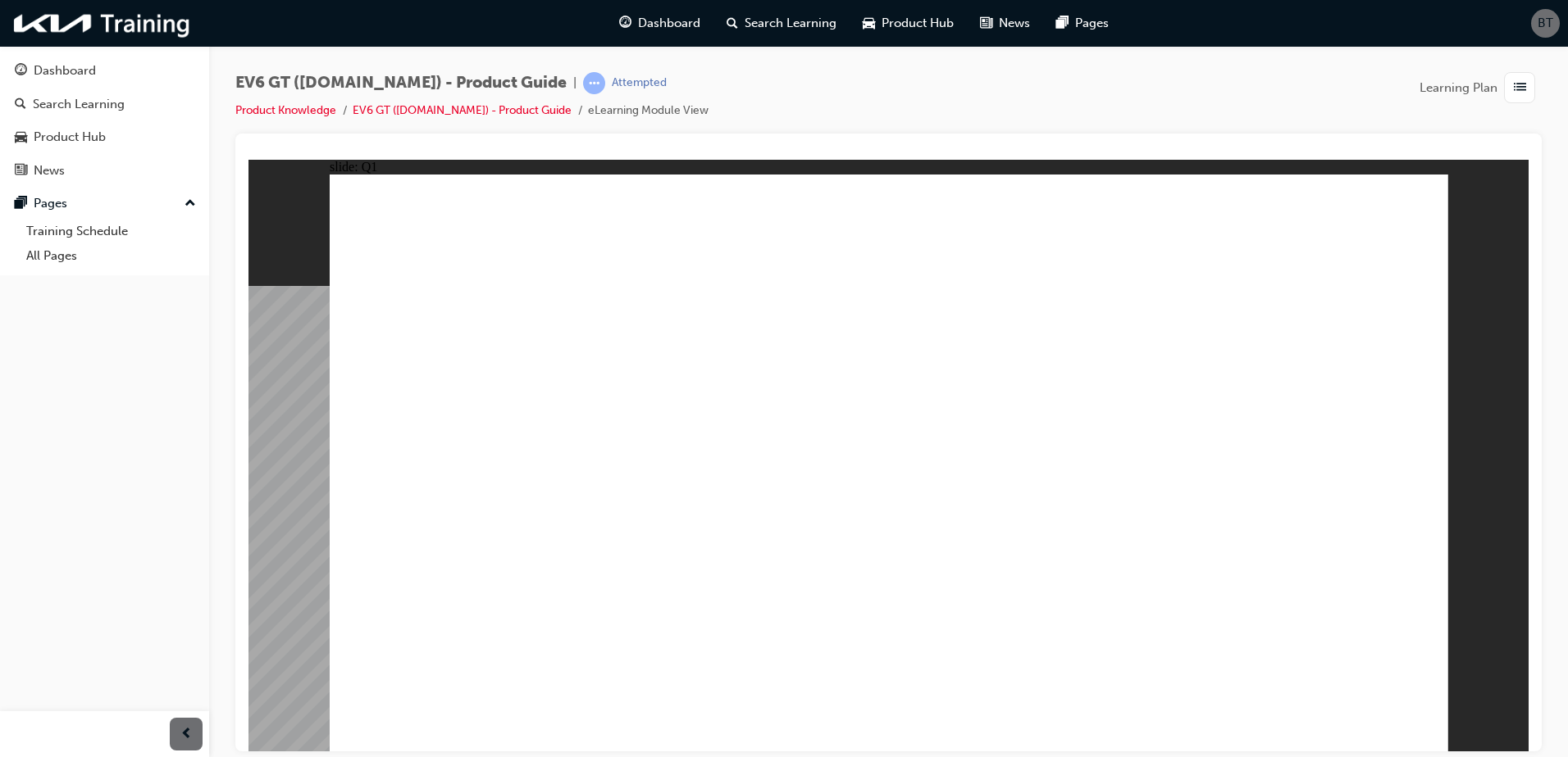
radio input "true"
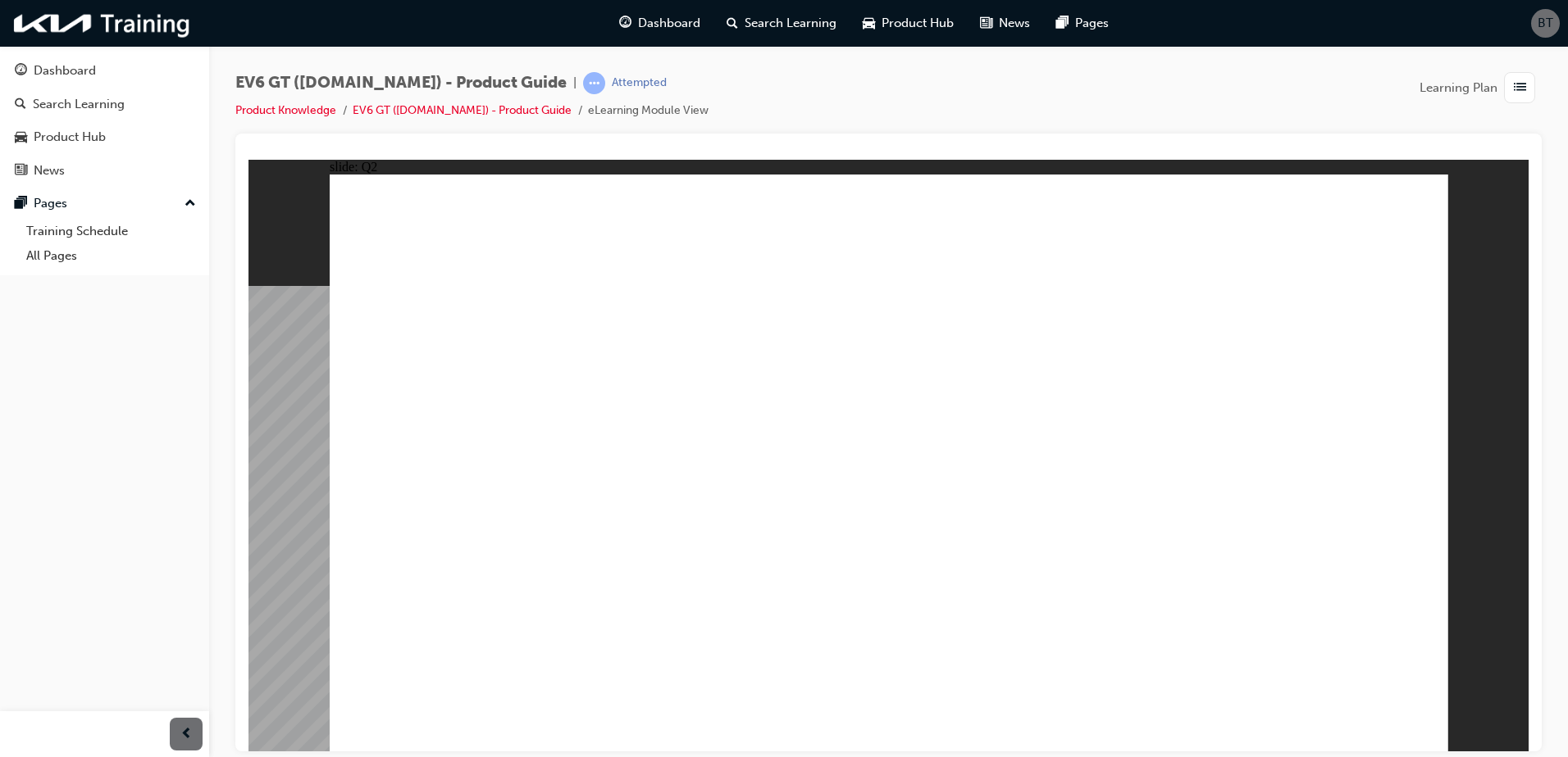
drag, startPoint x: 863, startPoint y: 524, endPoint x: 877, endPoint y: 540, distance: 21.3
radio input "true"
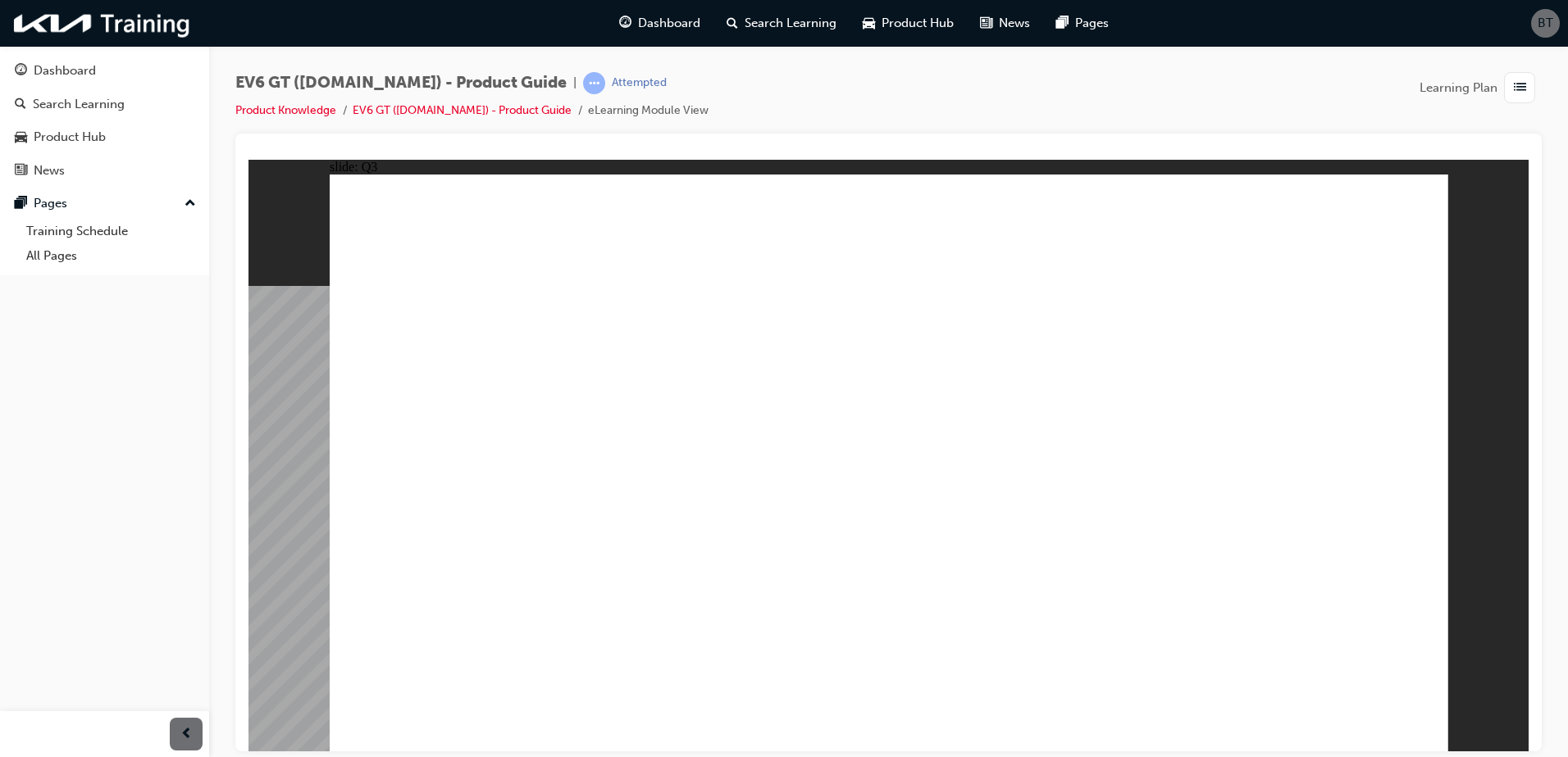
radio input "true"
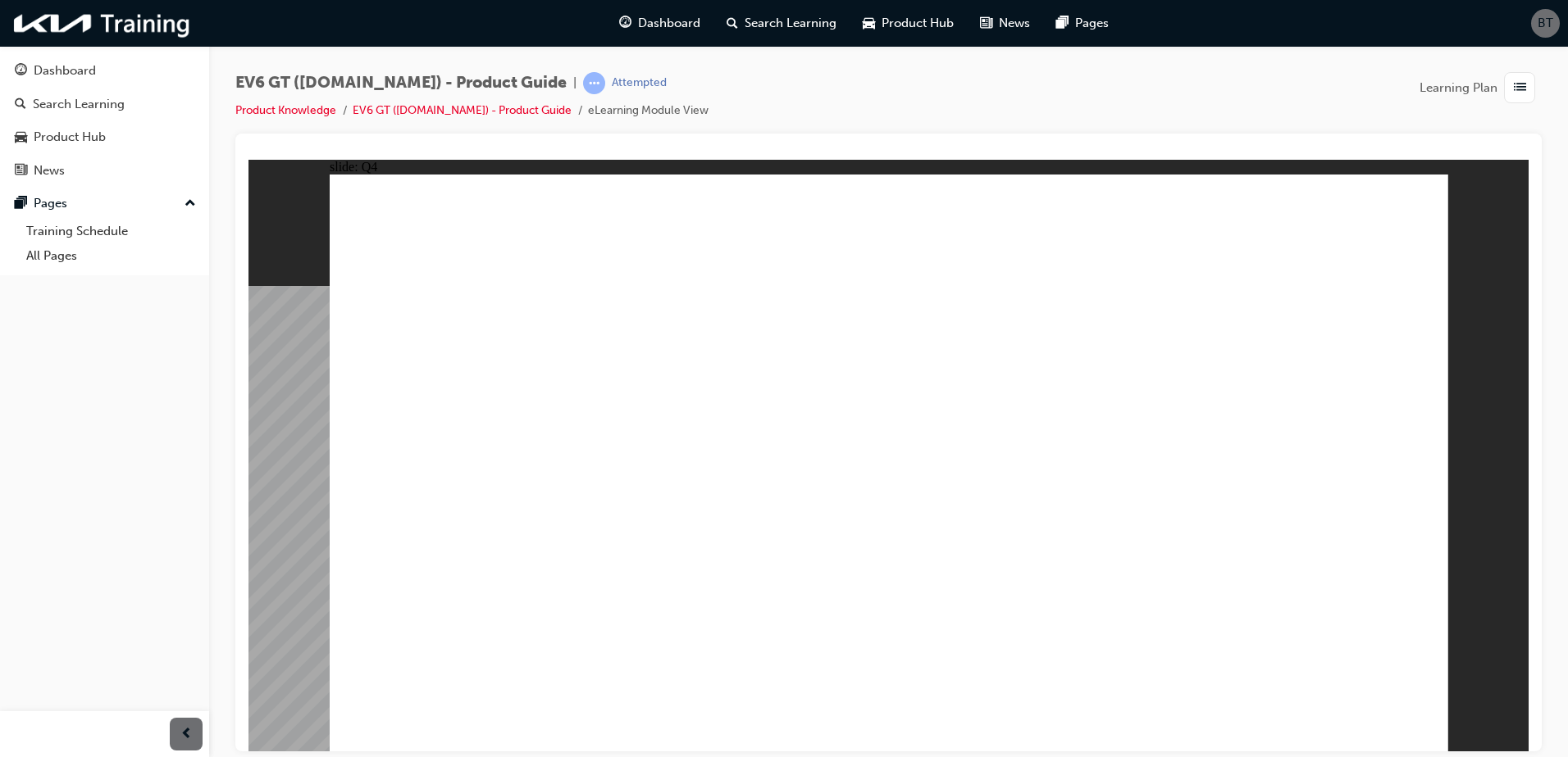
radio input "true"
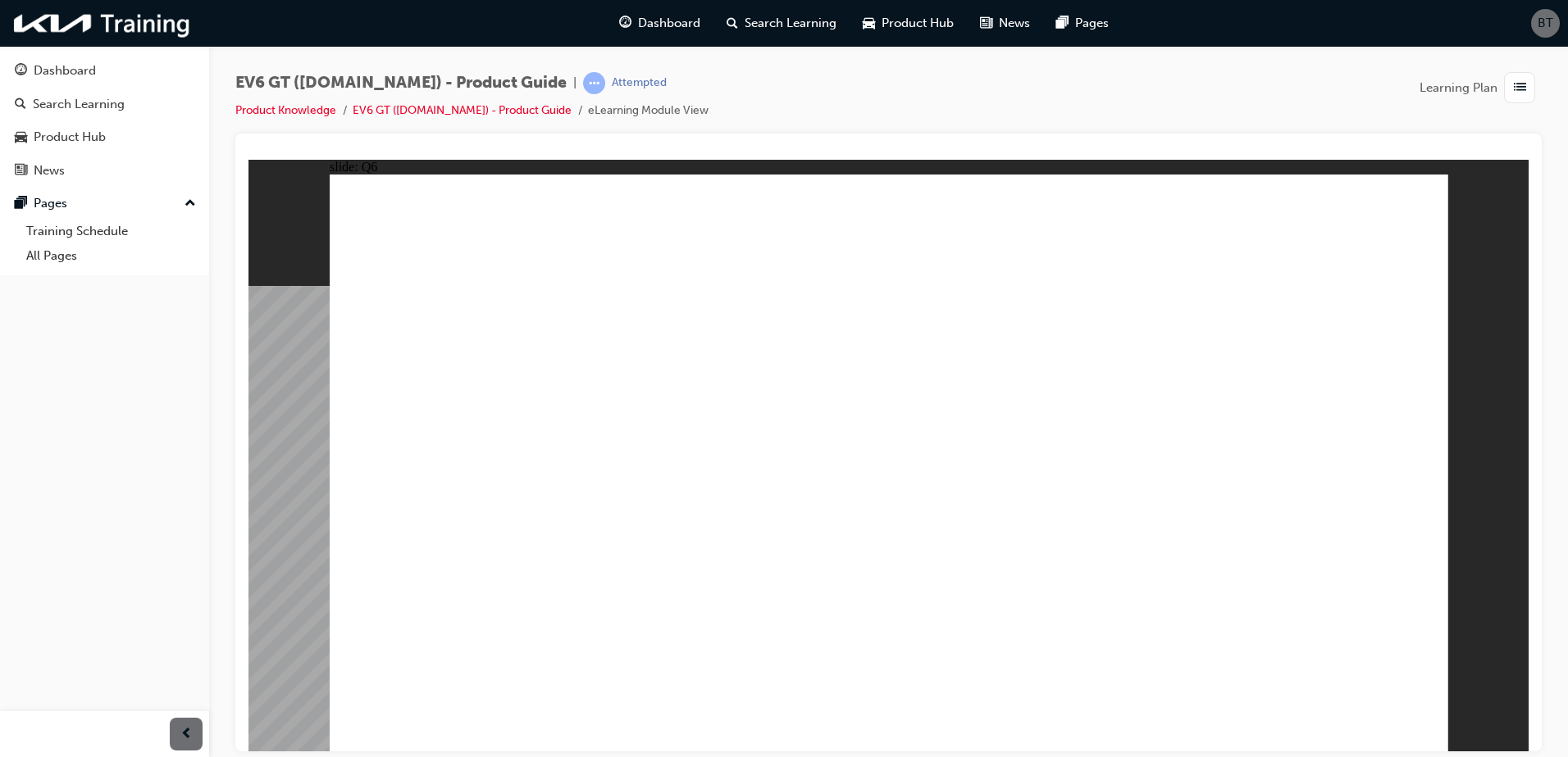
radio input "true"
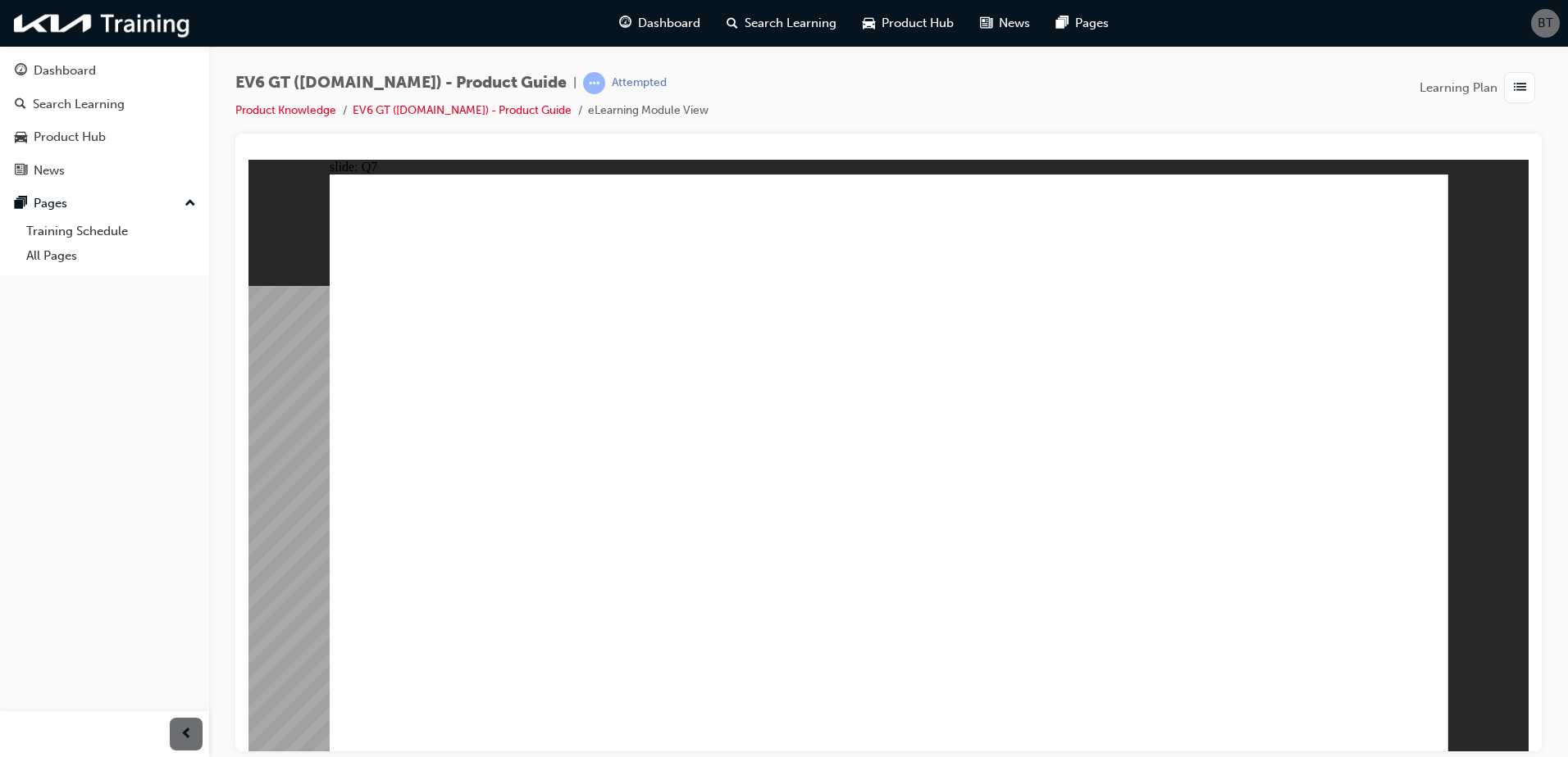
radio input "true"
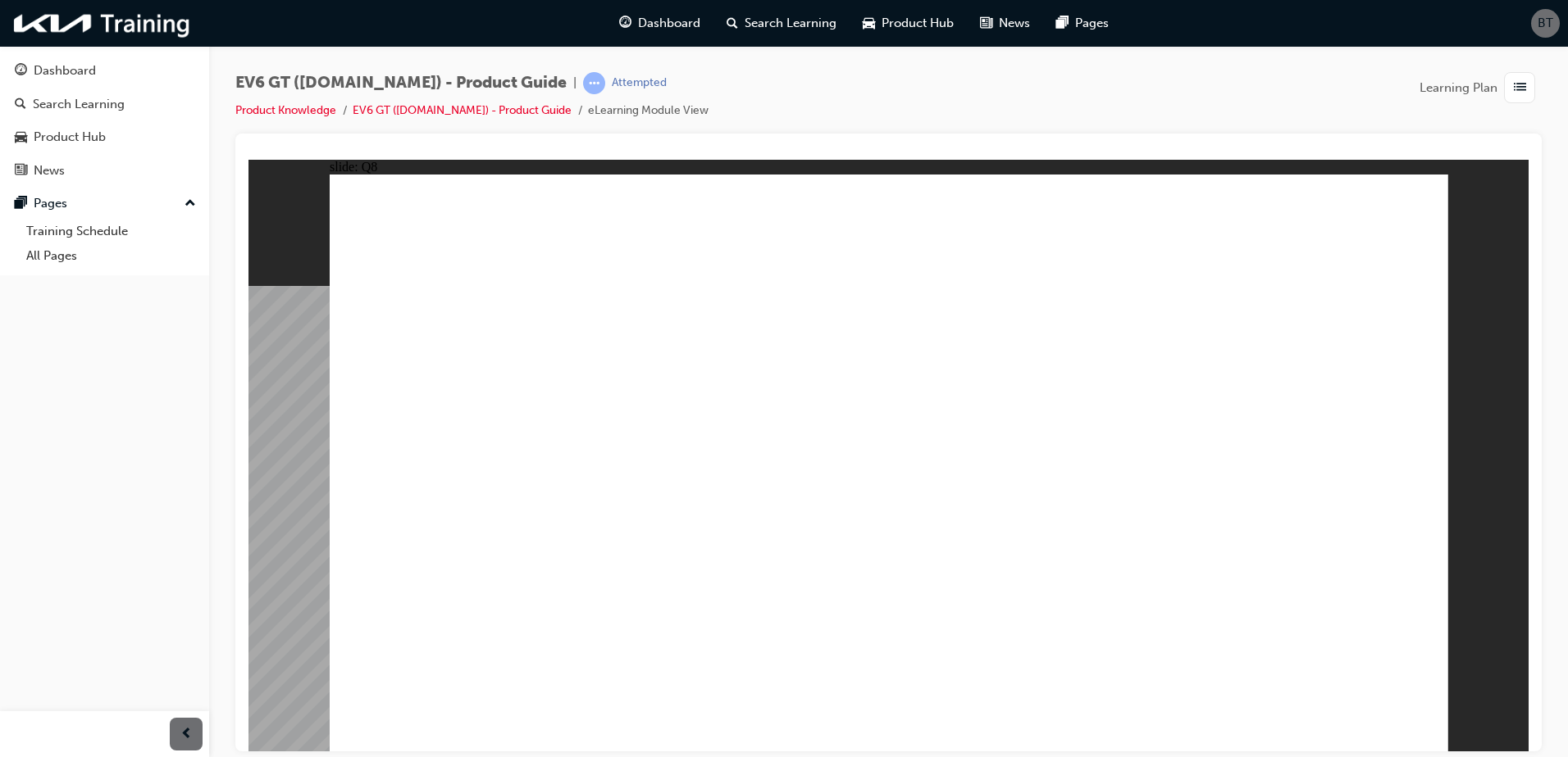
radio input "true"
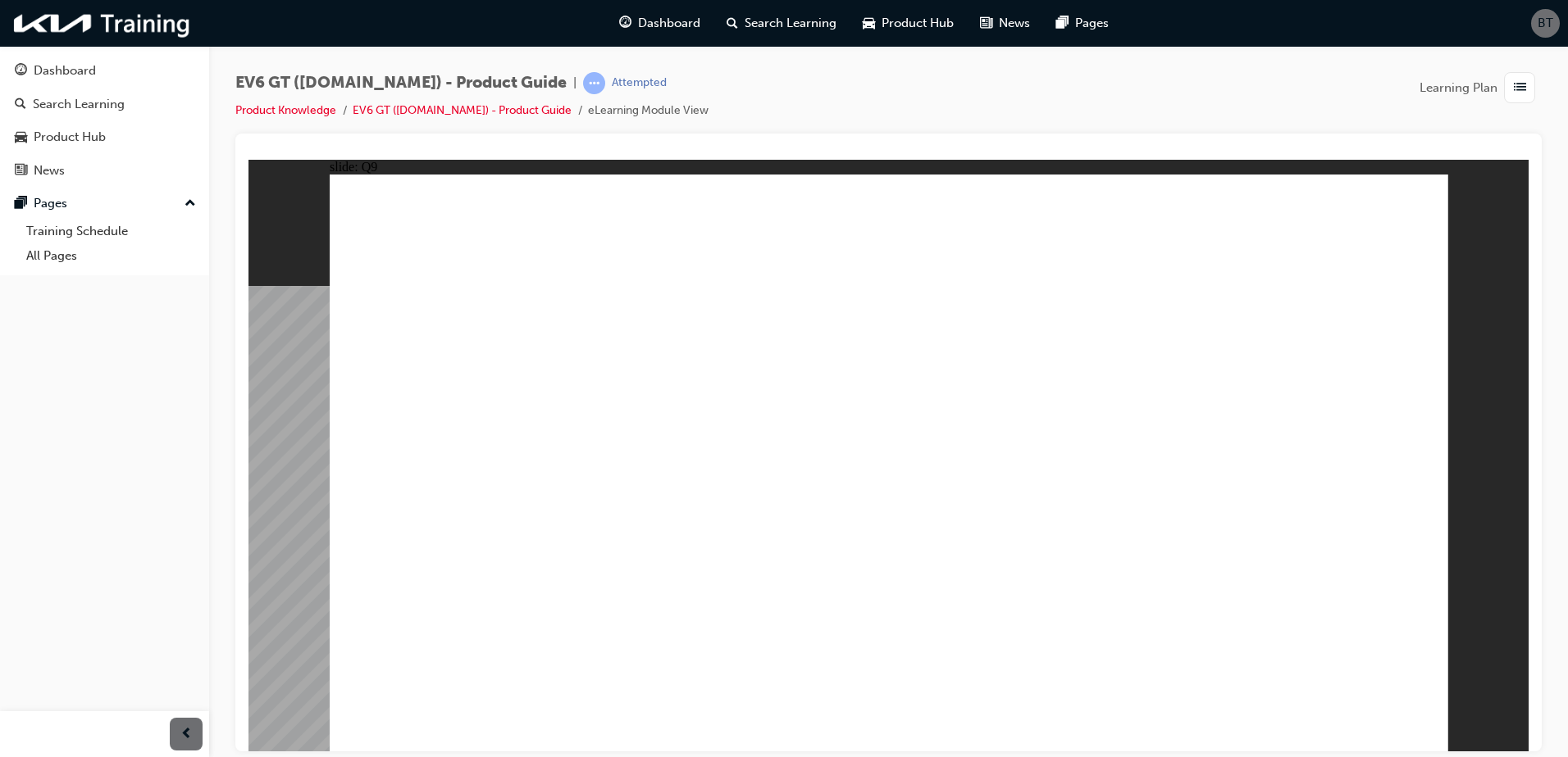
radio input "true"
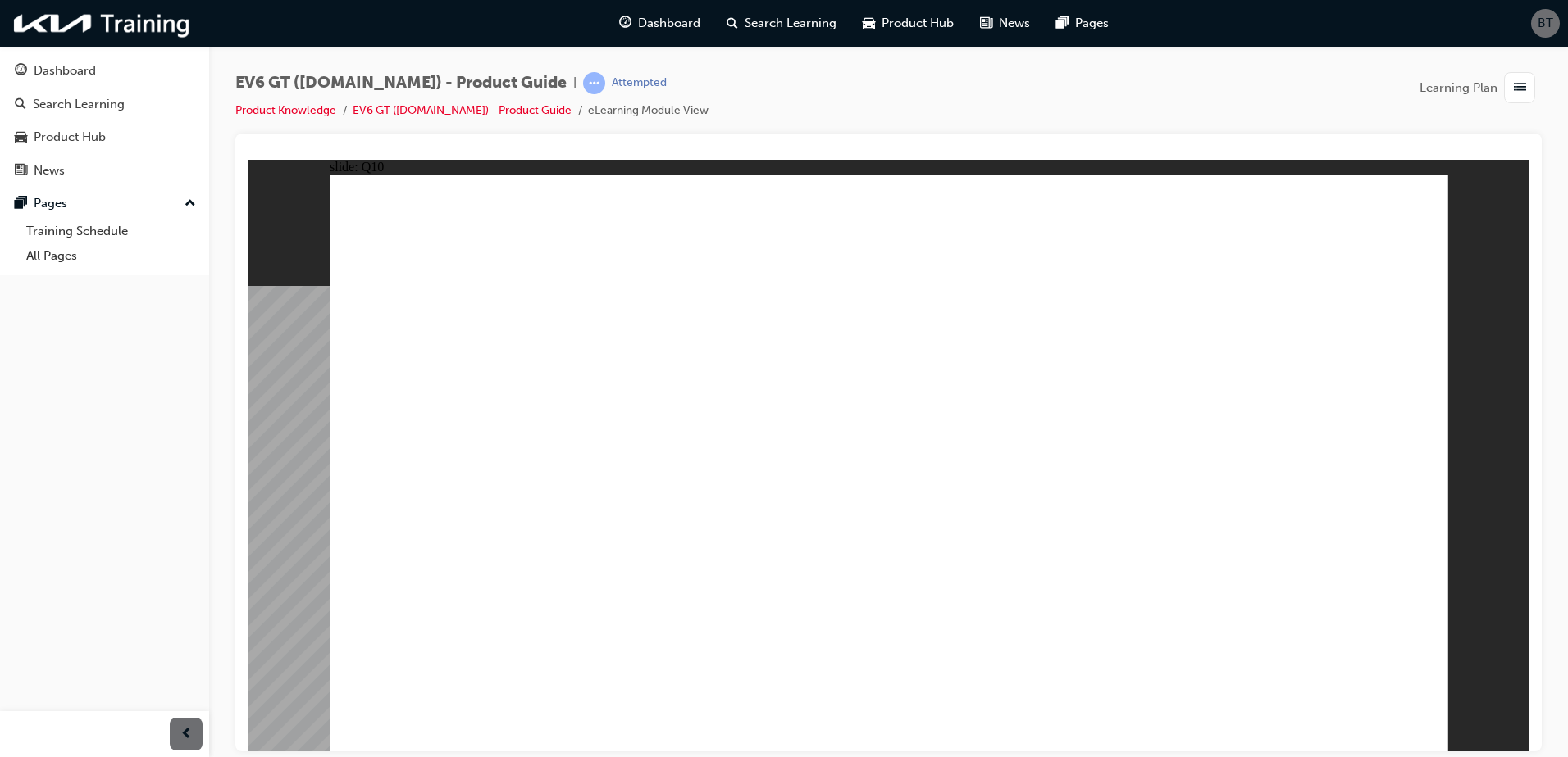
radio input "true"
drag, startPoint x: 997, startPoint y: 402, endPoint x: 1056, endPoint y: 434, distance: 67.1
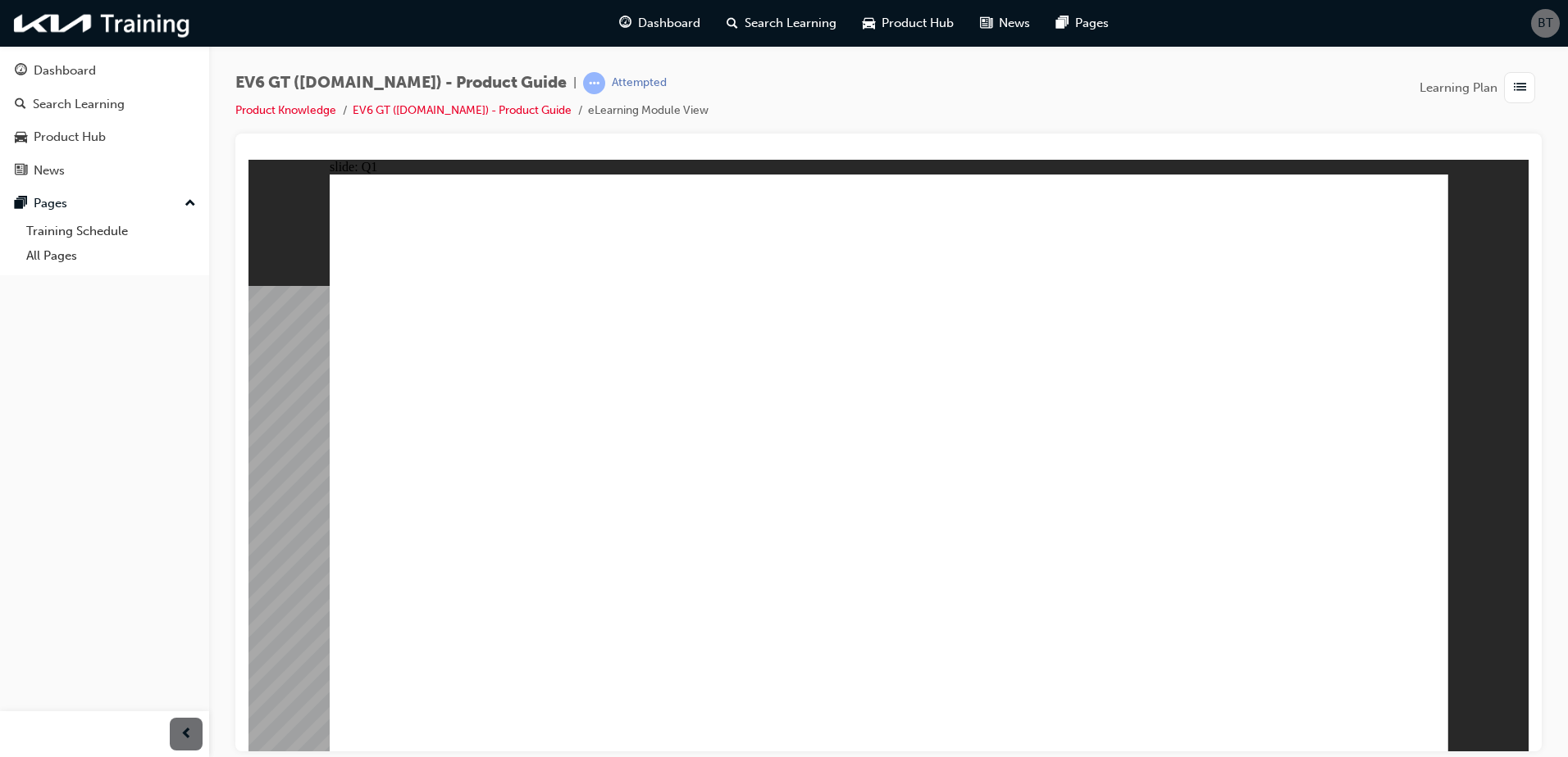
radio input "true"
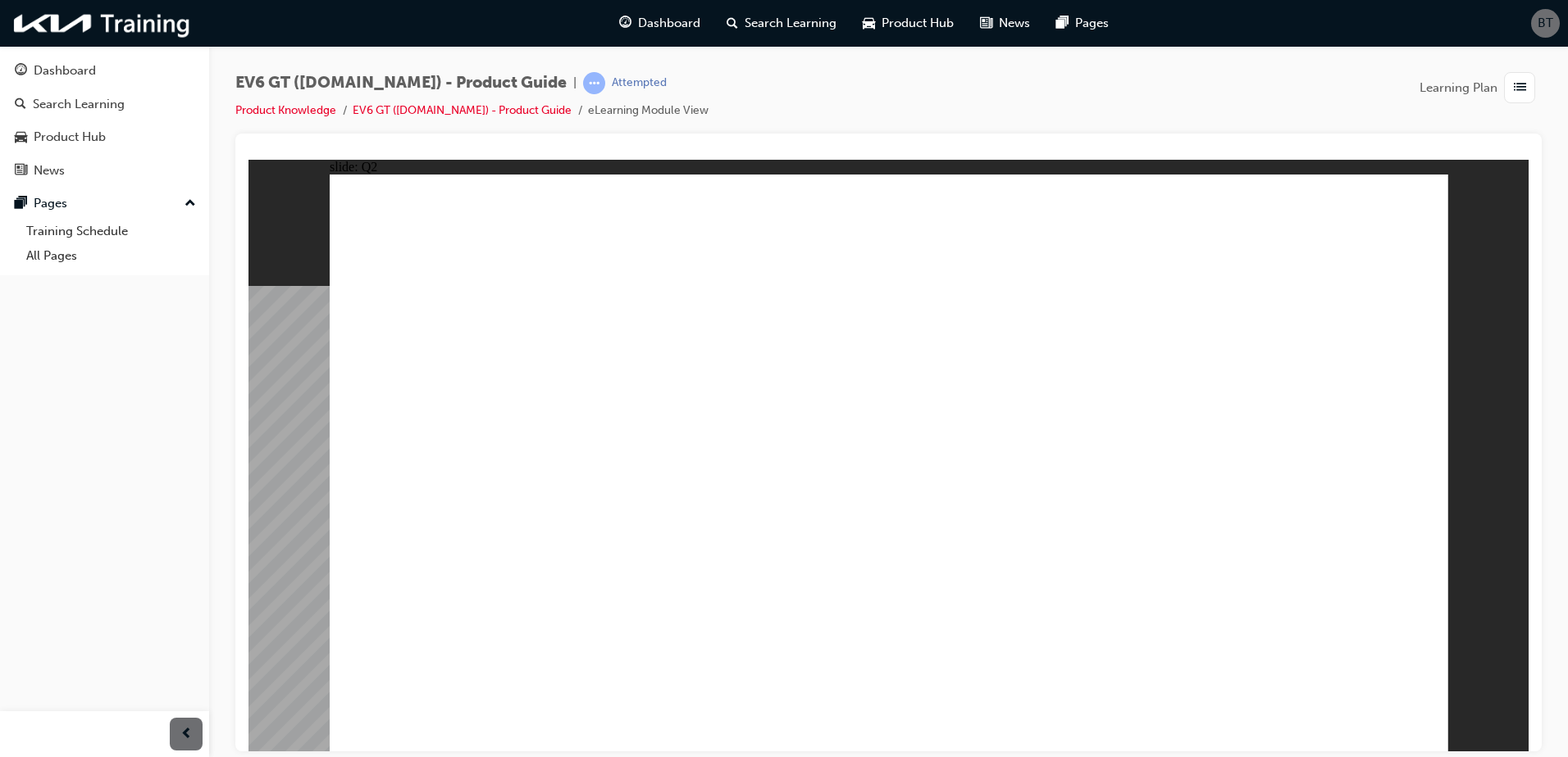
radio input "true"
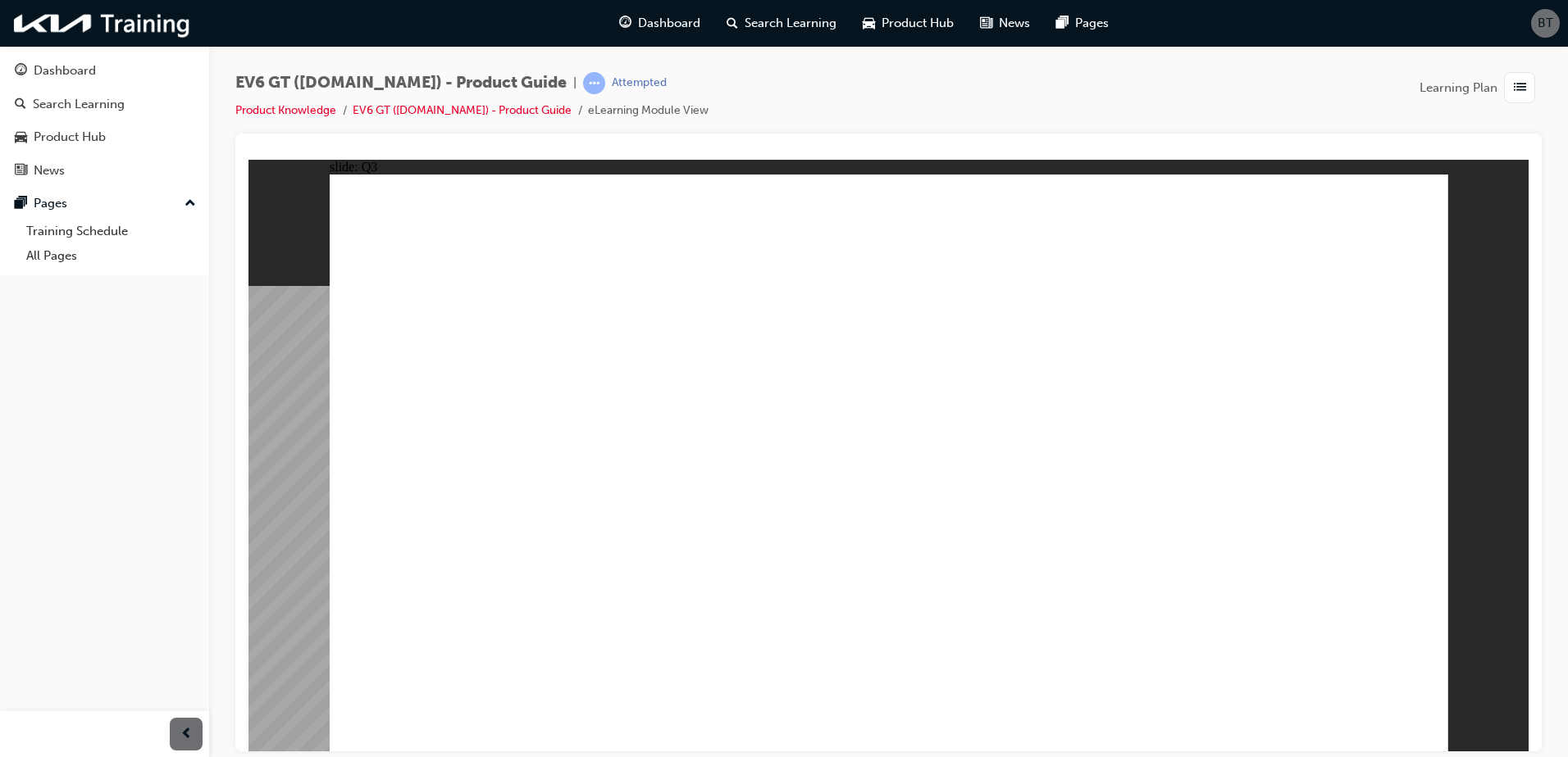
radio input "true"
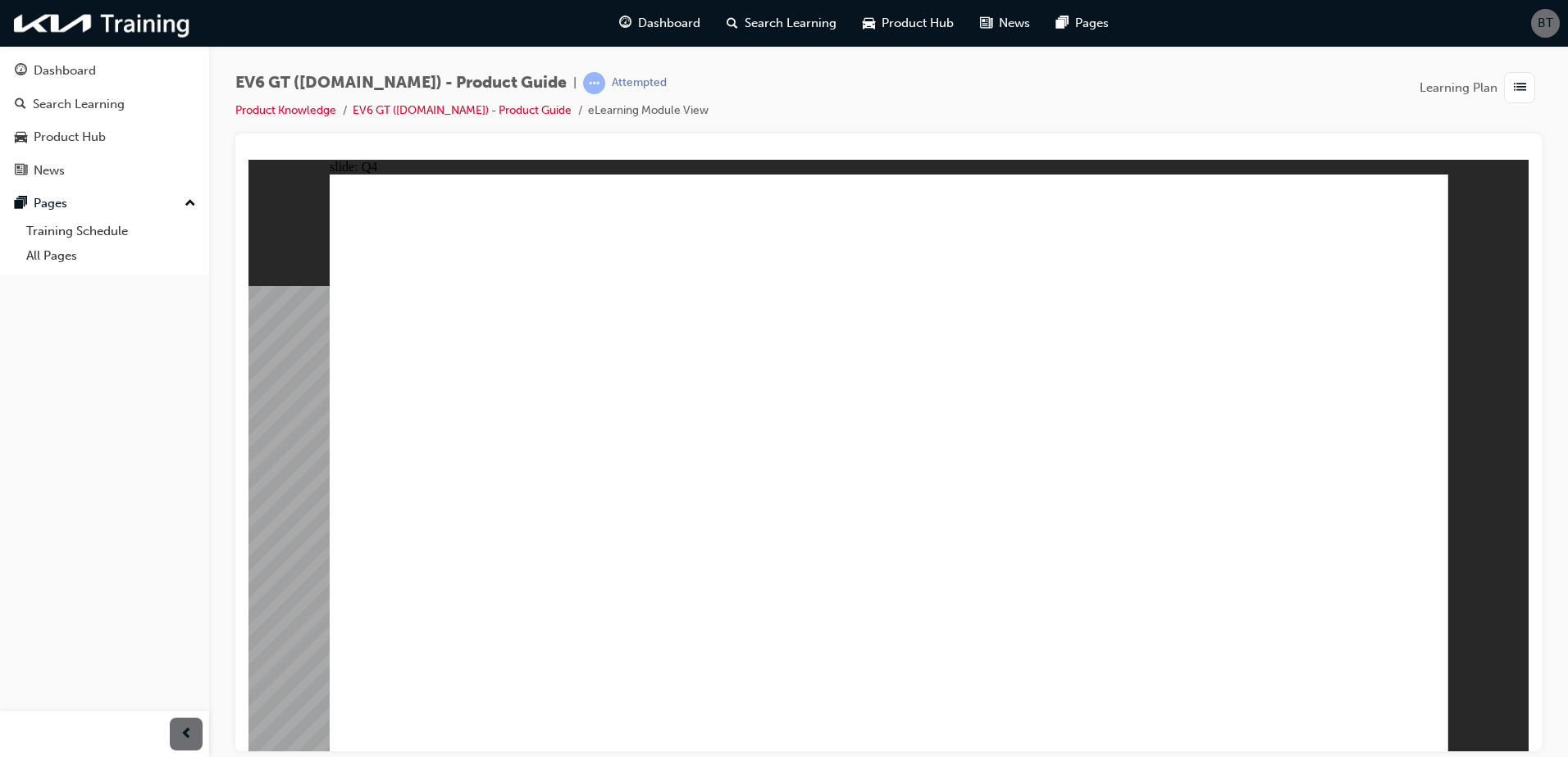
radio input "true"
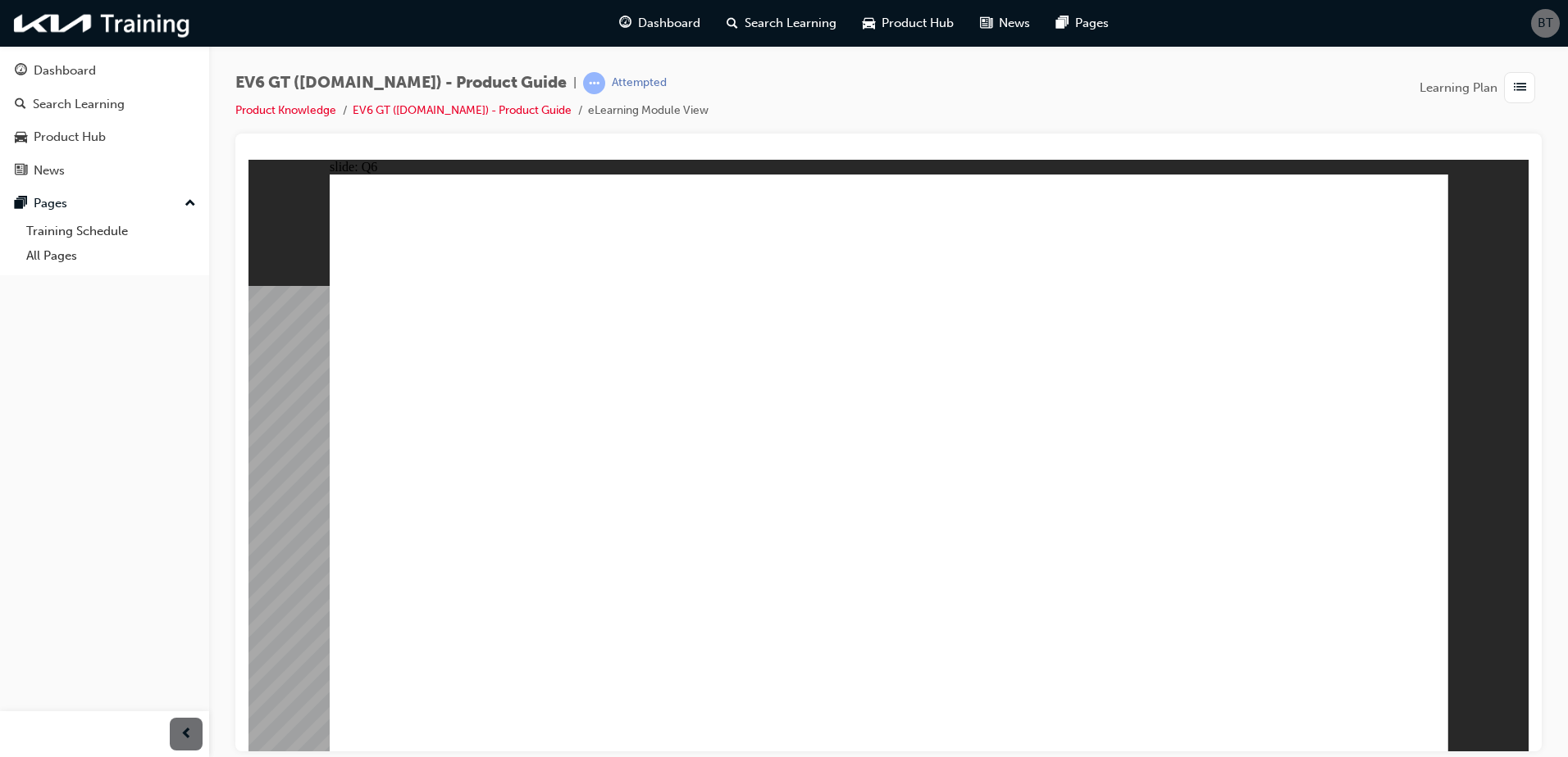
radio input "true"
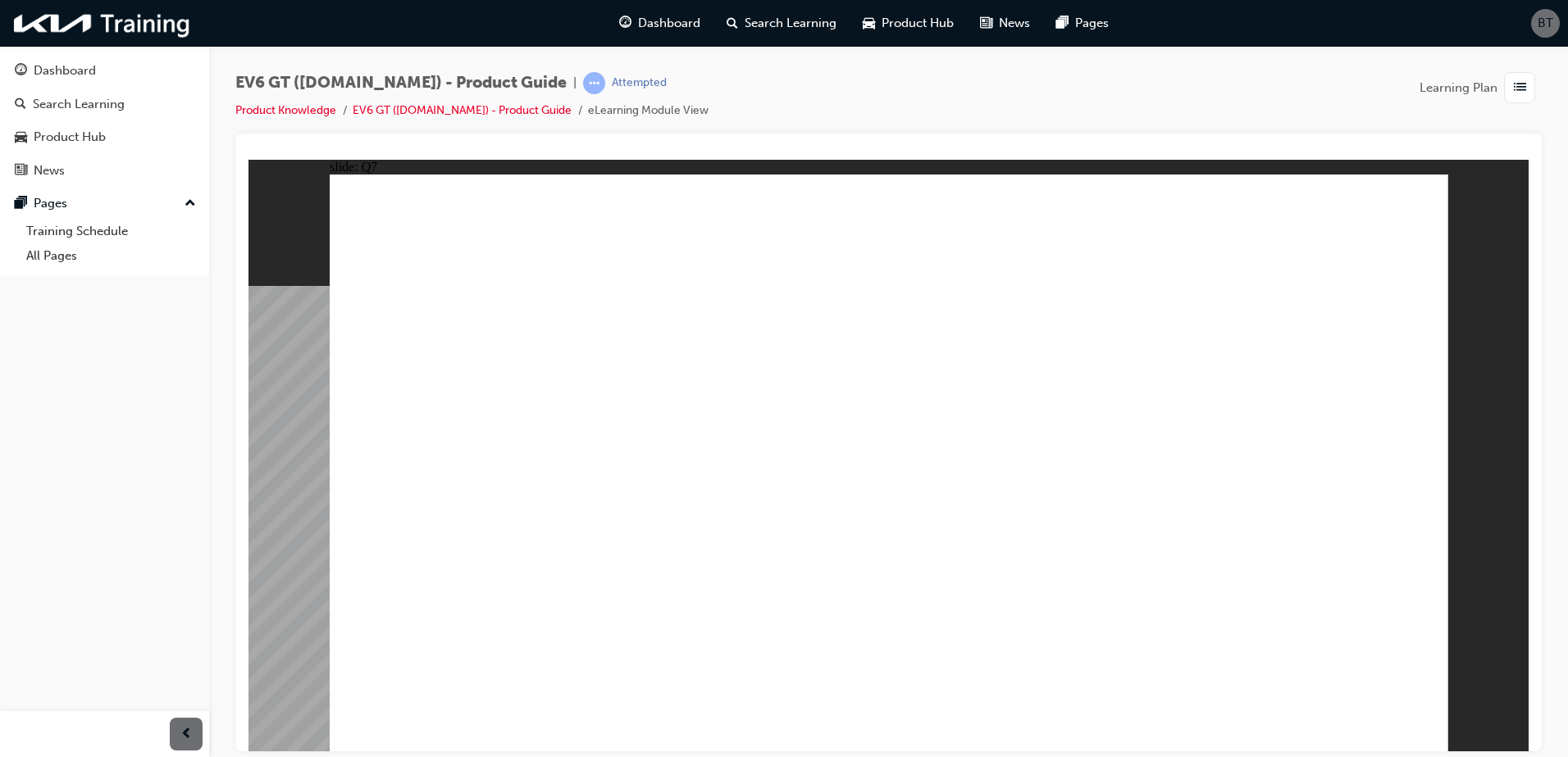
radio input "true"
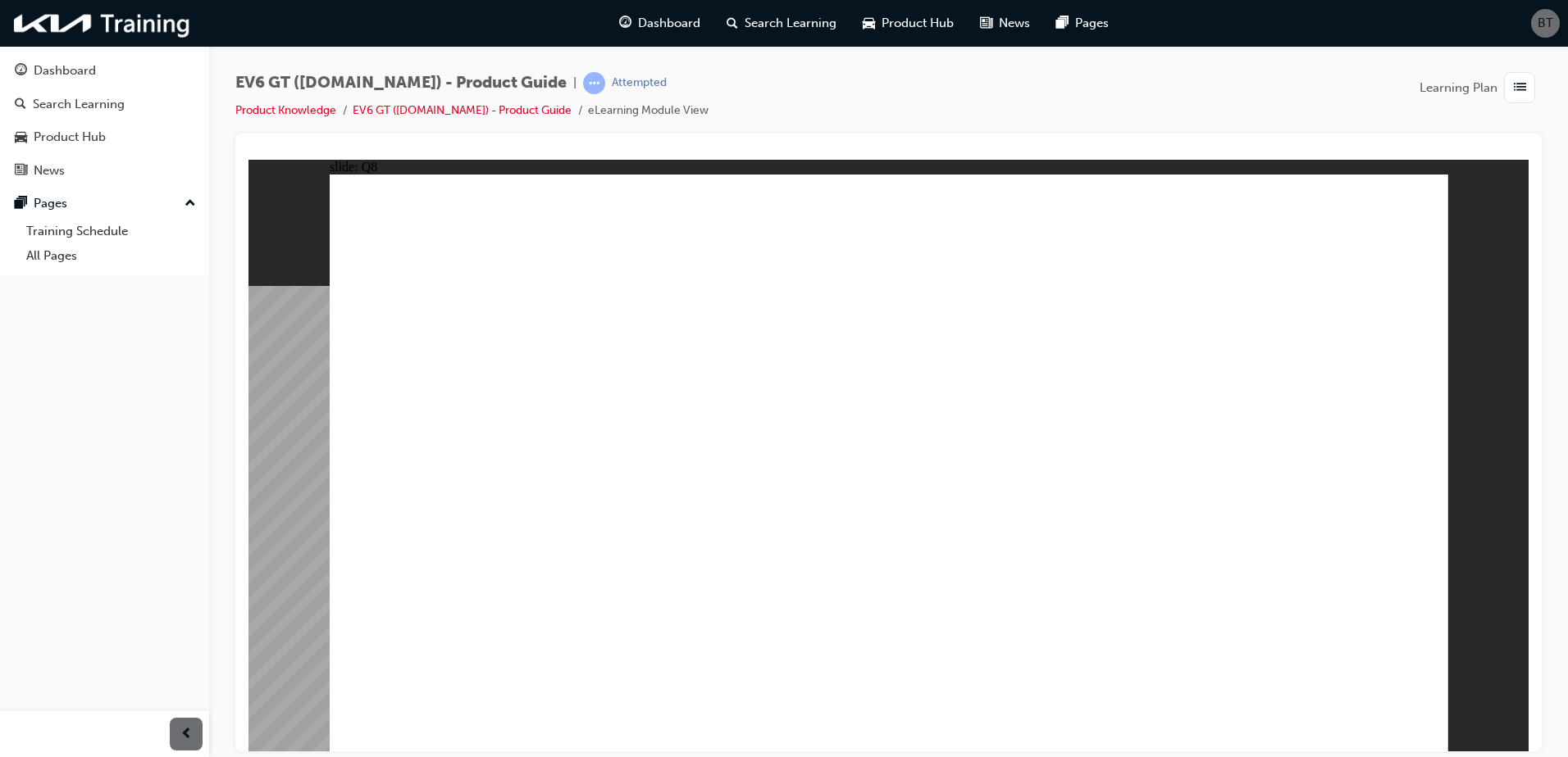
radio input "true"
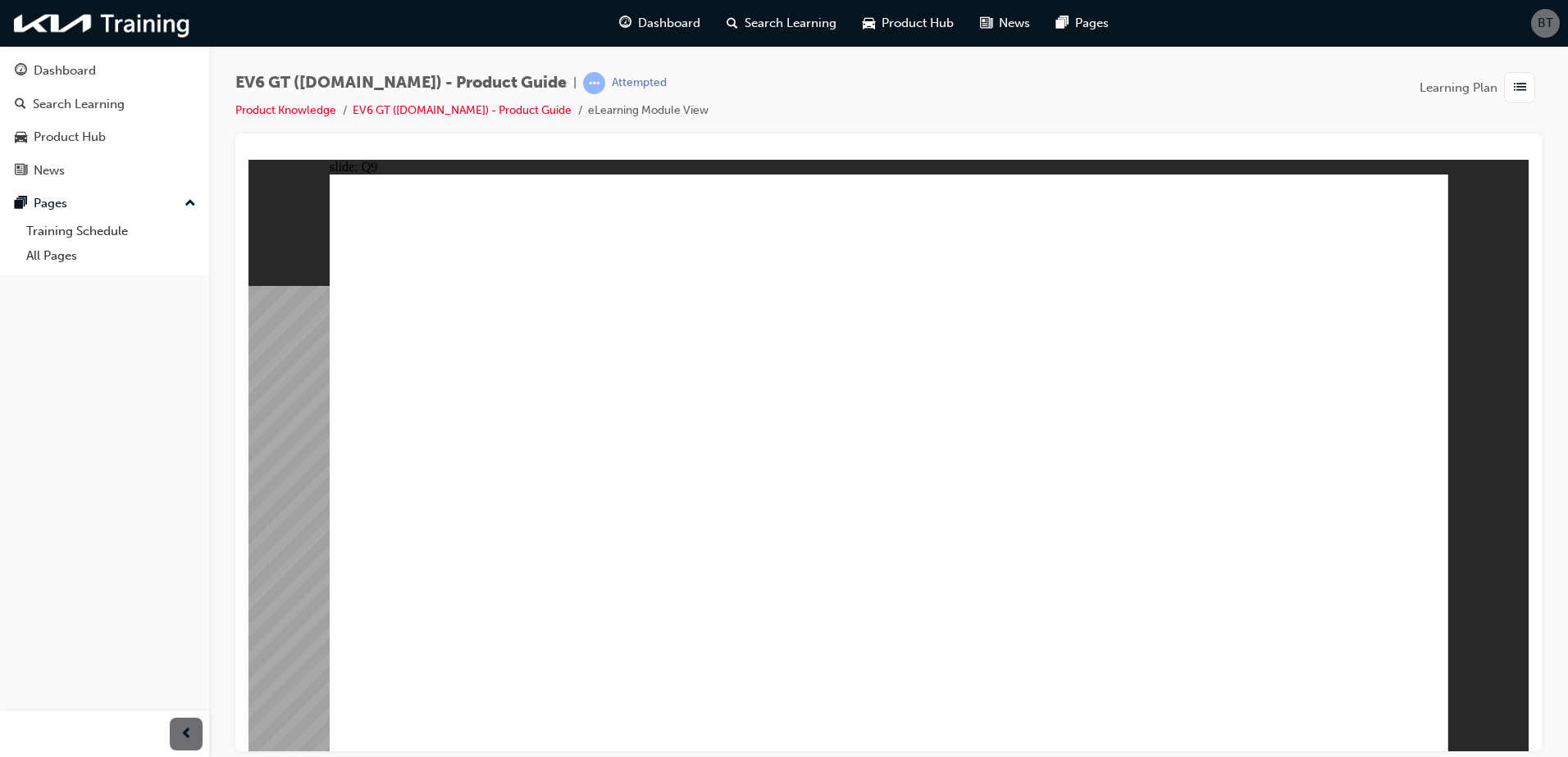
radio input "true"
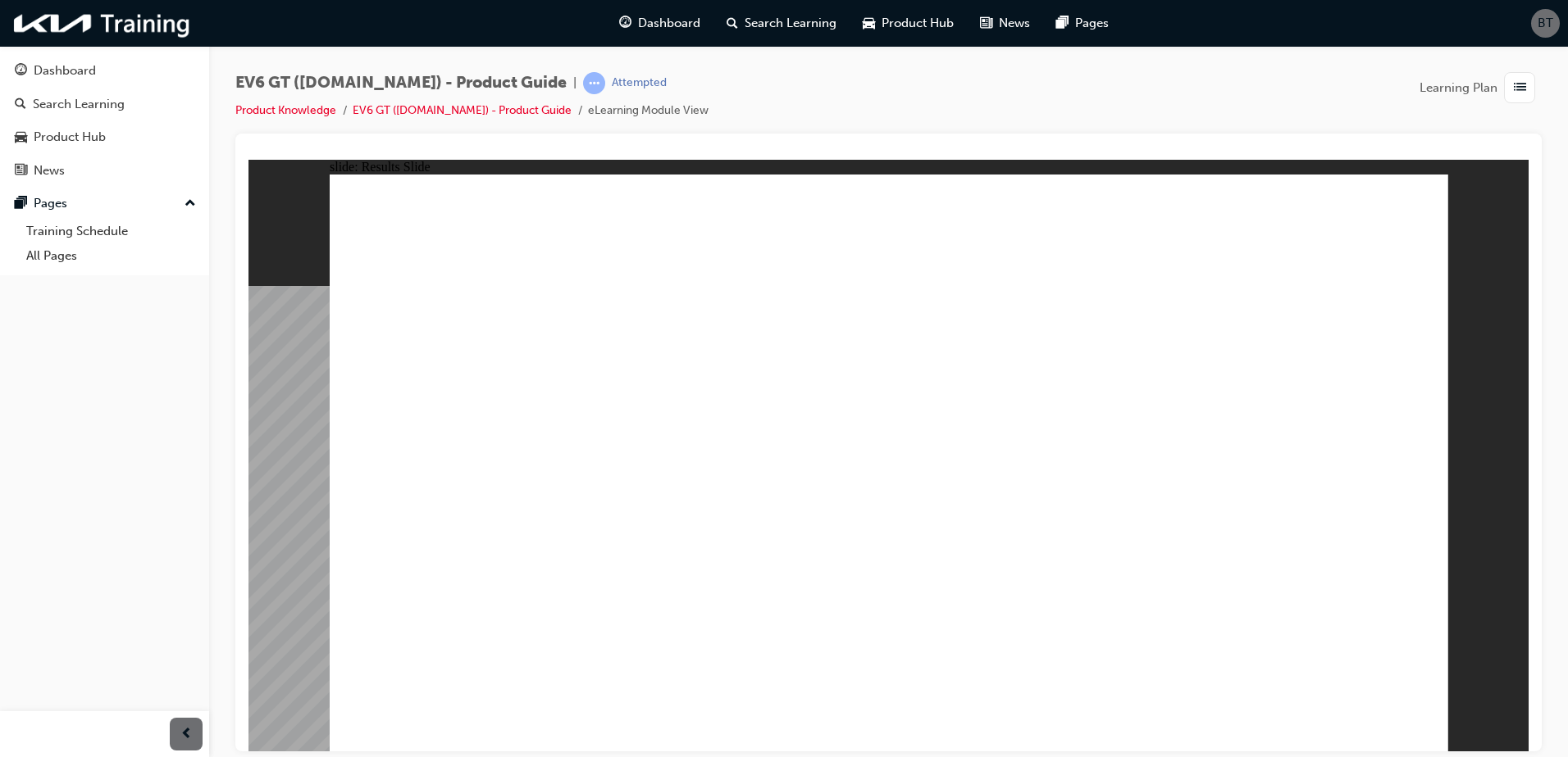
radio input "true"
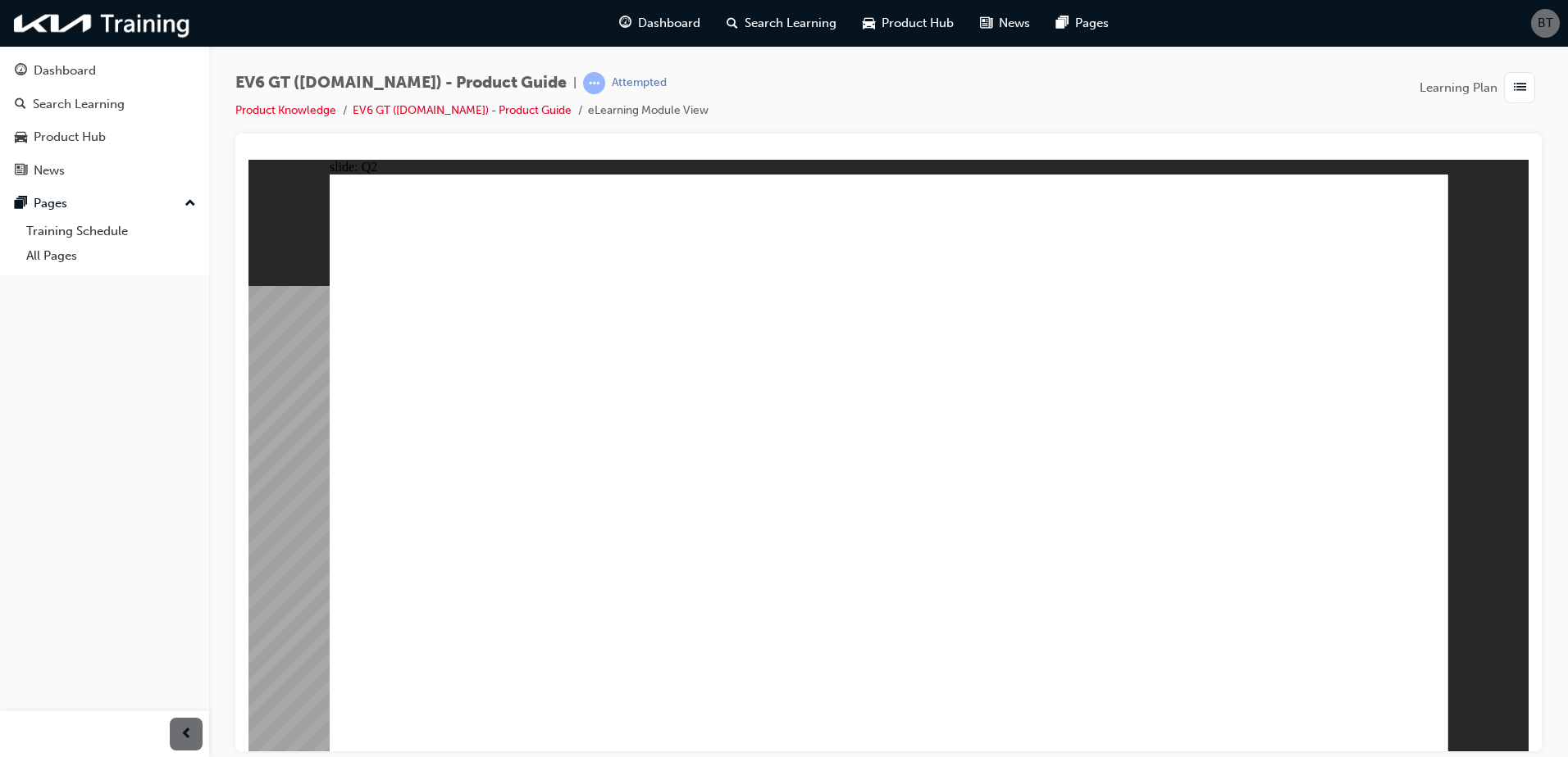
radio input "true"
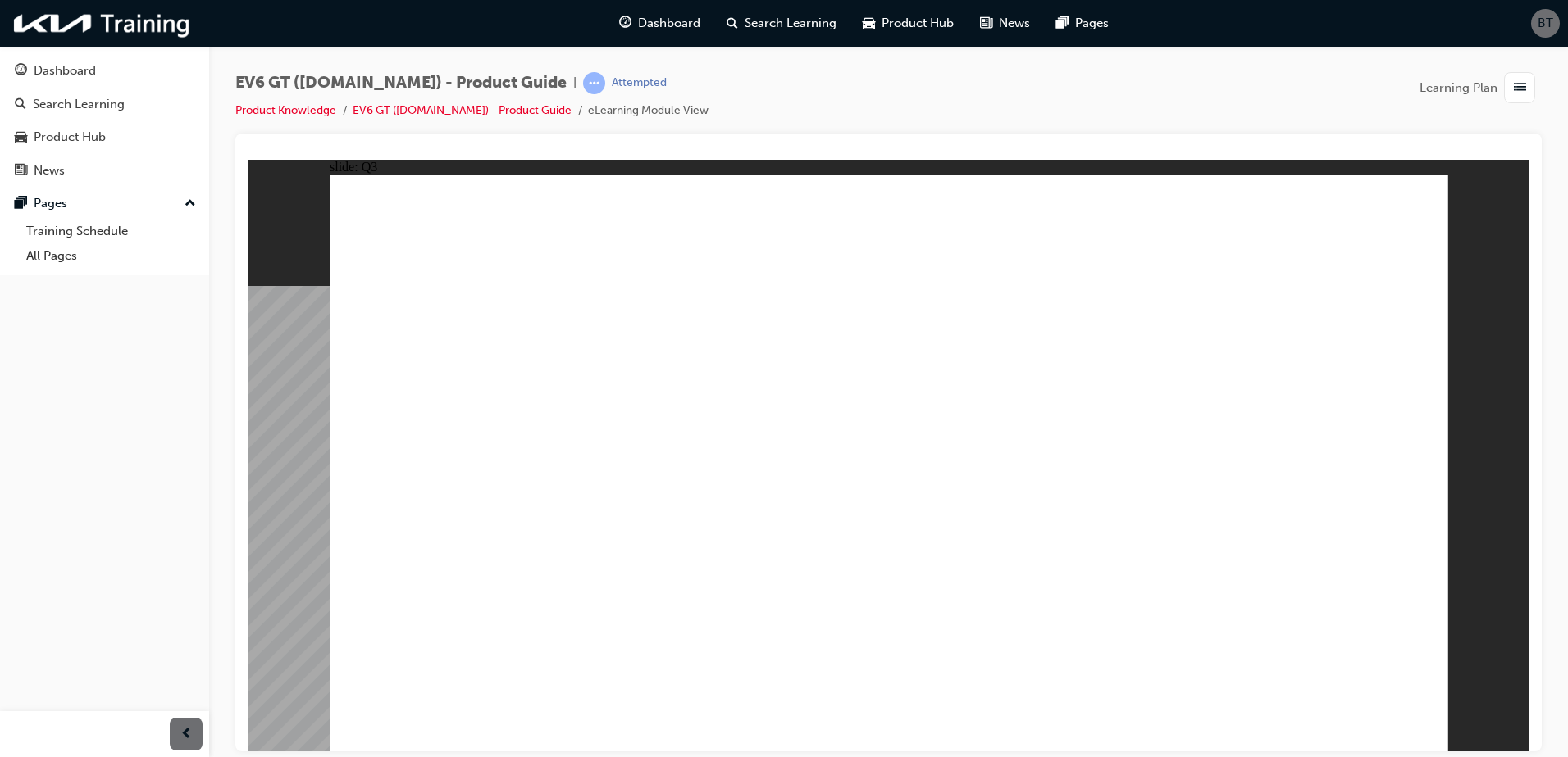
radio input "true"
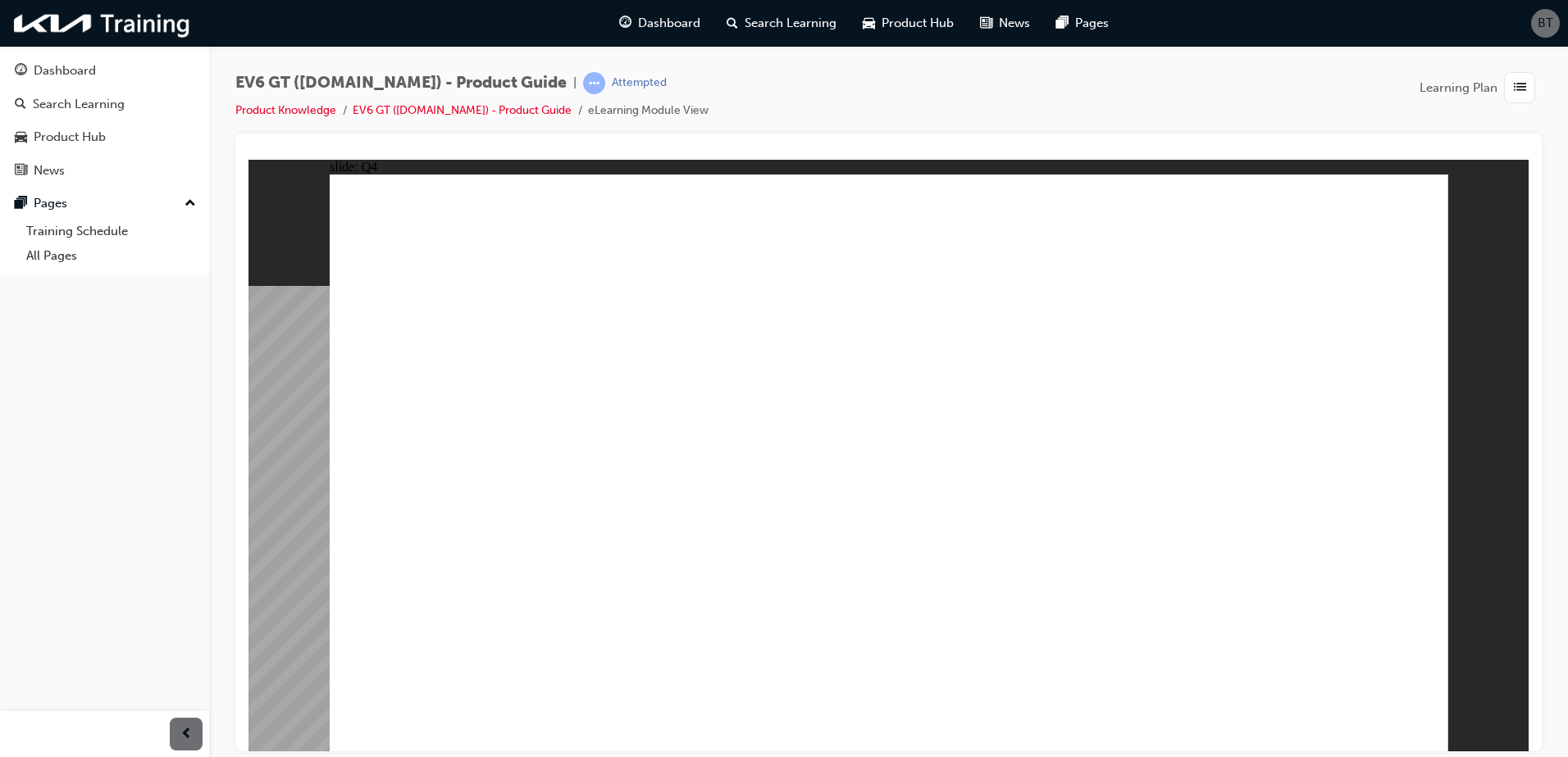
radio input "true"
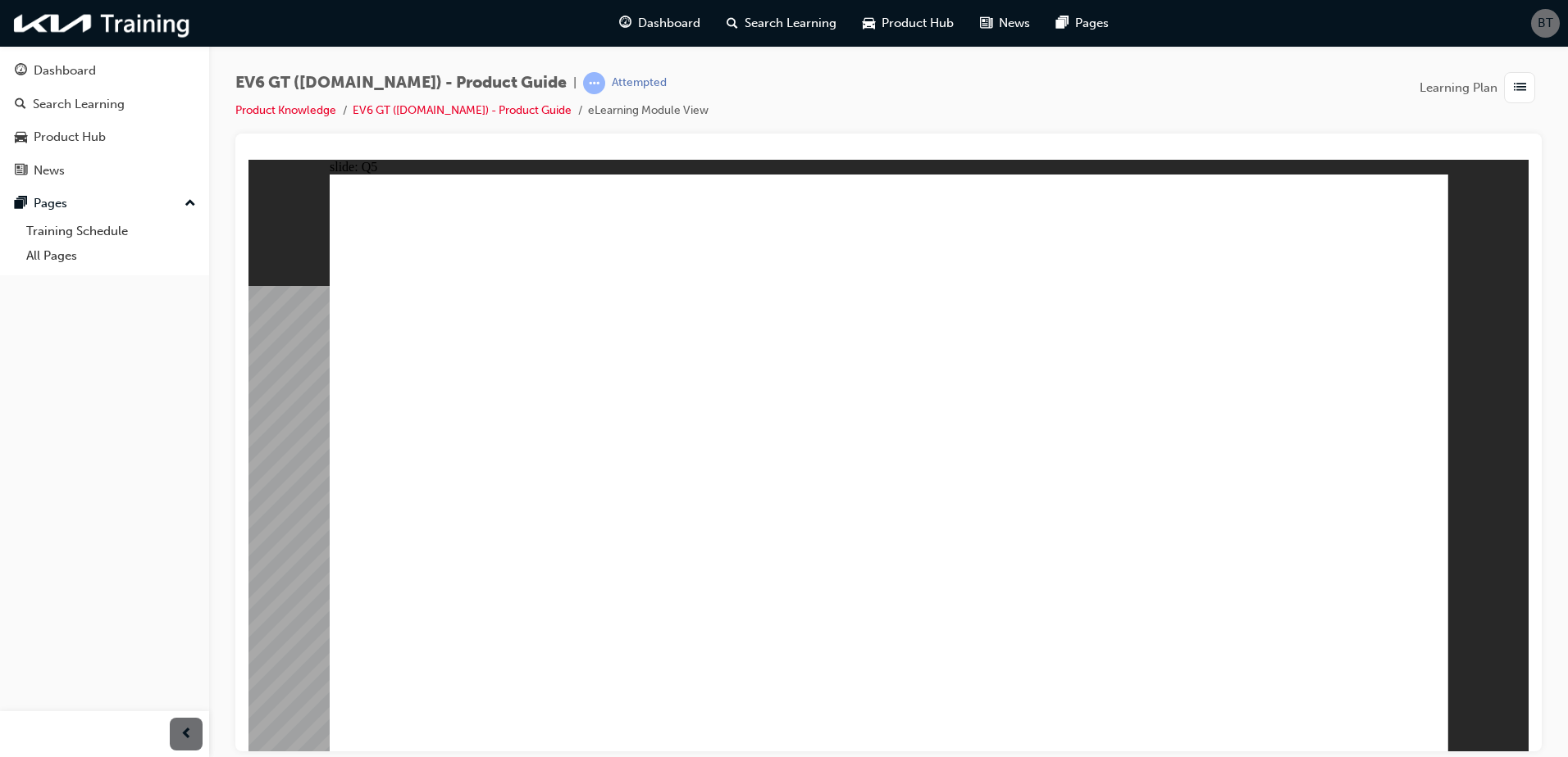
radio input "true"
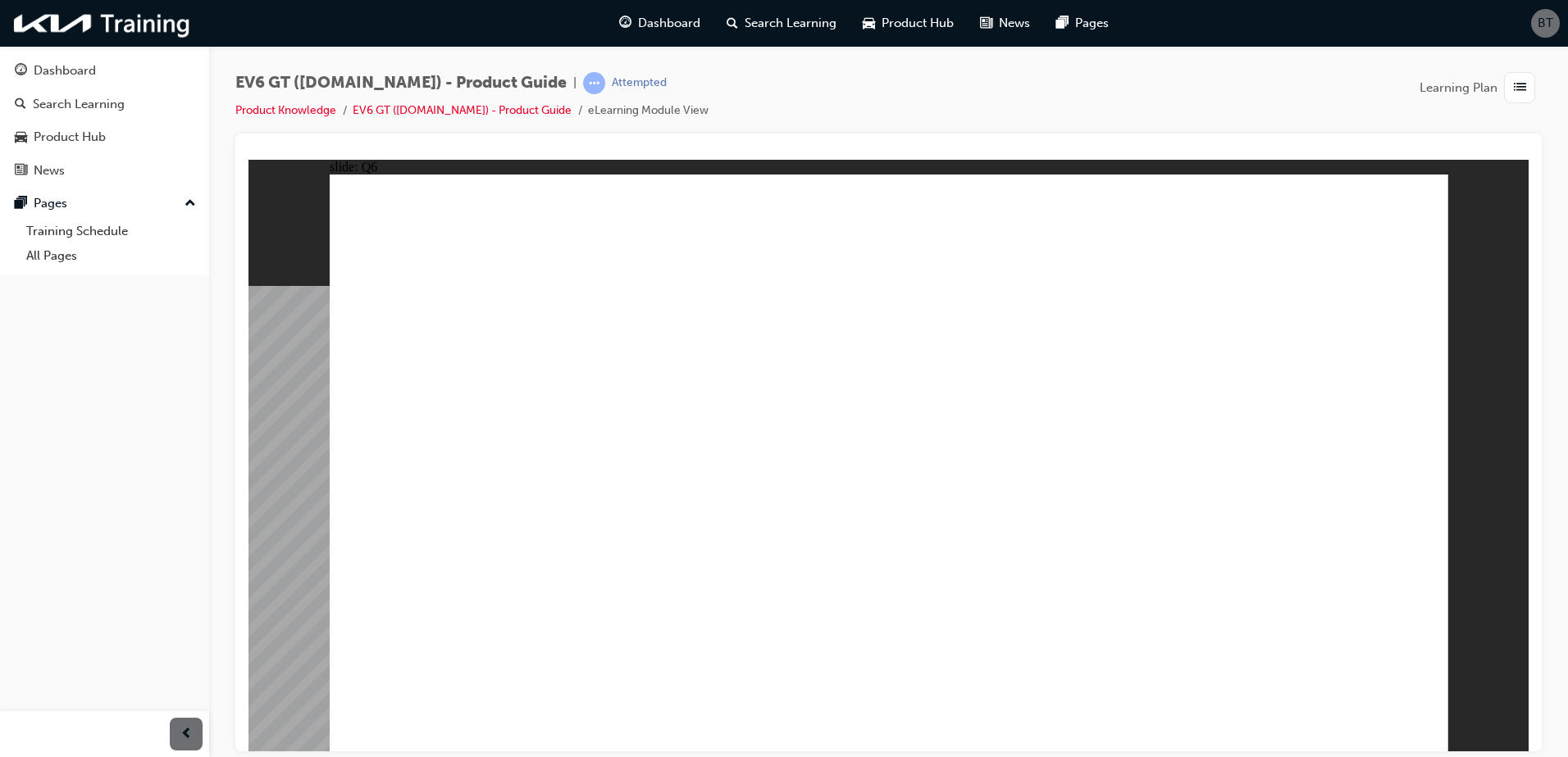
radio input "true"
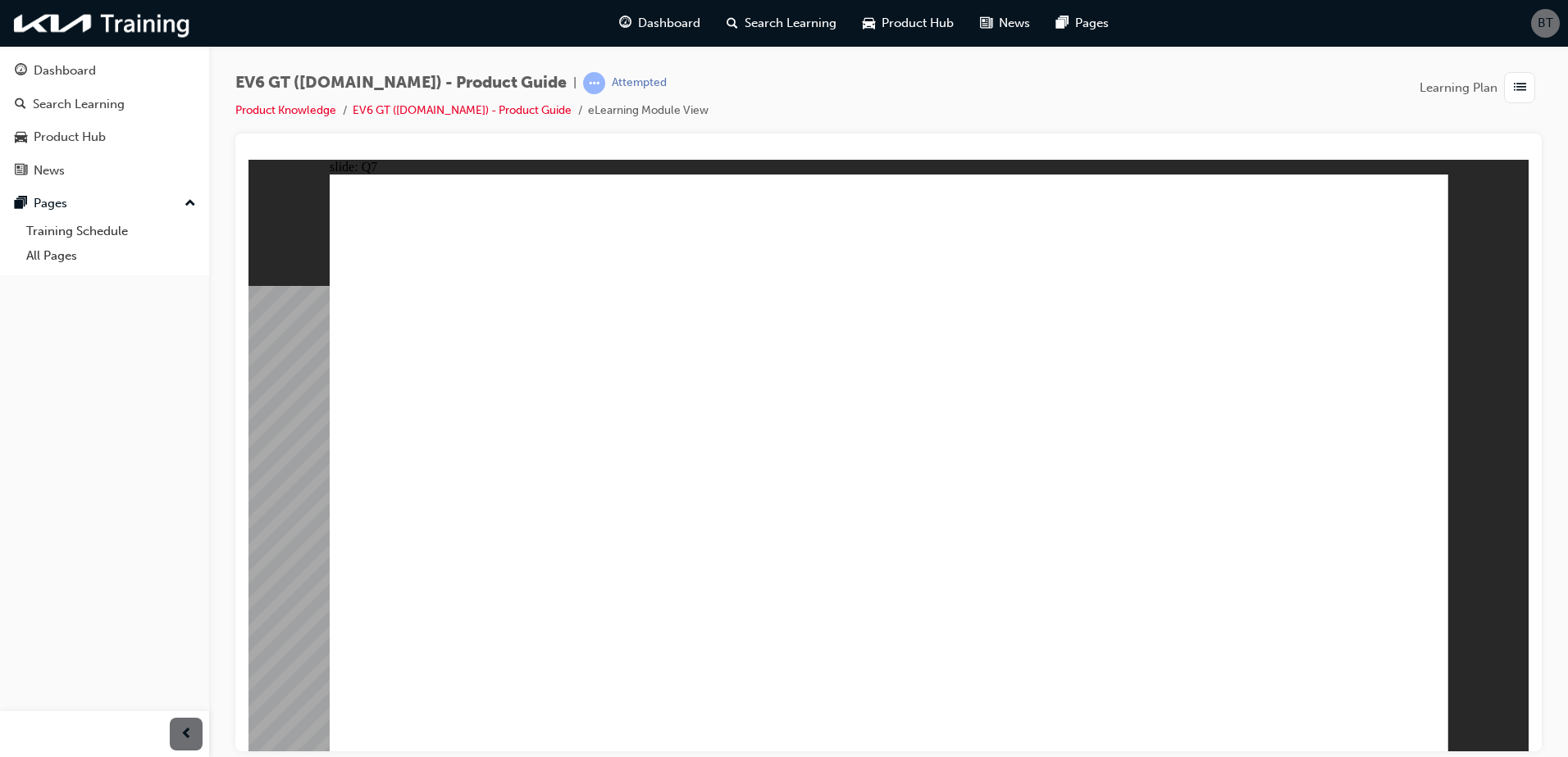
radio input "true"
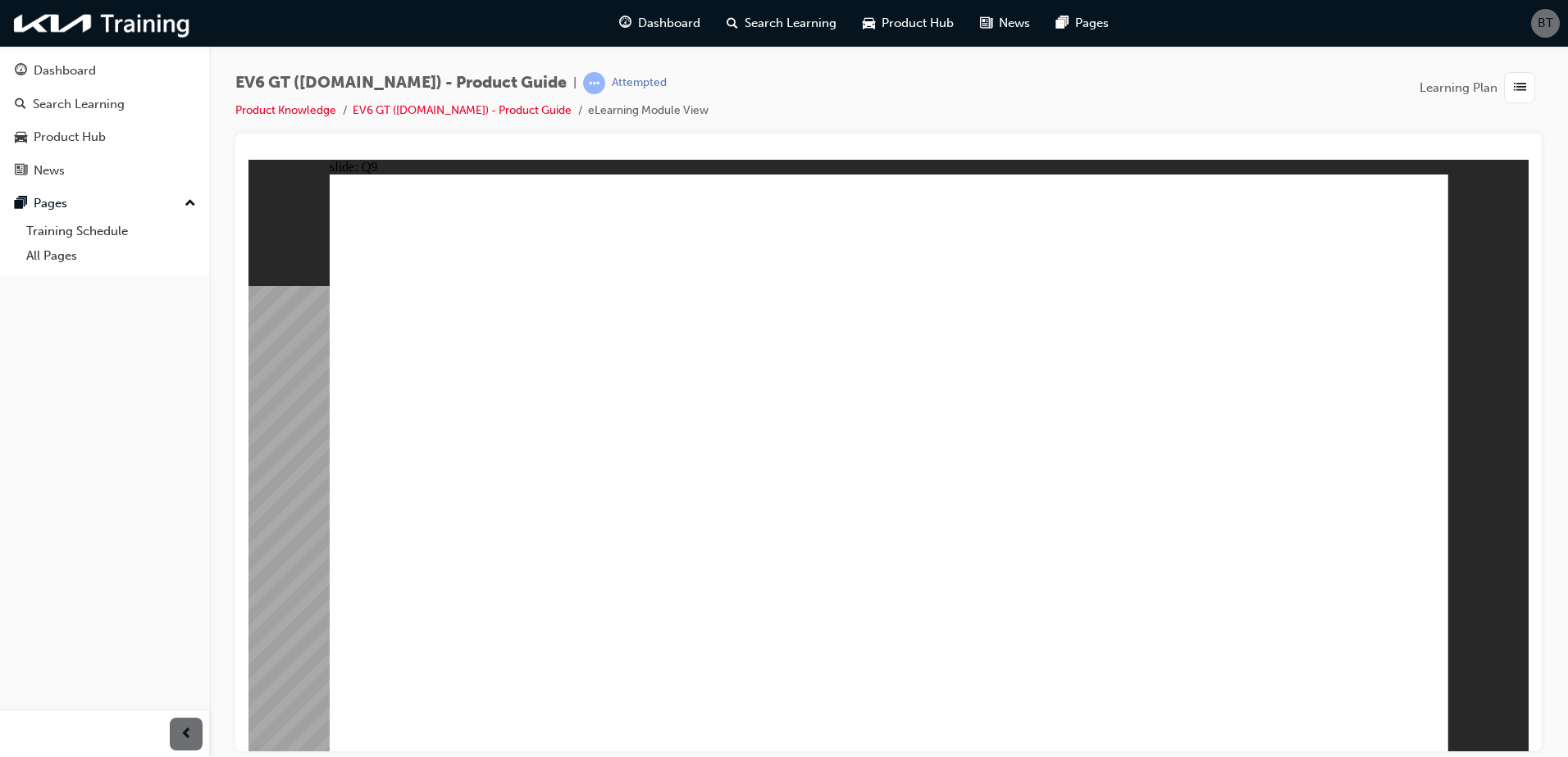
radio input "true"
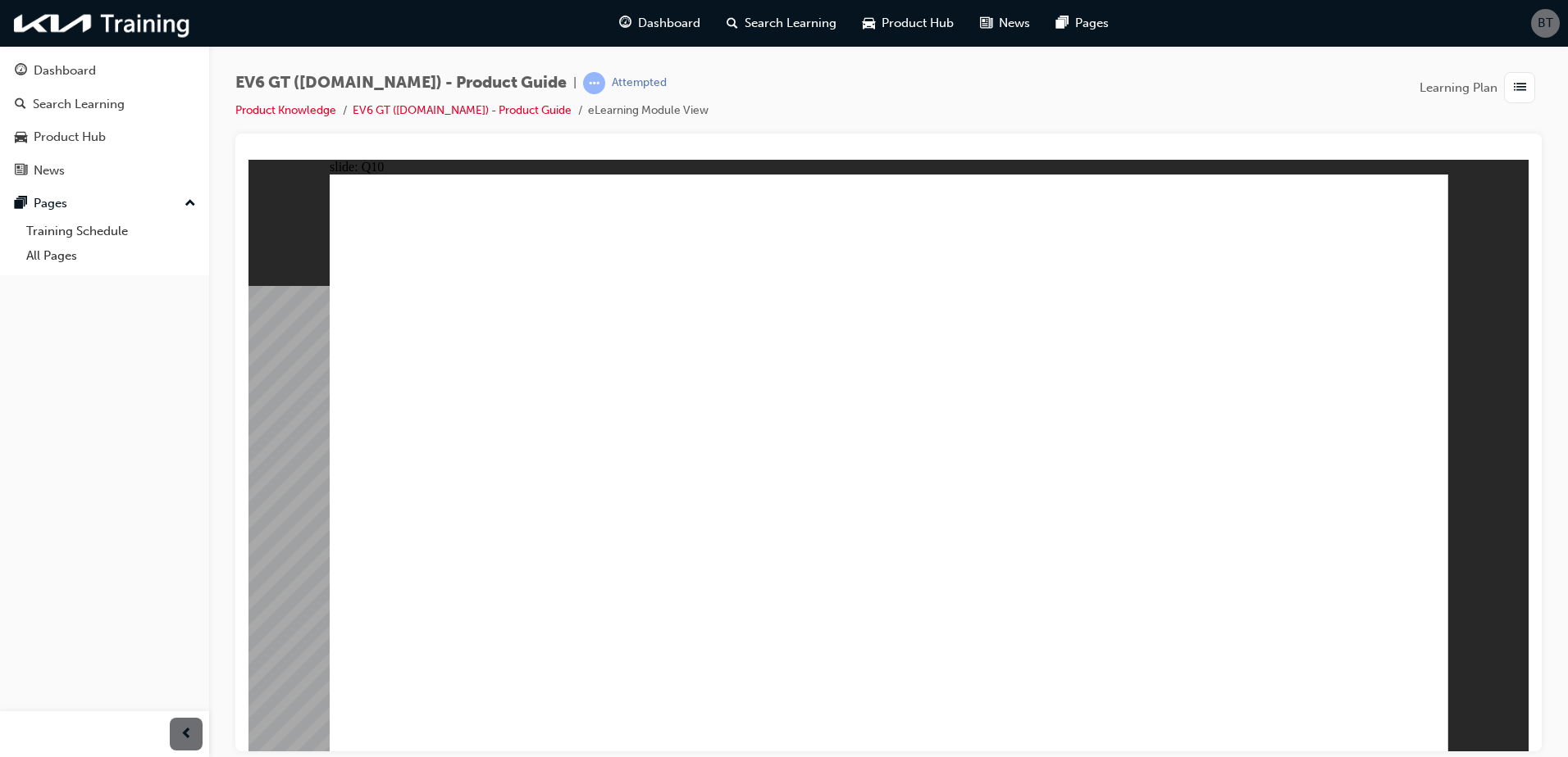
radio input "true"
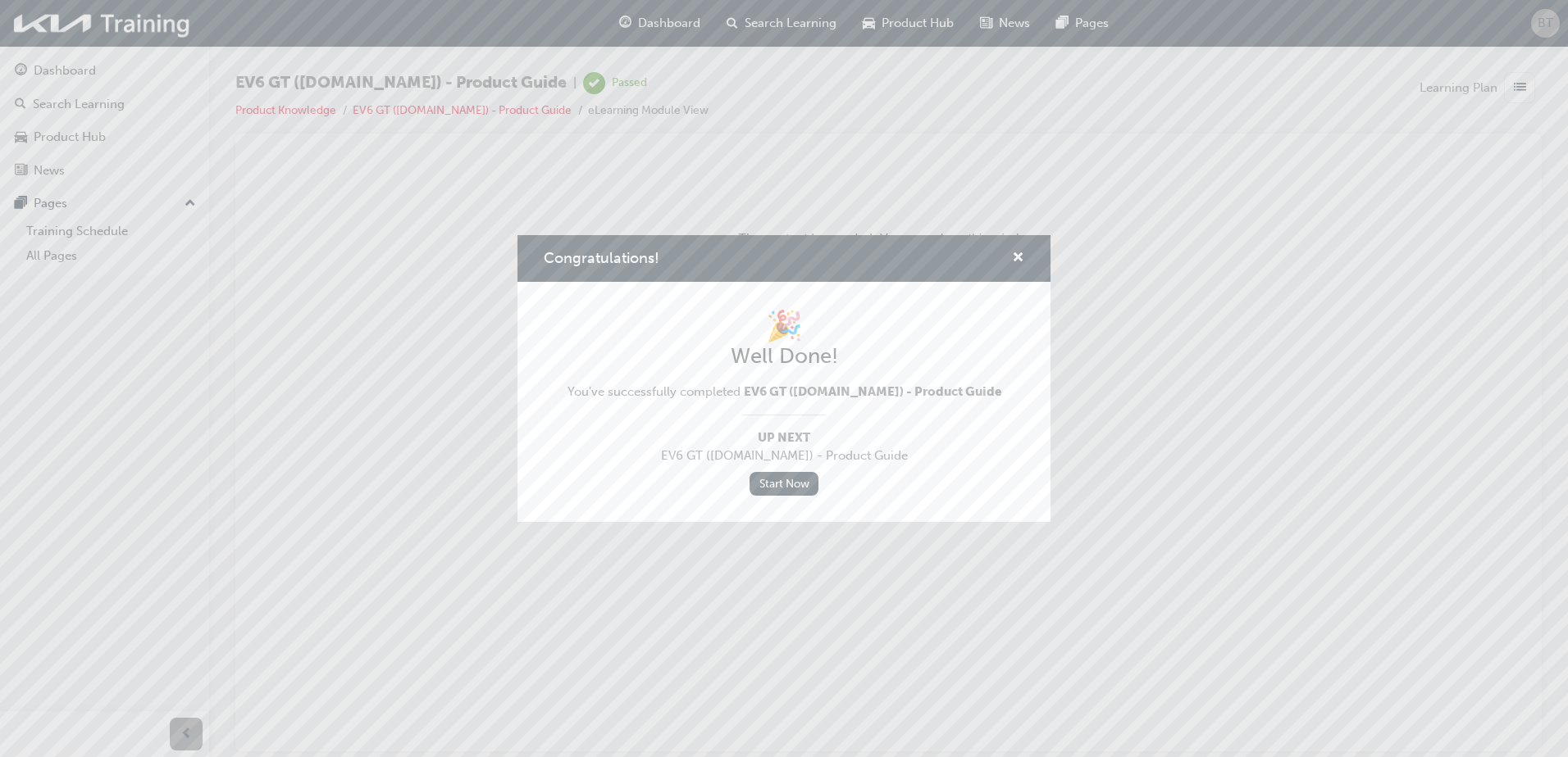
click at [68, 70] on div "Congratulations! 🎉 Well Done! You've successfully completed EV6 GT ([DOMAIN_NAM…" at bounding box center [784, 378] width 1568 height 757
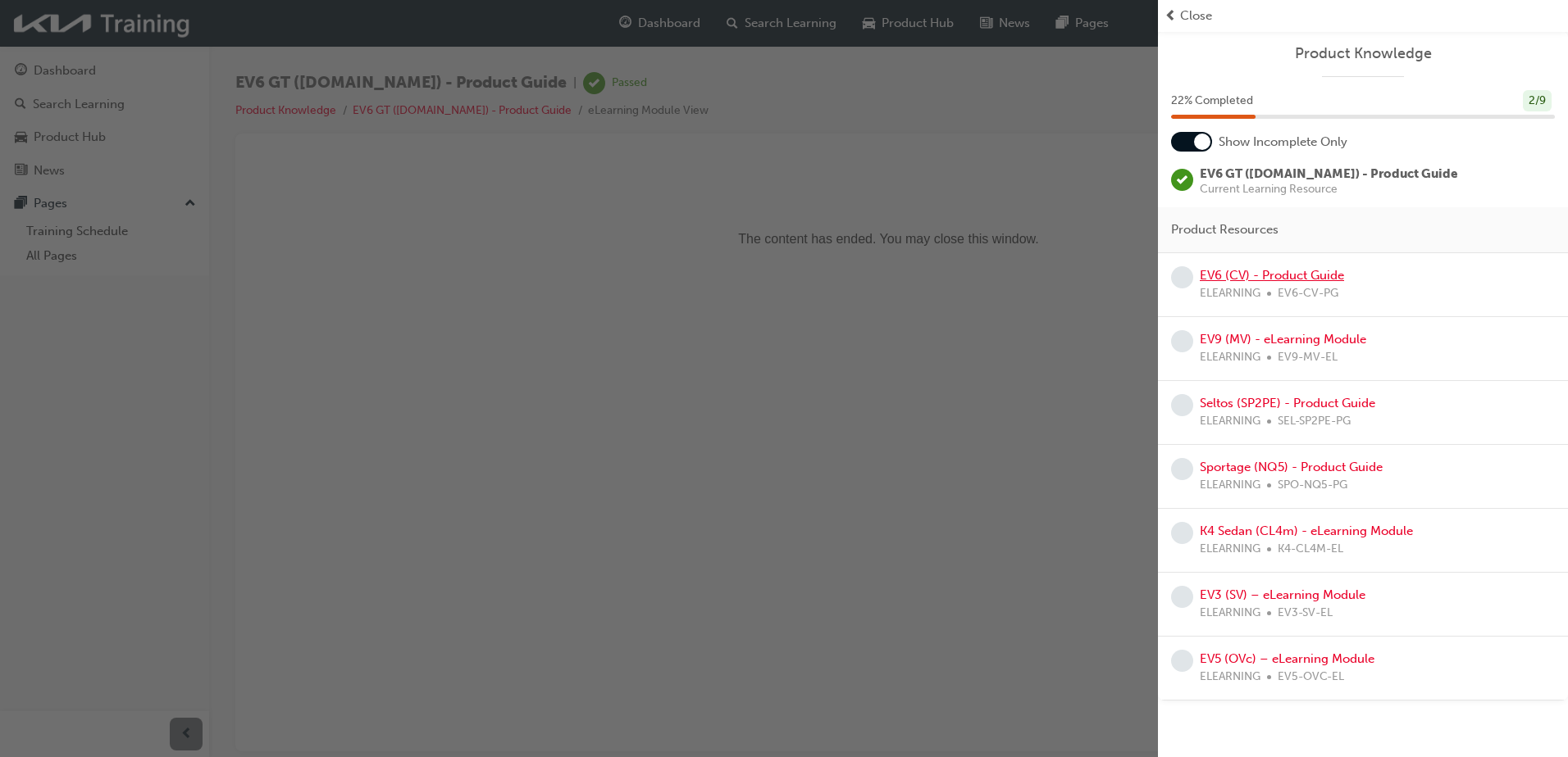
click at [1289, 278] on link "EV6 (CV) - Product Guide" at bounding box center [1272, 275] width 145 height 15
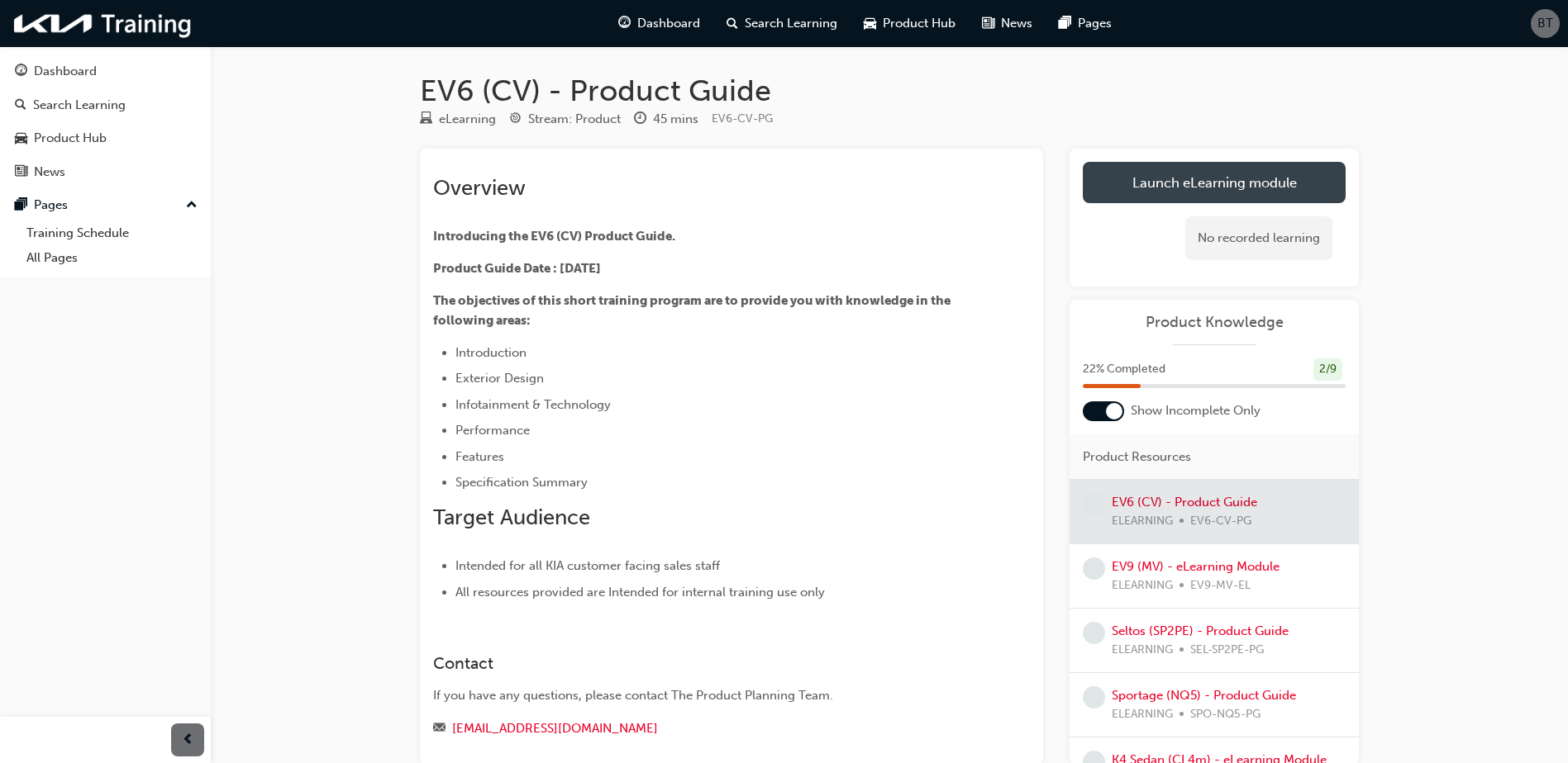
click at [1158, 184] on link "Launch eLearning module" at bounding box center [1214, 183] width 263 height 41
